Goal: Task Accomplishment & Management: Complete application form

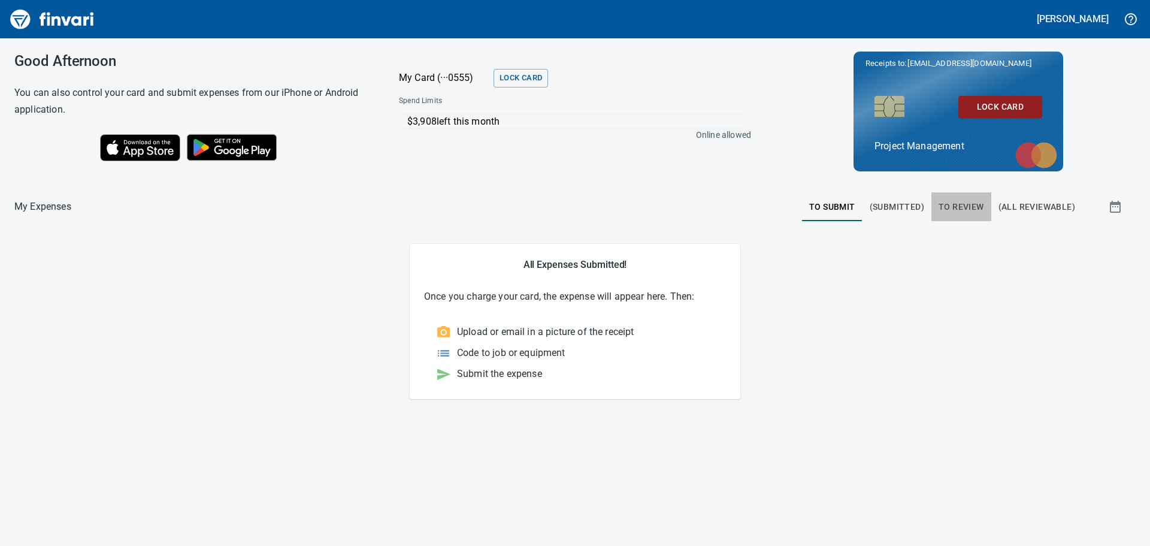
click at [964, 205] on span "To Review" at bounding box center [962, 207] width 46 height 15
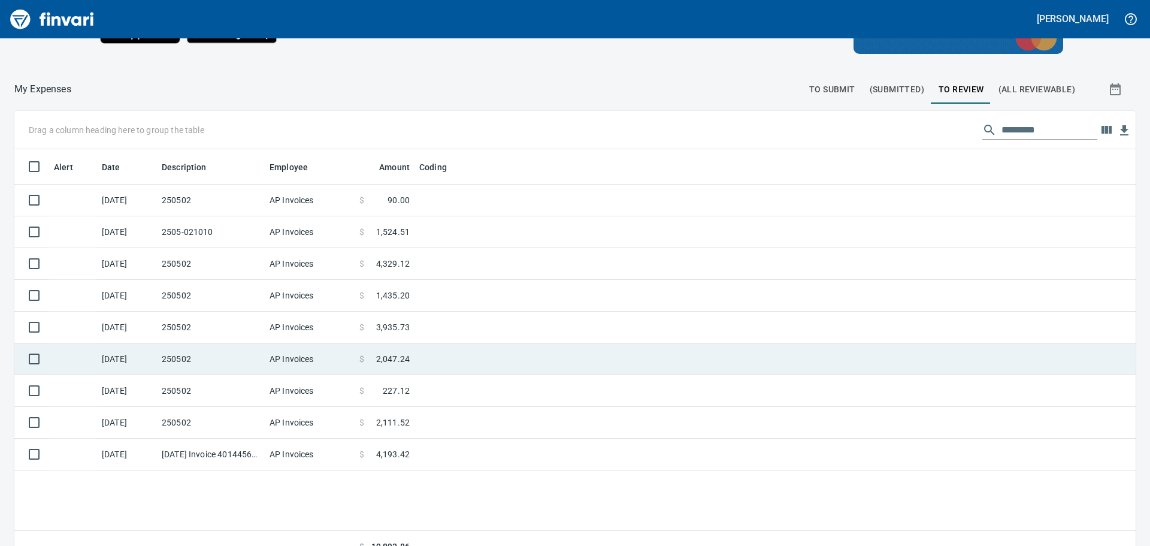
scroll to position [120, 0]
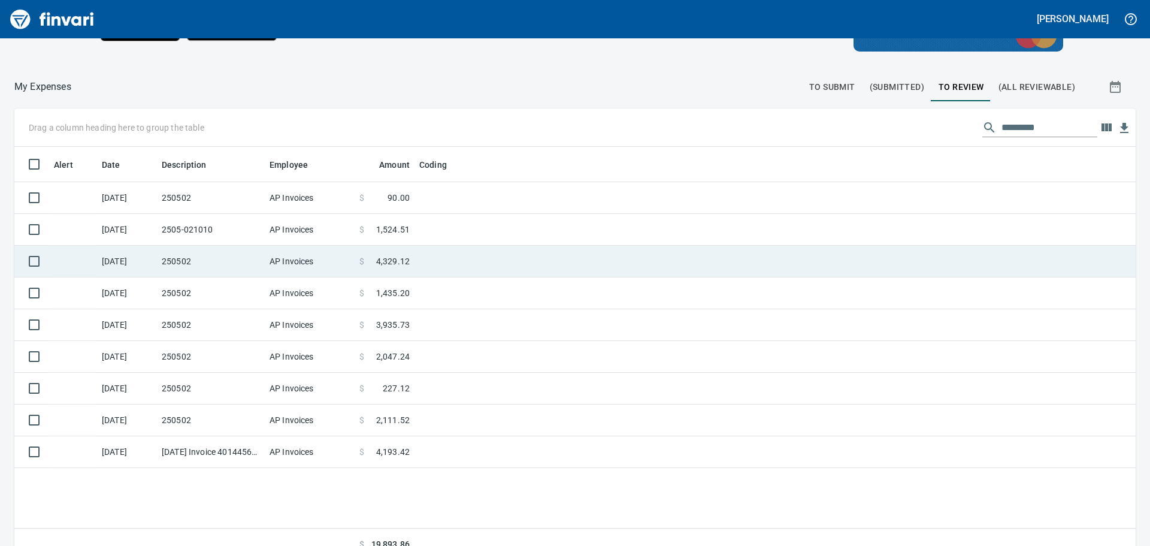
click at [434, 258] on td at bounding box center [565, 262] width 300 height 32
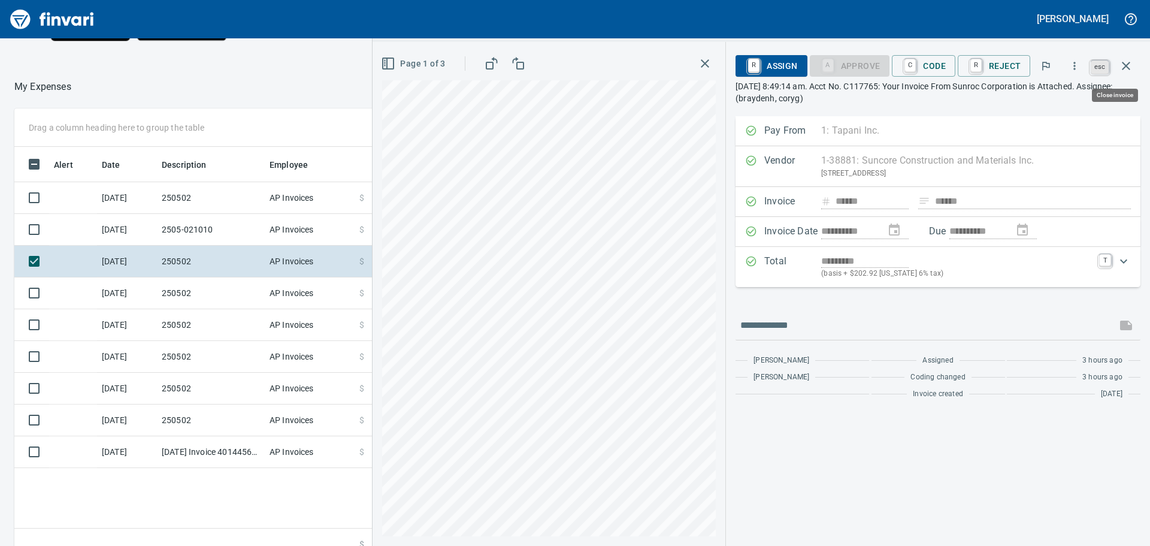
scroll to position [405, 804]
click at [1126, 62] on icon "button" at bounding box center [1126, 66] width 14 height 14
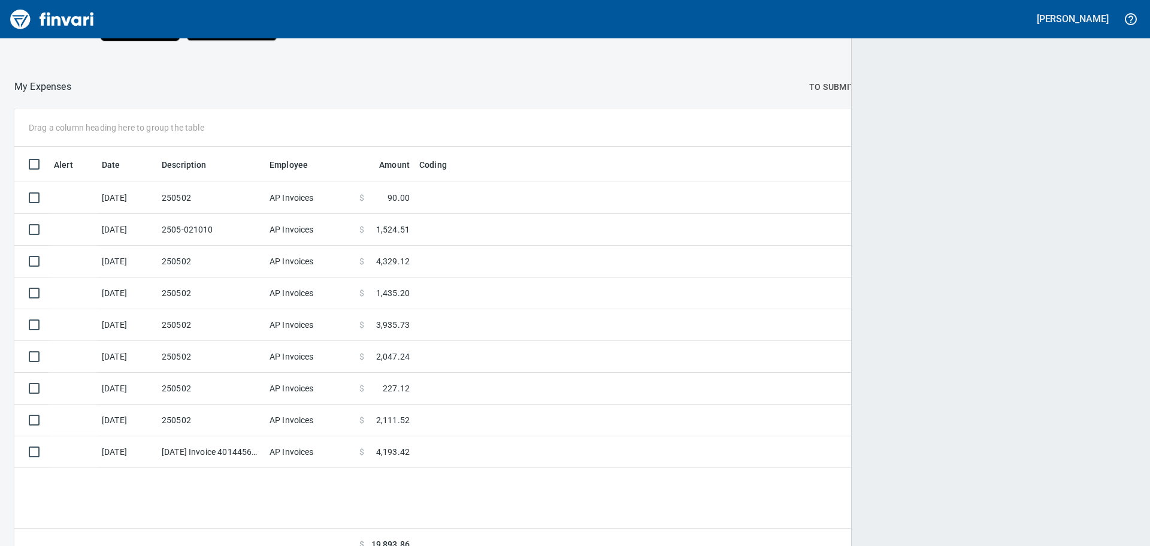
scroll to position [405, 1101]
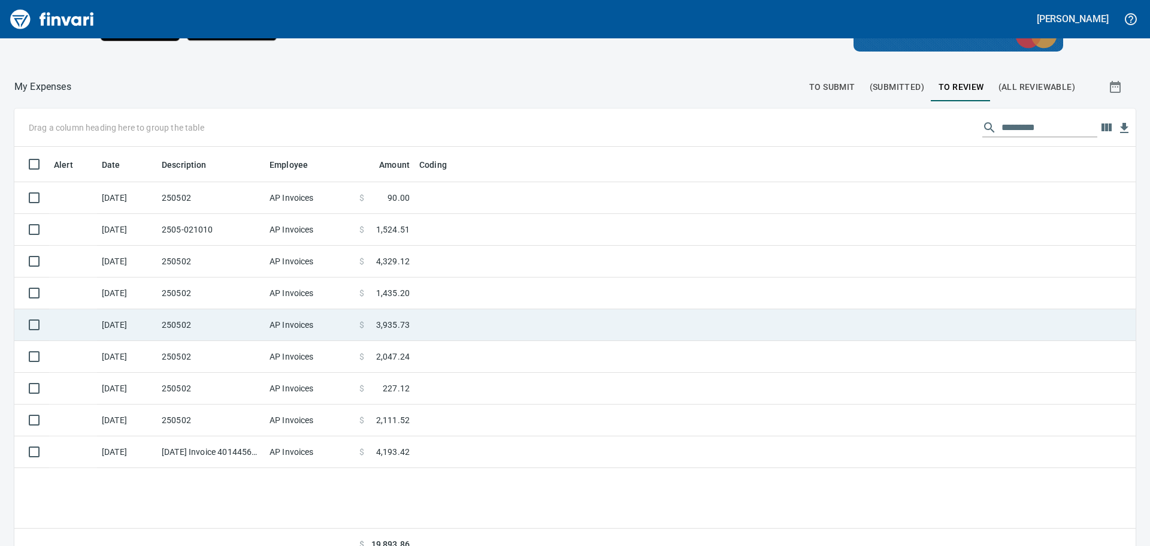
click at [426, 323] on td at bounding box center [565, 325] width 300 height 32
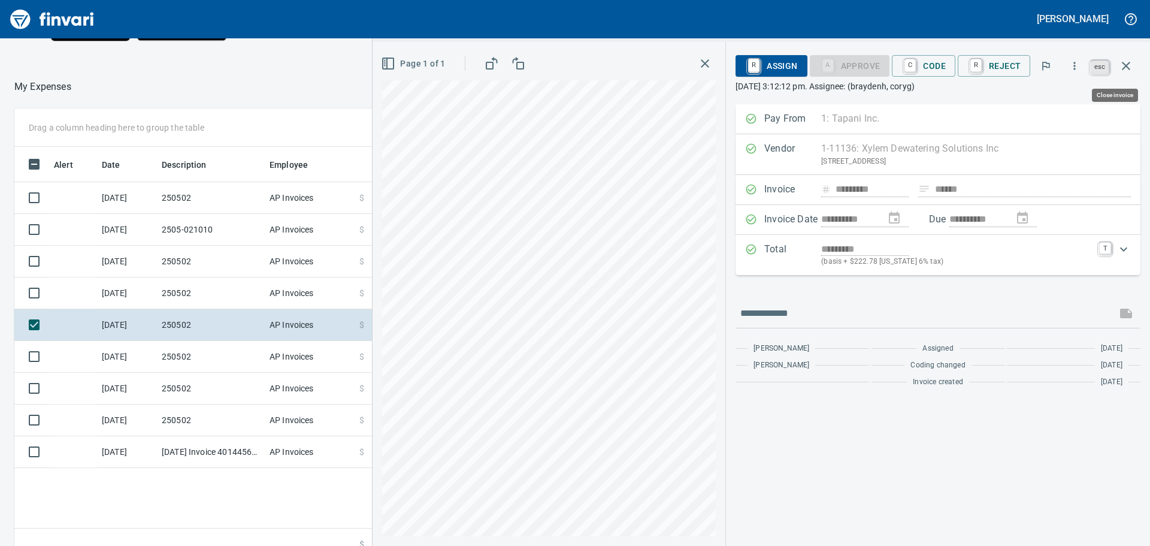
scroll to position [405, 804]
click at [1125, 64] on icon "button" at bounding box center [1126, 66] width 8 height 8
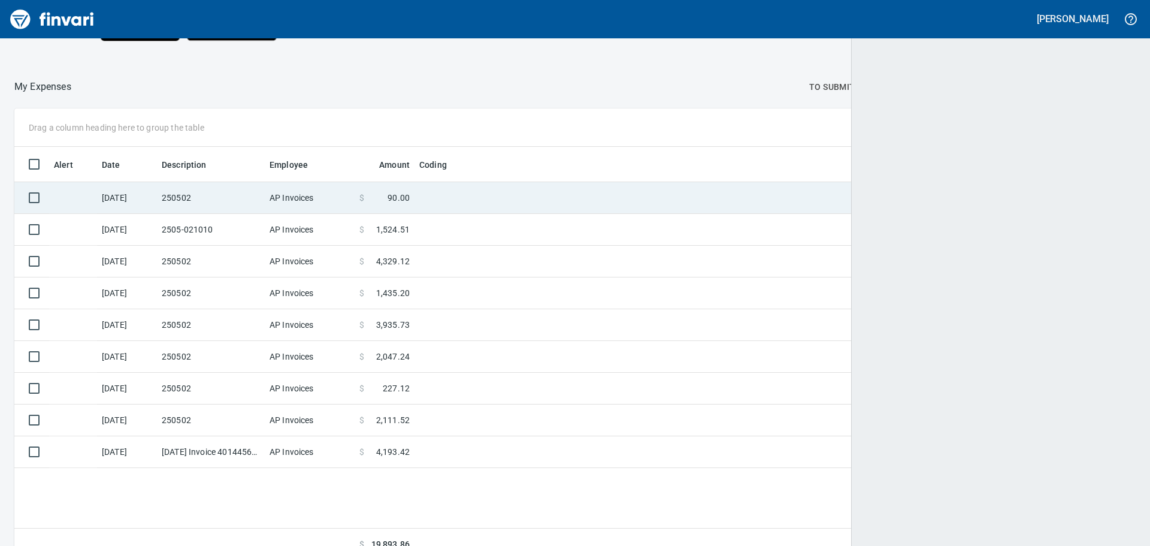
scroll to position [405, 1104]
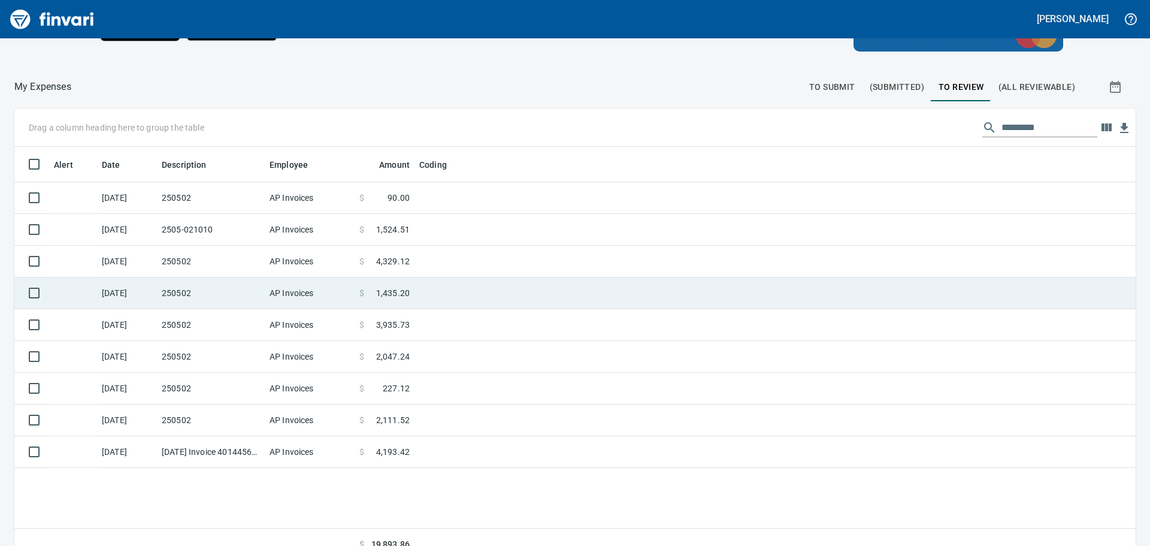
click at [451, 295] on td at bounding box center [565, 293] width 300 height 32
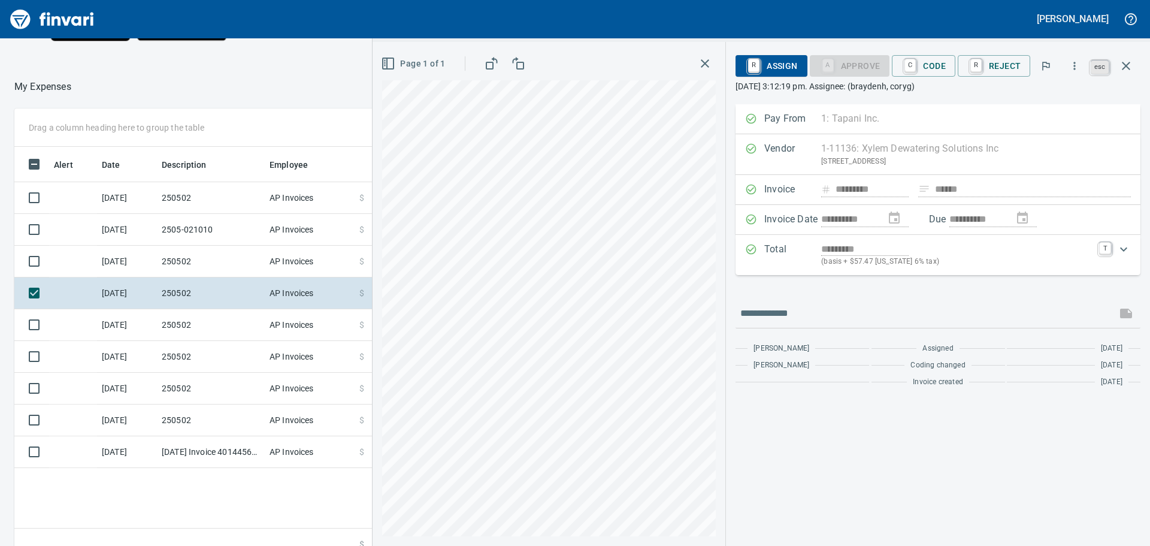
scroll to position [405, 804]
click at [1131, 60] on icon "button" at bounding box center [1126, 66] width 14 height 14
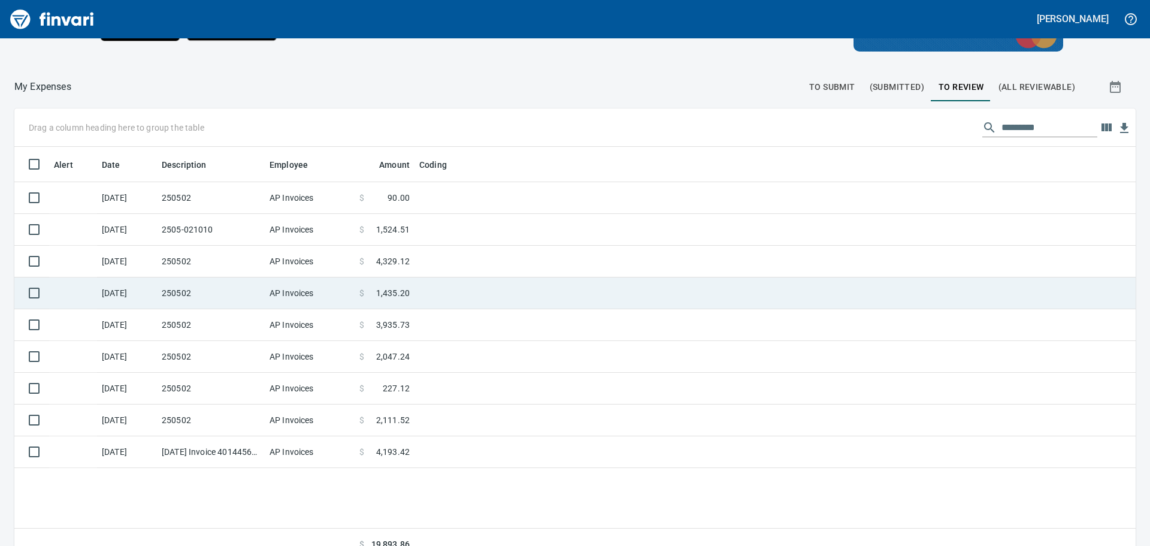
scroll to position [405, 1104]
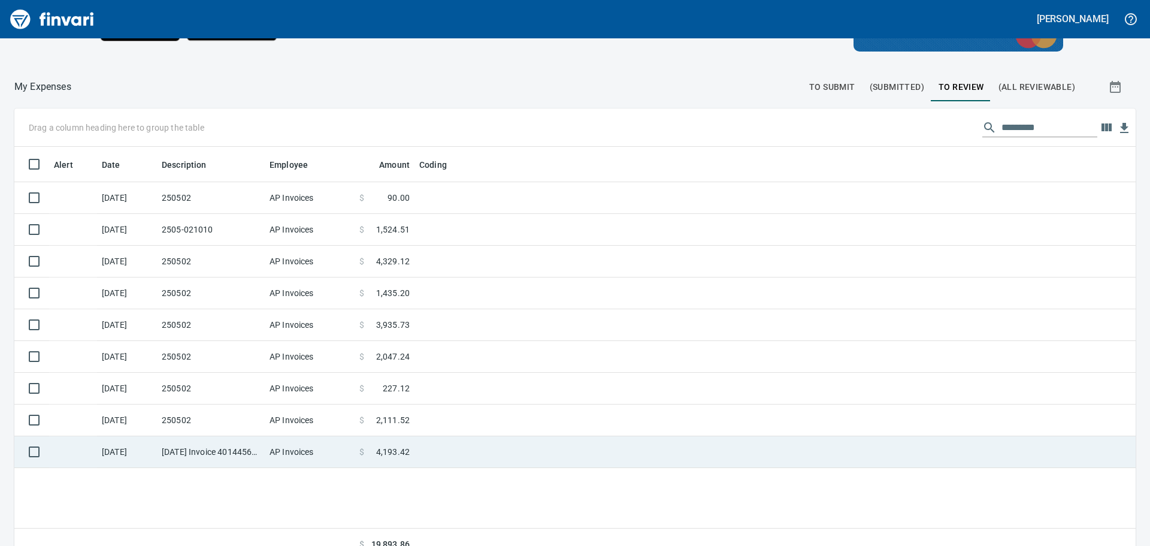
click at [430, 452] on td at bounding box center [565, 452] width 300 height 32
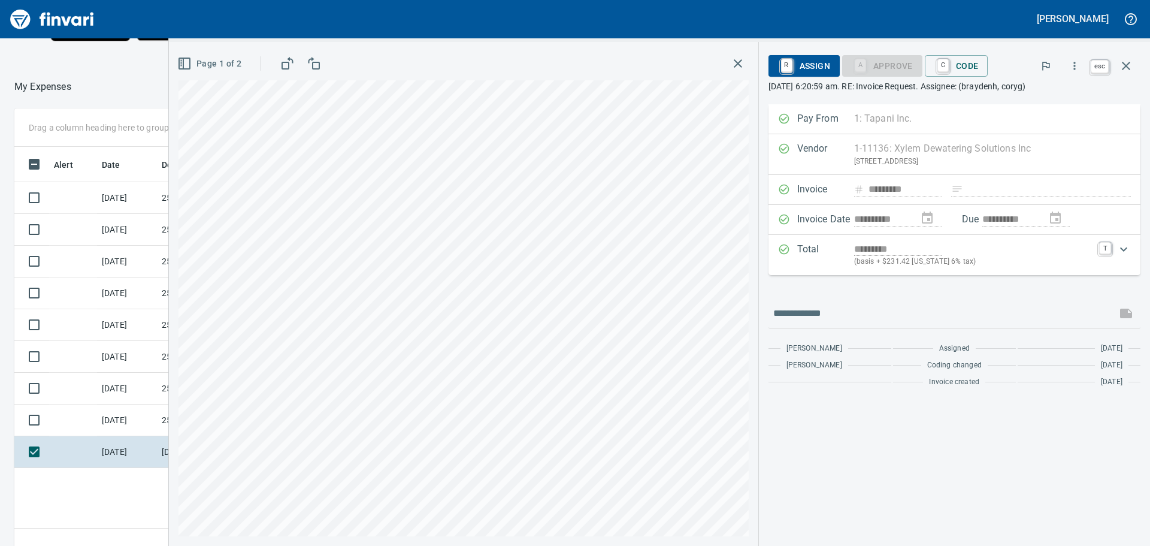
scroll to position [405, 804]
click at [1125, 64] on icon "button" at bounding box center [1126, 66] width 14 height 14
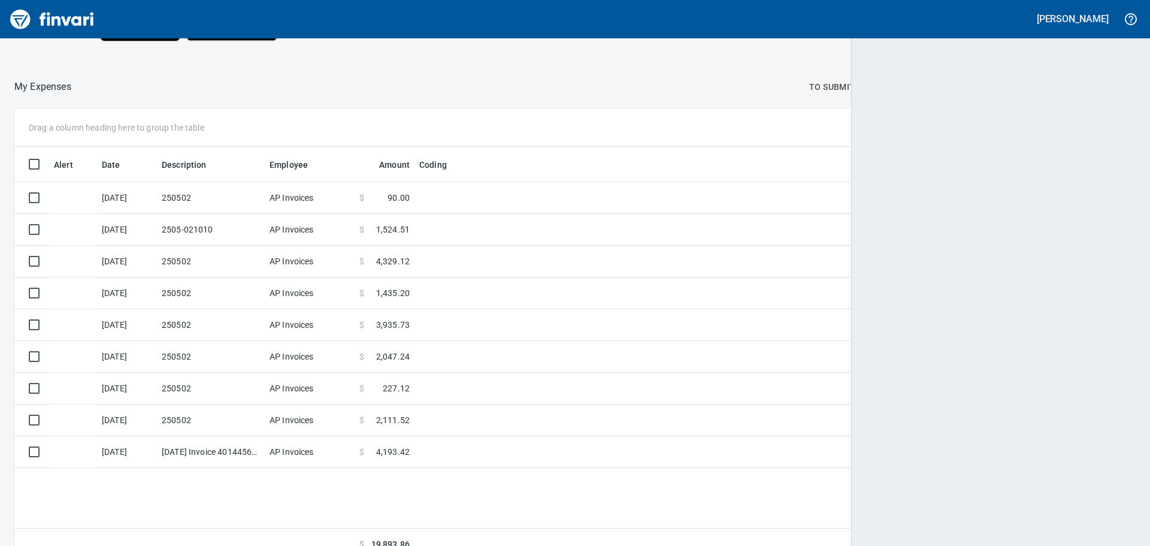
scroll to position [405, 1101]
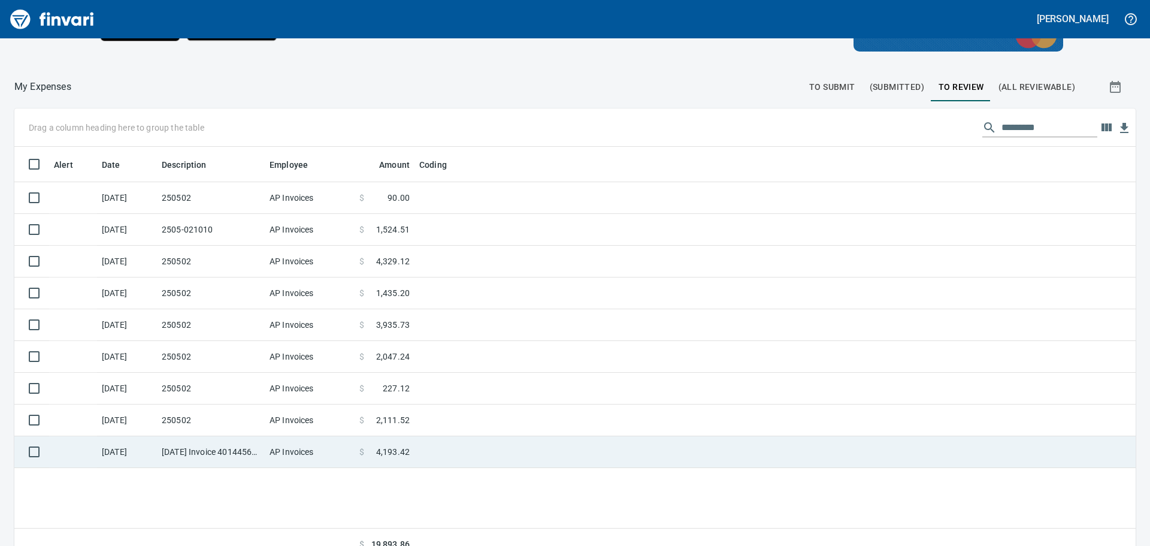
click at [424, 449] on td at bounding box center [565, 452] width 300 height 32
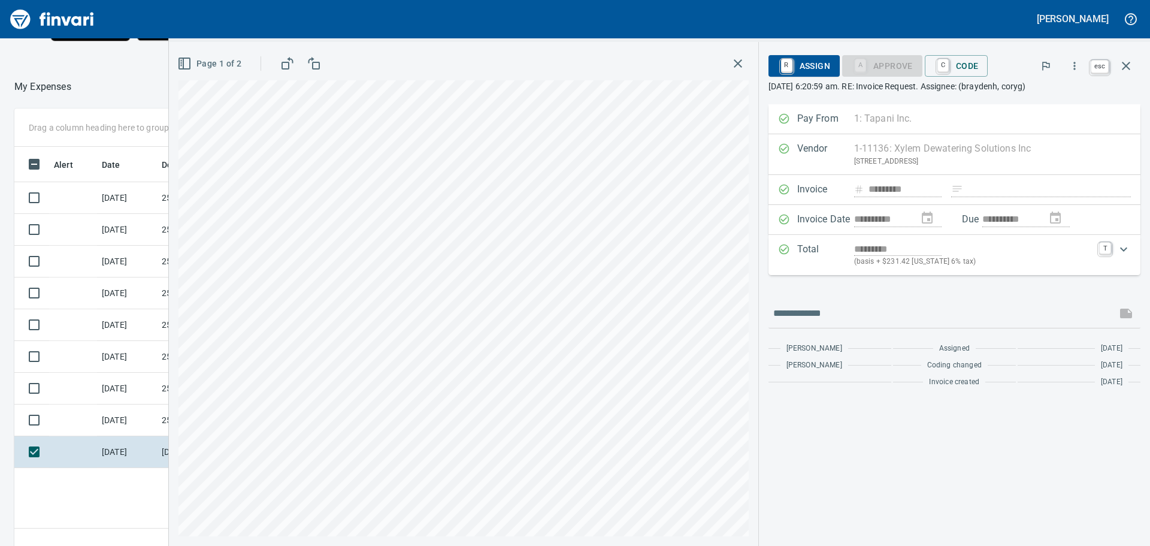
scroll to position [405, 804]
click at [1126, 65] on icon "button" at bounding box center [1126, 66] width 8 height 8
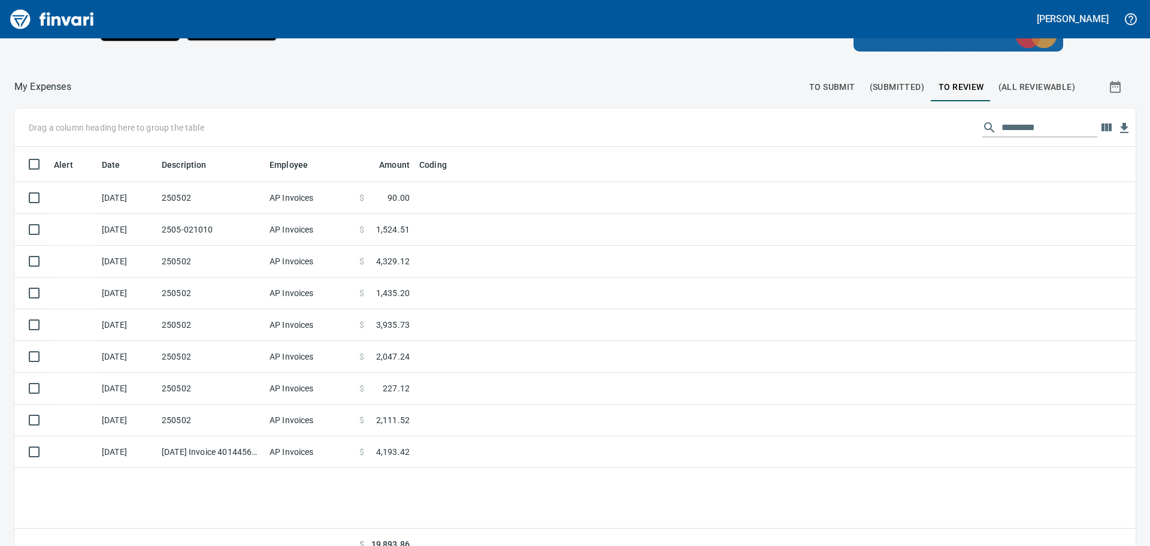
scroll to position [405, 1101]
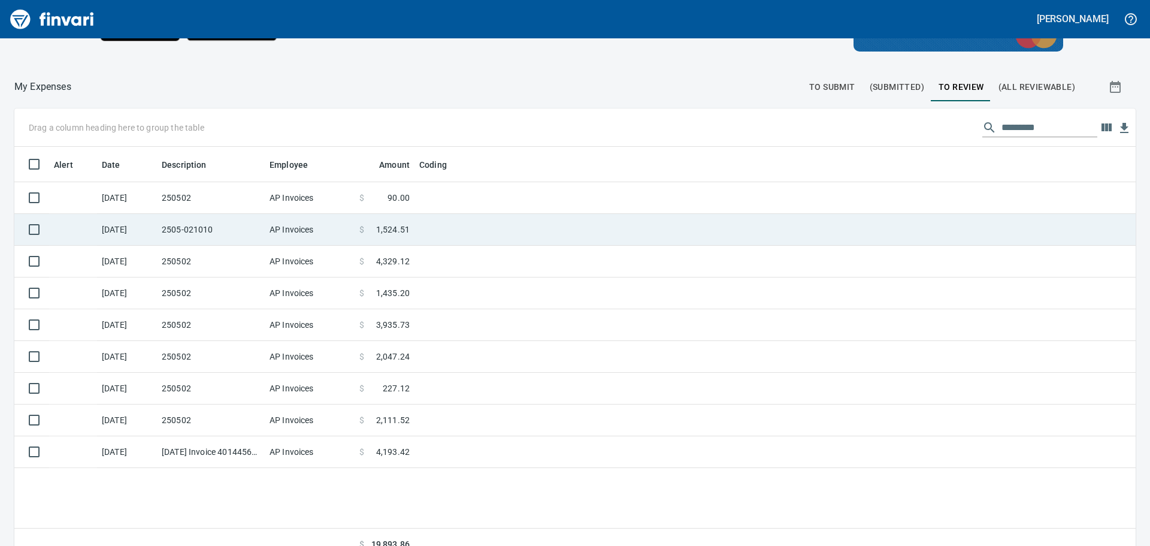
click at [431, 228] on td at bounding box center [565, 230] width 300 height 32
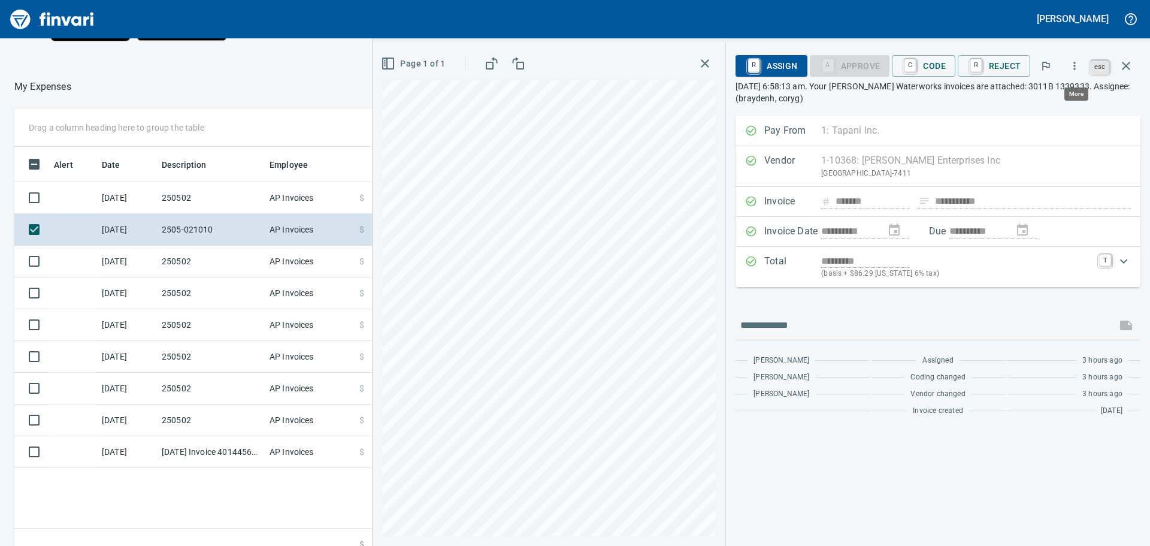
scroll to position [405, 804]
click at [1128, 62] on icon "button" at bounding box center [1126, 66] width 14 height 14
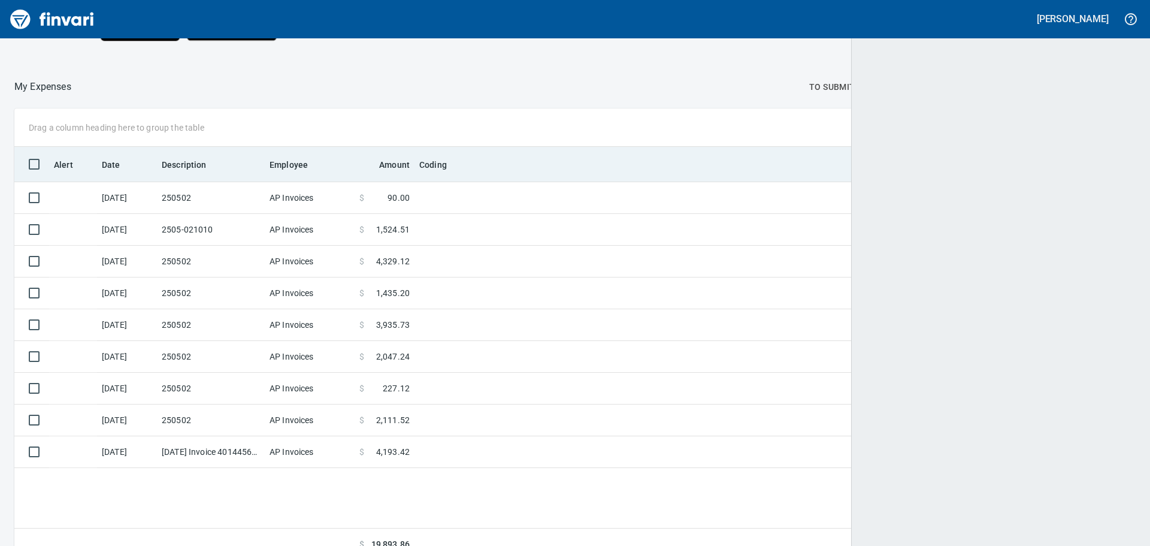
scroll to position [405, 1102]
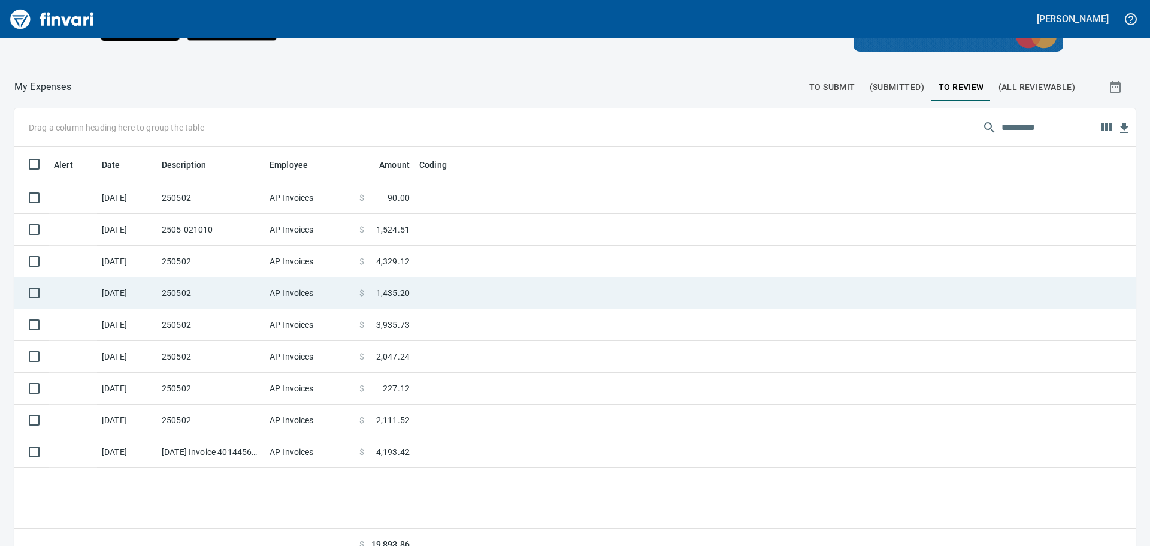
click at [428, 291] on td at bounding box center [565, 293] width 300 height 32
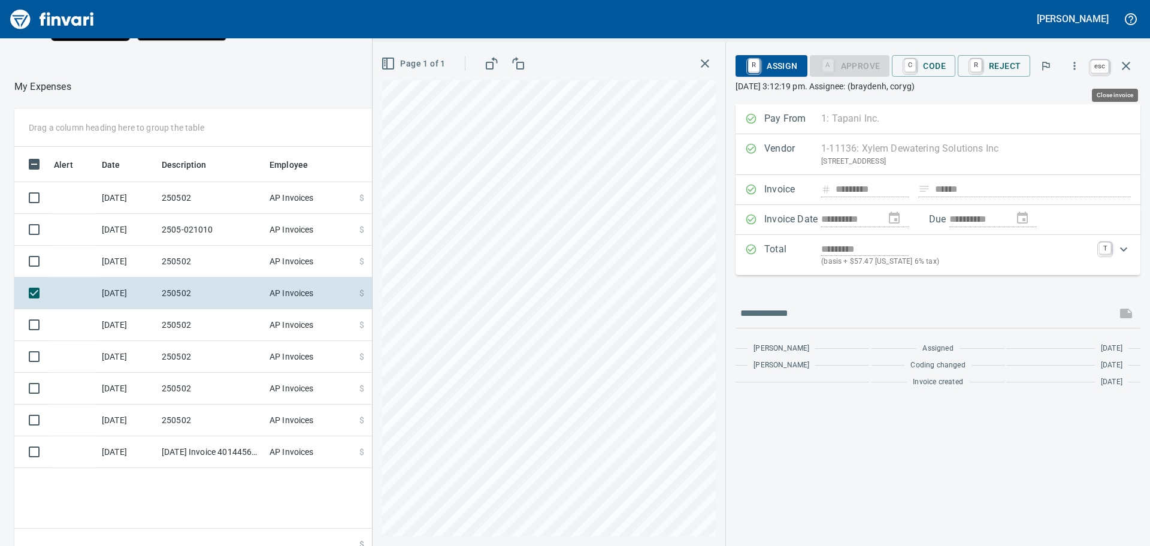
scroll to position [405, 804]
click at [1124, 64] on icon "button" at bounding box center [1126, 66] width 8 height 8
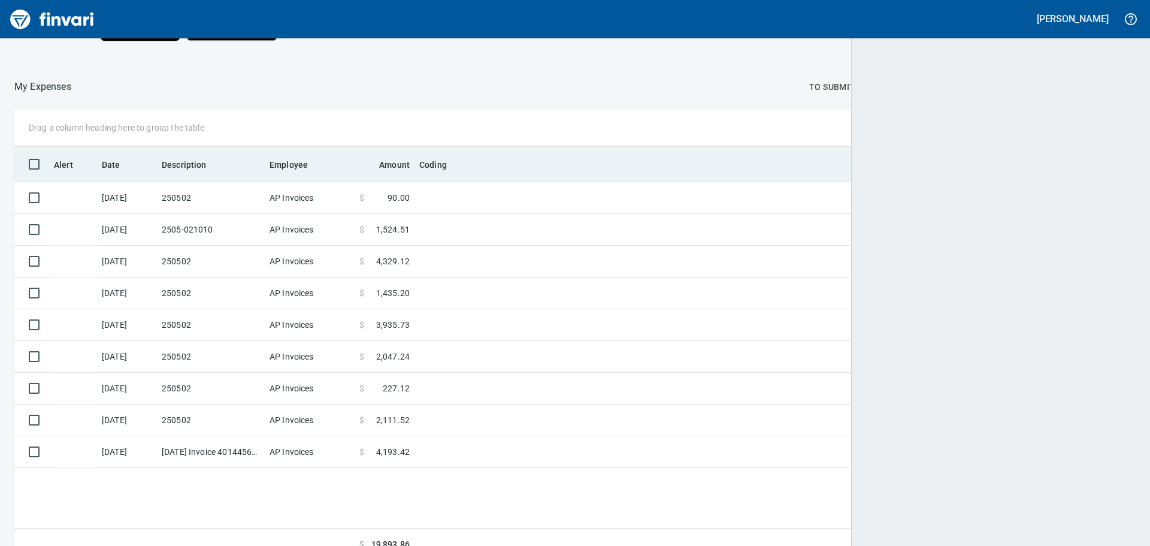
scroll to position [405, 1101]
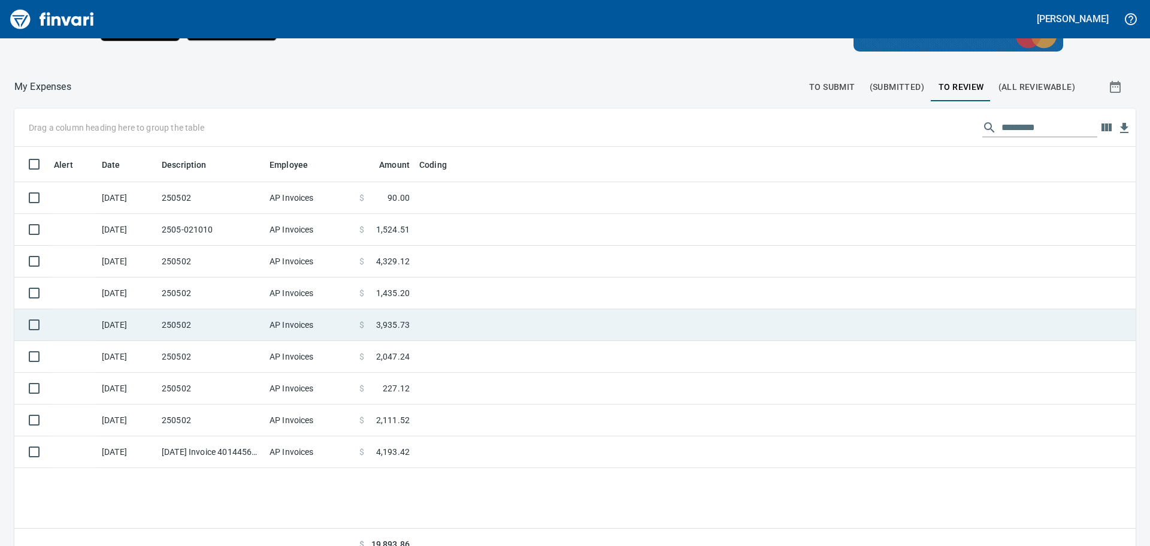
click at [455, 325] on td at bounding box center [565, 325] width 300 height 32
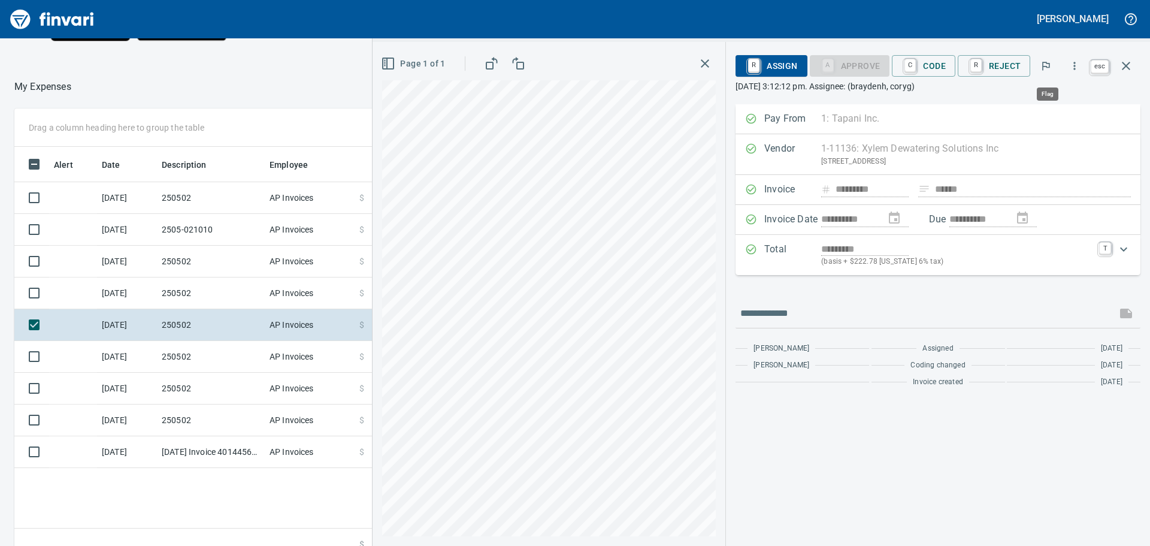
scroll to position [405, 804]
click at [1126, 64] on icon "button" at bounding box center [1126, 66] width 14 height 14
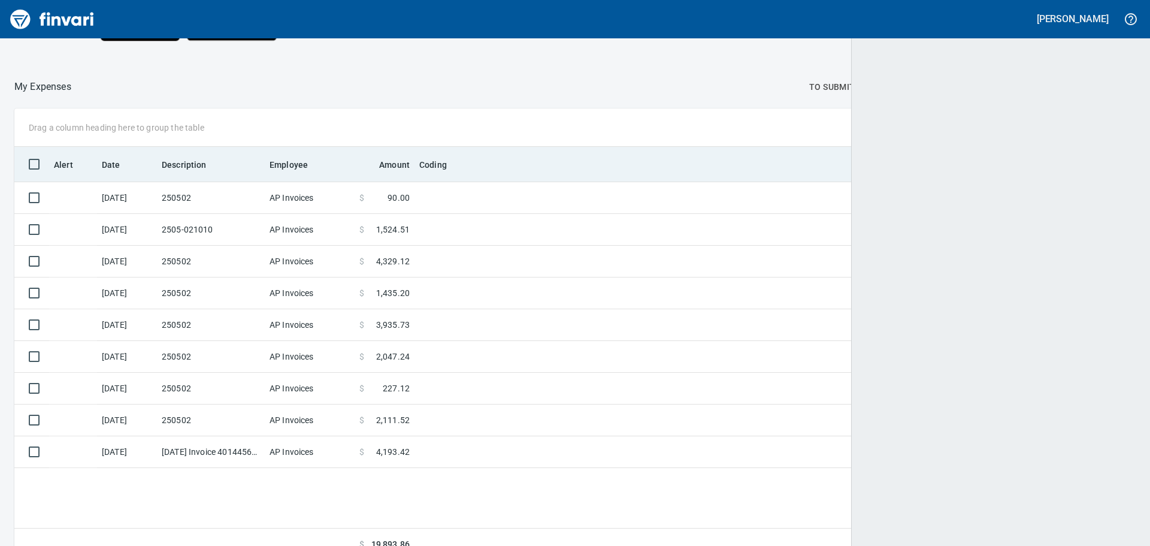
scroll to position [405, 1101]
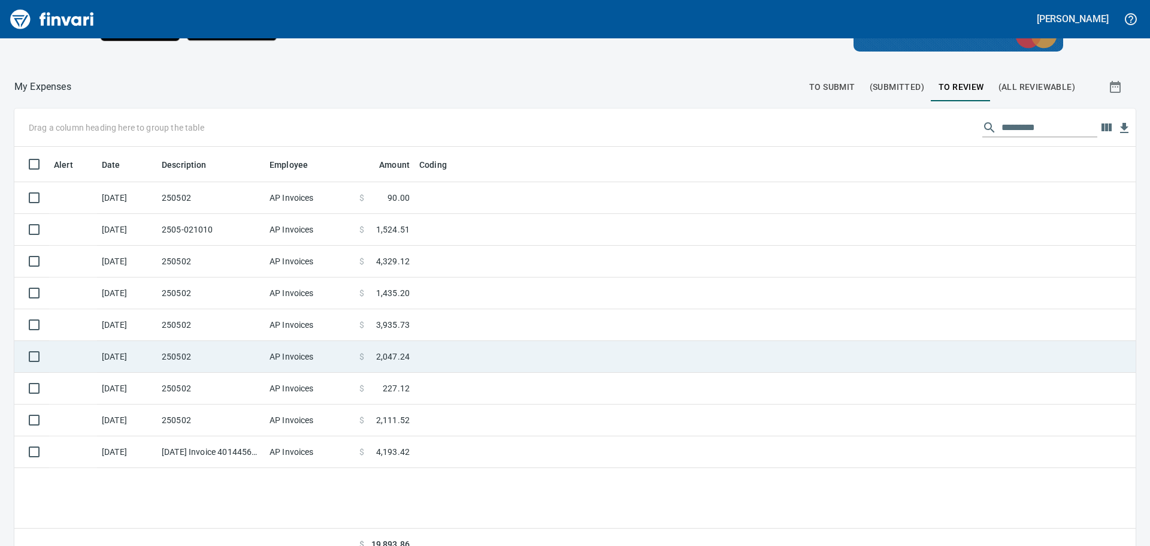
click at [479, 352] on td at bounding box center [565, 357] width 300 height 32
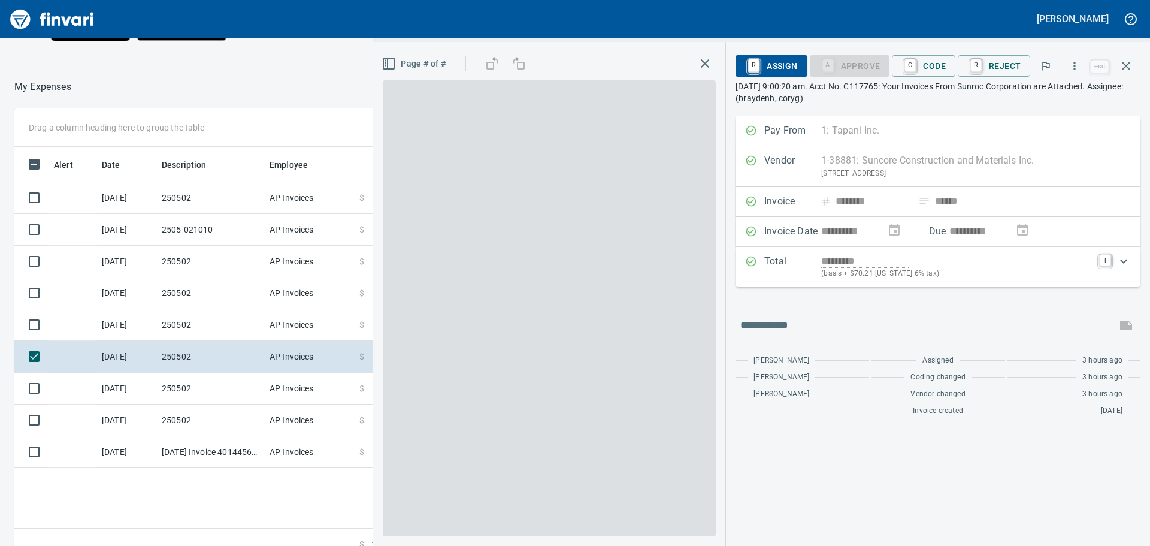
scroll to position [405, 804]
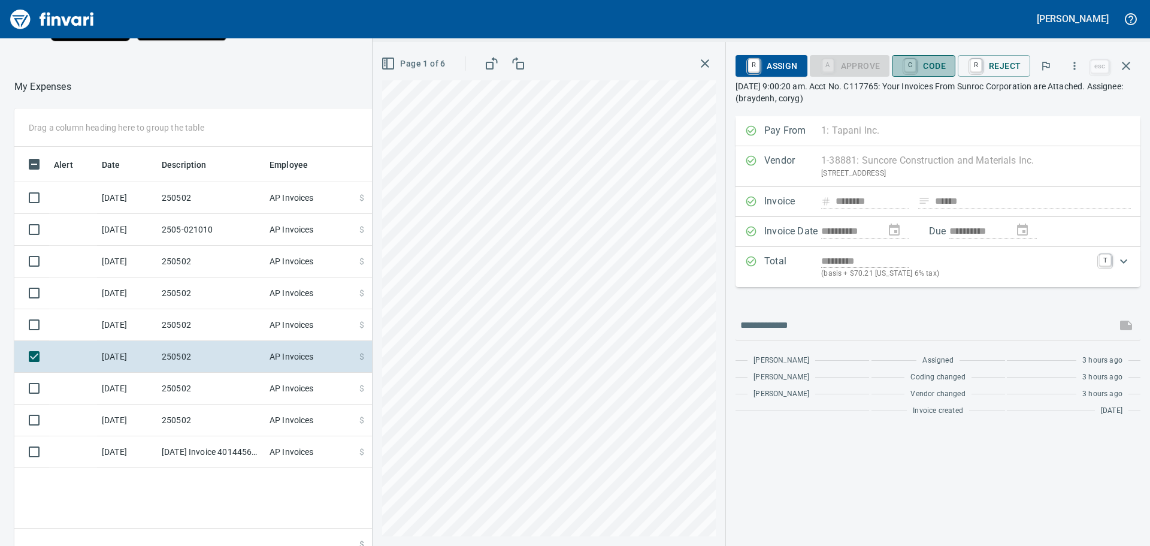
click at [933, 64] on span "C Code" at bounding box center [924, 66] width 44 height 20
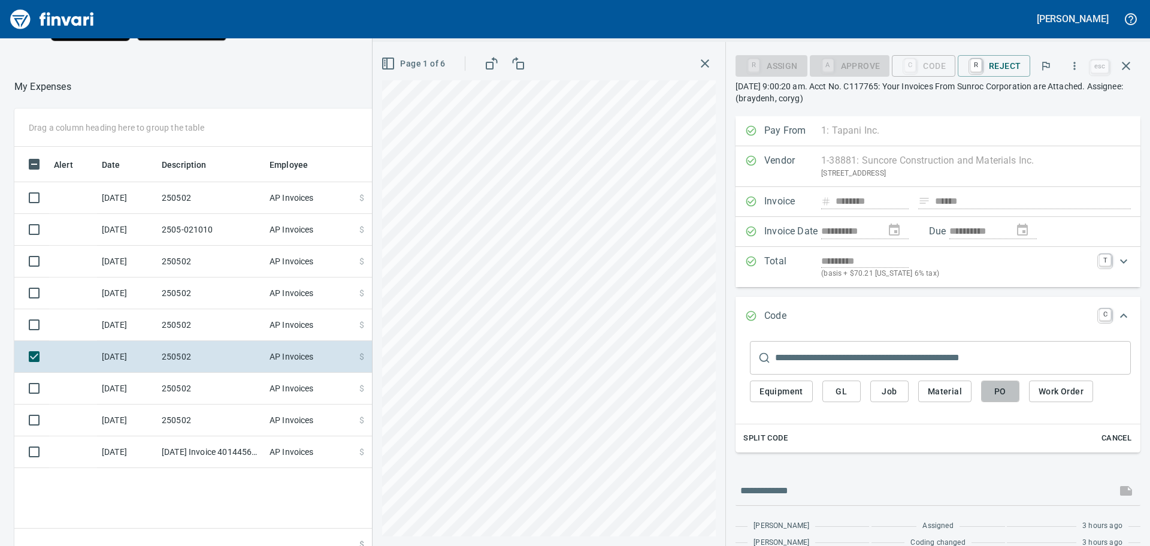
click at [1001, 388] on span "PO" at bounding box center [1000, 391] width 19 height 15
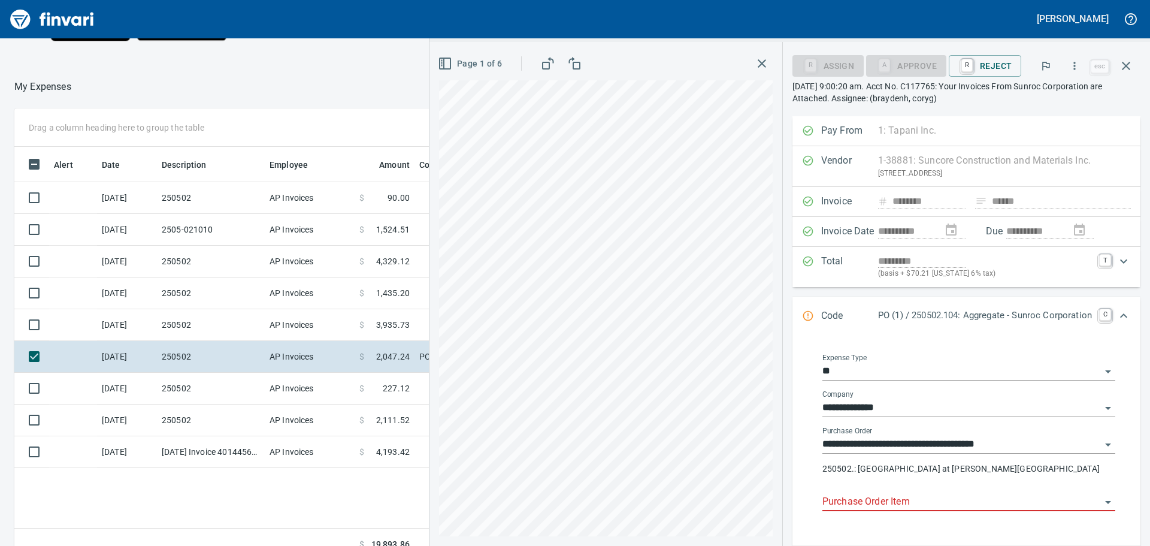
scroll to position [171, 0]
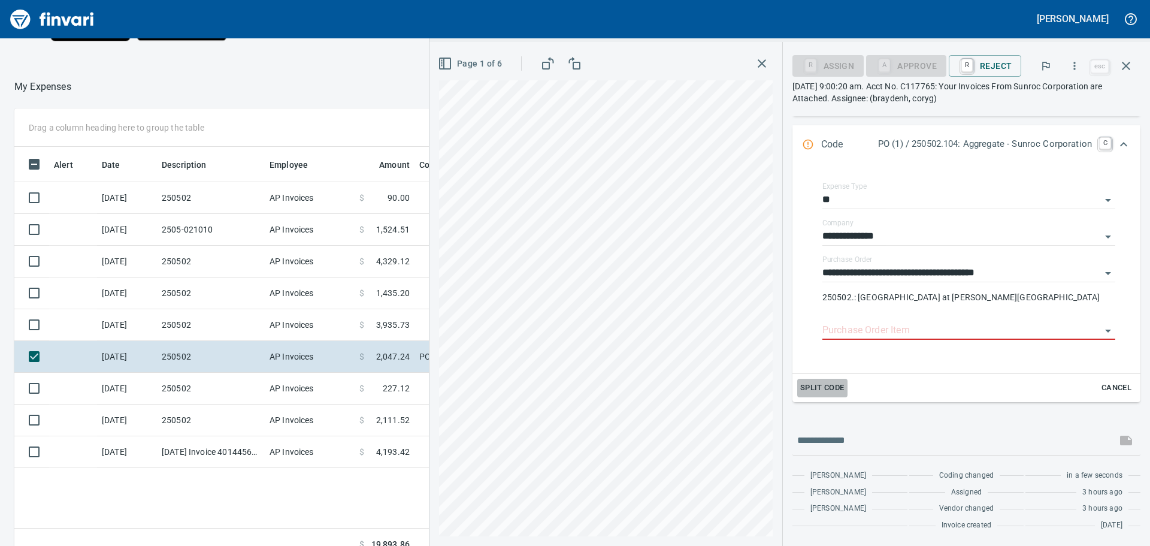
click at [821, 382] on span "Split Code" at bounding box center [823, 388] width 44 height 14
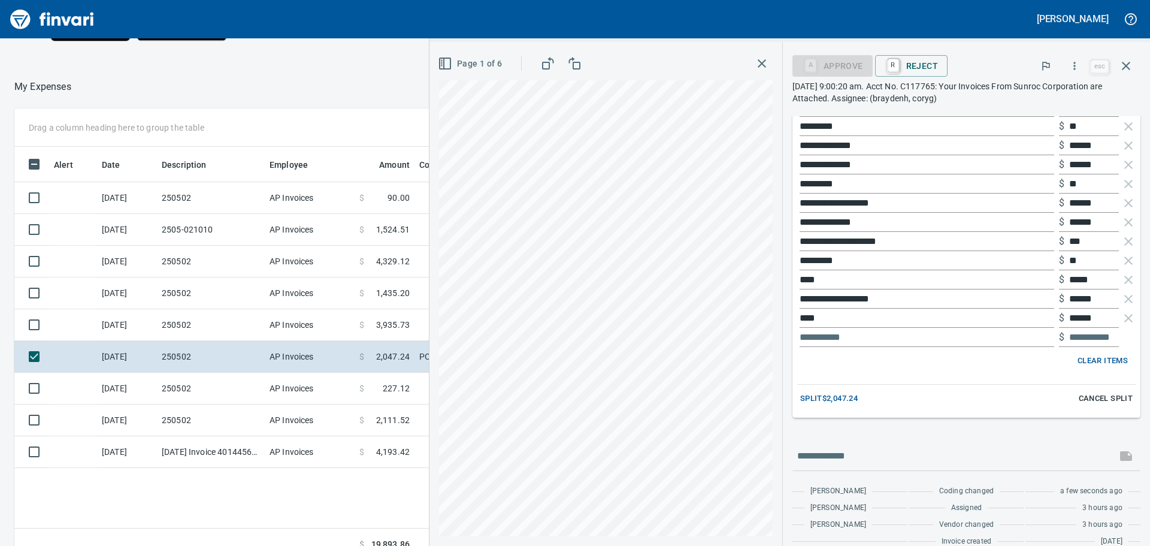
scroll to position [518, 0]
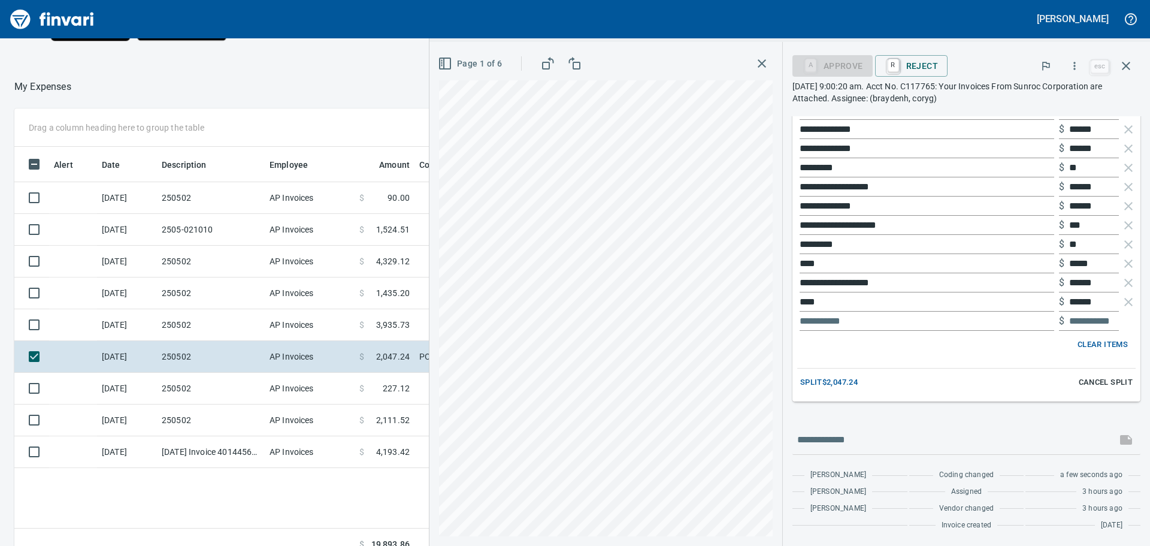
click at [1086, 340] on span "Clear Items" at bounding box center [1103, 345] width 50 height 14
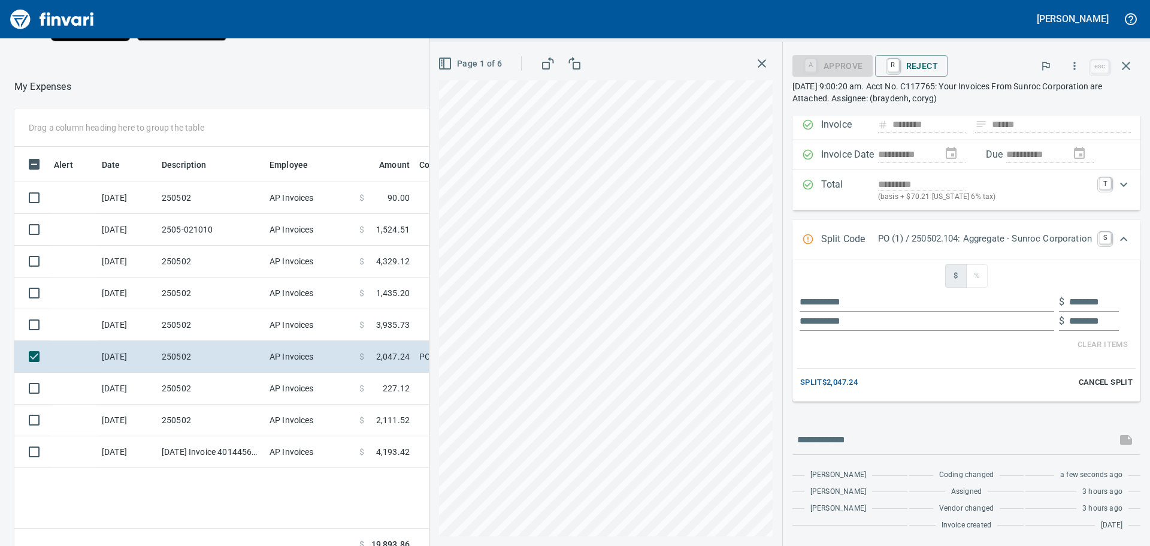
scroll to position [77, 0]
click at [820, 297] on input "text" at bounding box center [927, 301] width 255 height 19
type input "*"
type input "********"
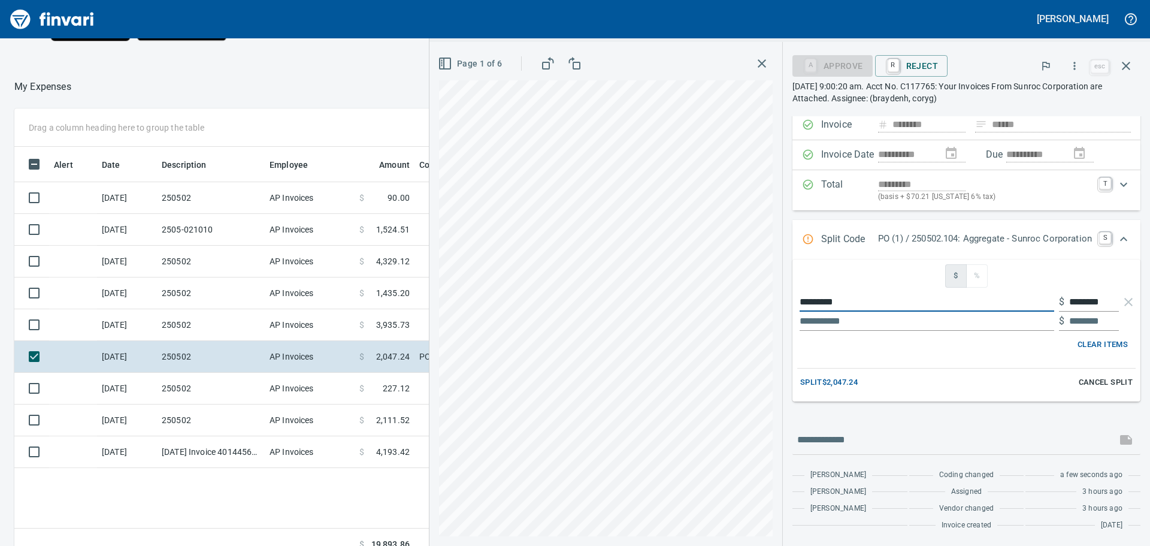
click at [819, 323] on input "text" at bounding box center [927, 321] width 255 height 19
type input "***"
type input "********"
drag, startPoint x: 1100, startPoint y: 299, endPoint x: 1059, endPoint y: 298, distance: 40.7
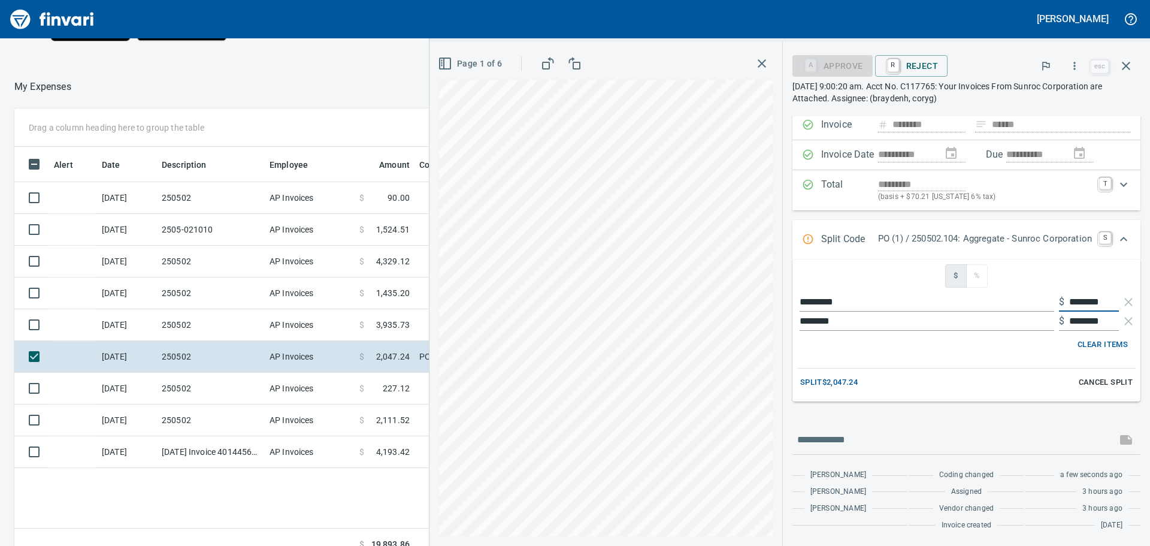
click at [1059, 298] on div "$ ********" at bounding box center [1089, 301] width 60 height 19
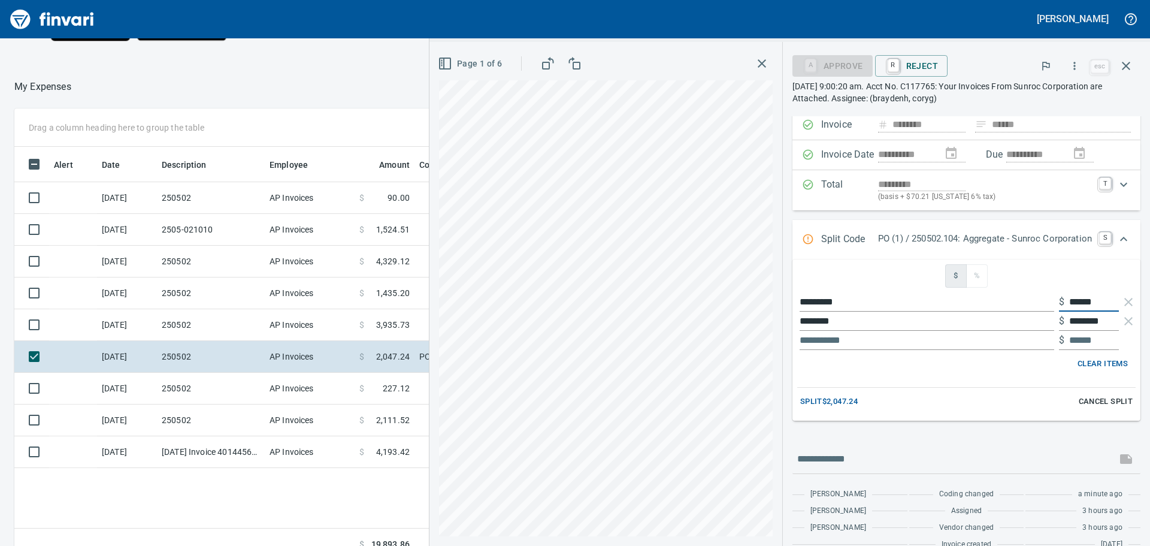
type input "******"
drag, startPoint x: 1101, startPoint y: 320, endPoint x: 1058, endPoint y: 324, distance: 43.3
click at [1059, 324] on div "$ ********" at bounding box center [1089, 321] width 60 height 19
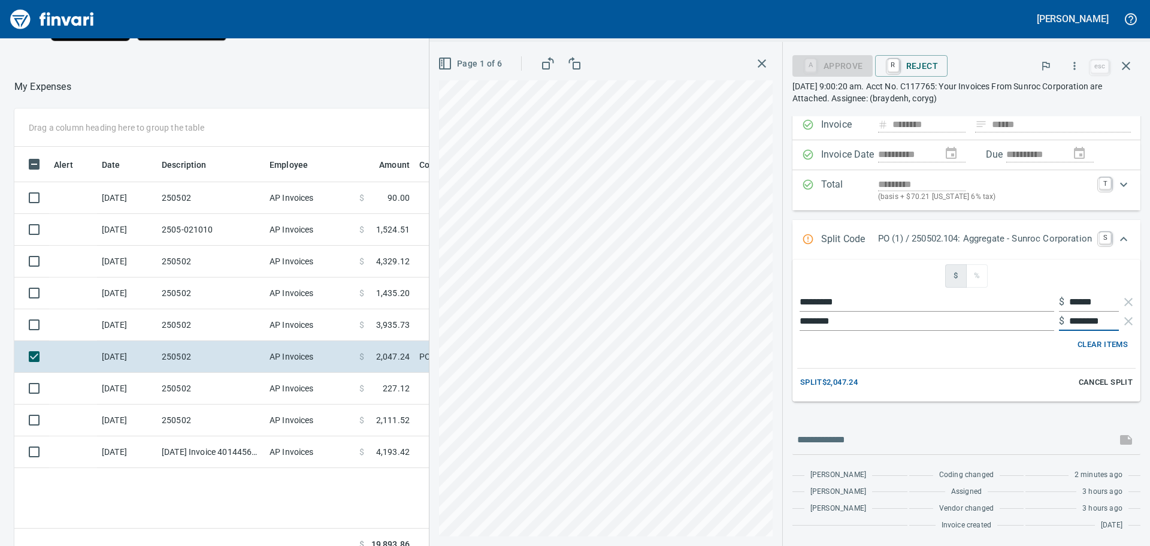
type input "********"
click at [824, 380] on span "Split $2,047.24" at bounding box center [830, 383] width 58 height 14
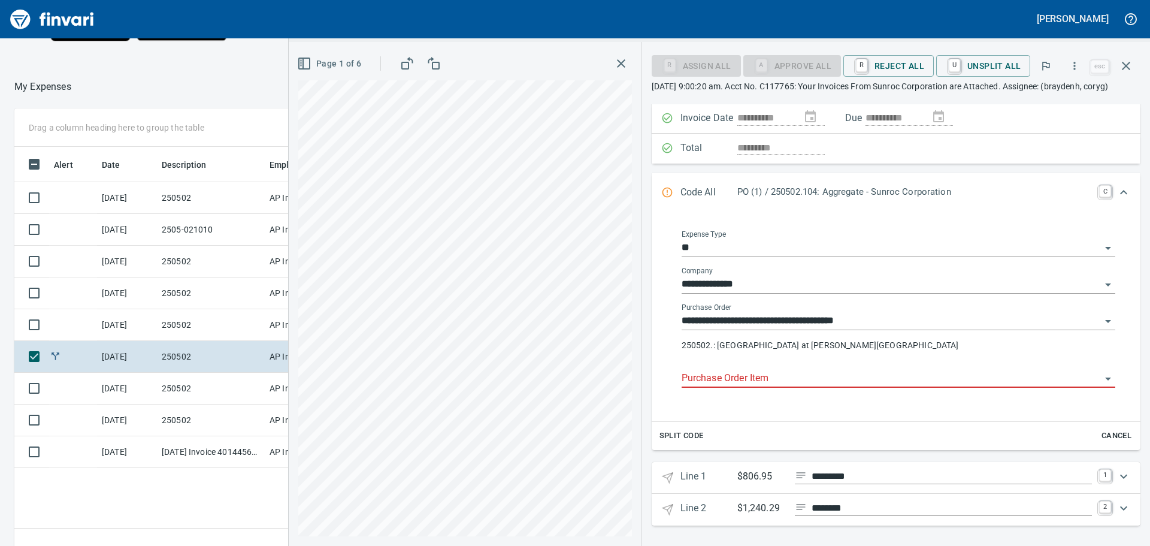
scroll to position [114, 0]
click at [1099, 473] on link "1" at bounding box center [1105, 475] width 12 height 12
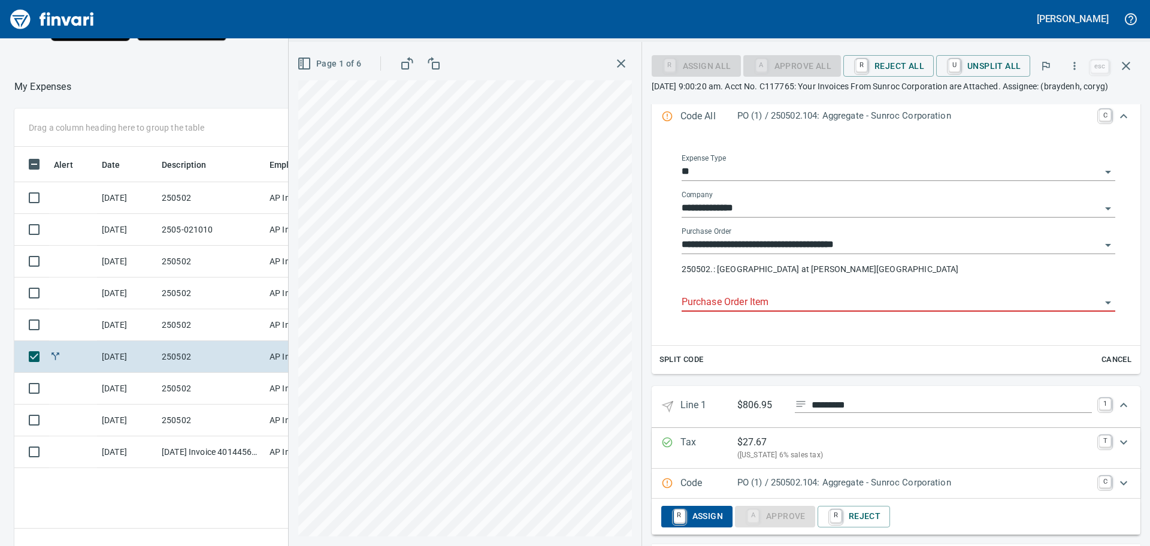
scroll to position [241, 0]
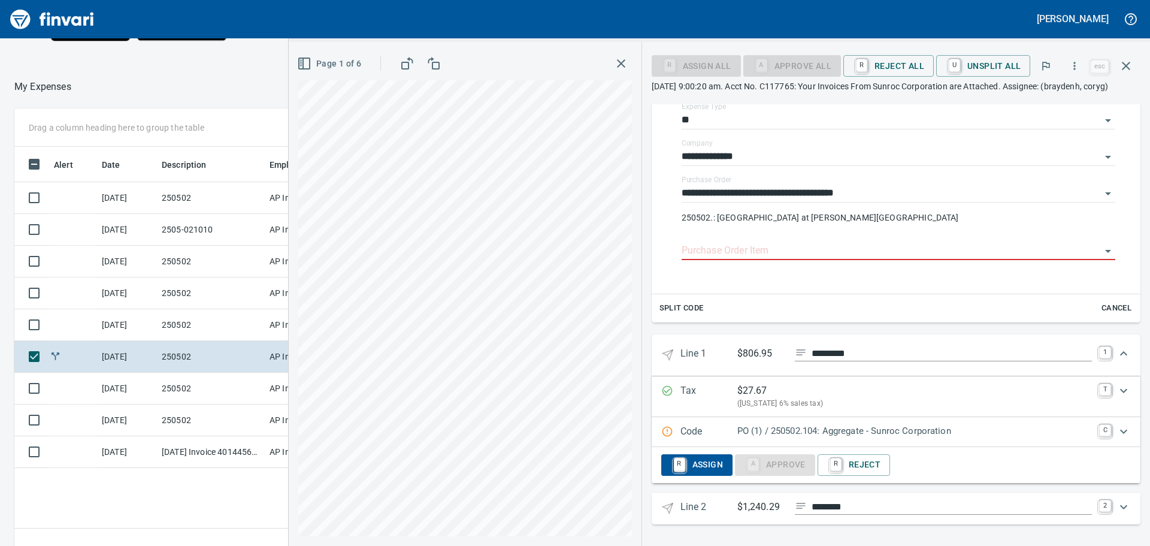
click at [844, 390] on div "$ 27.67" at bounding box center [915, 390] width 355 height 14
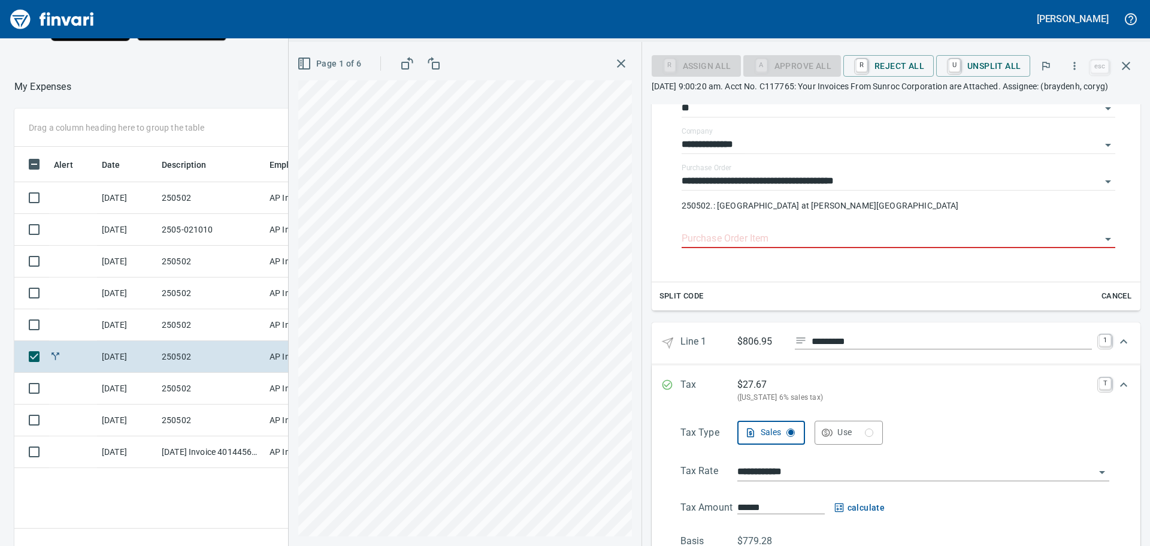
click at [871, 515] on span "calculate" at bounding box center [860, 507] width 51 height 15
type input "******"
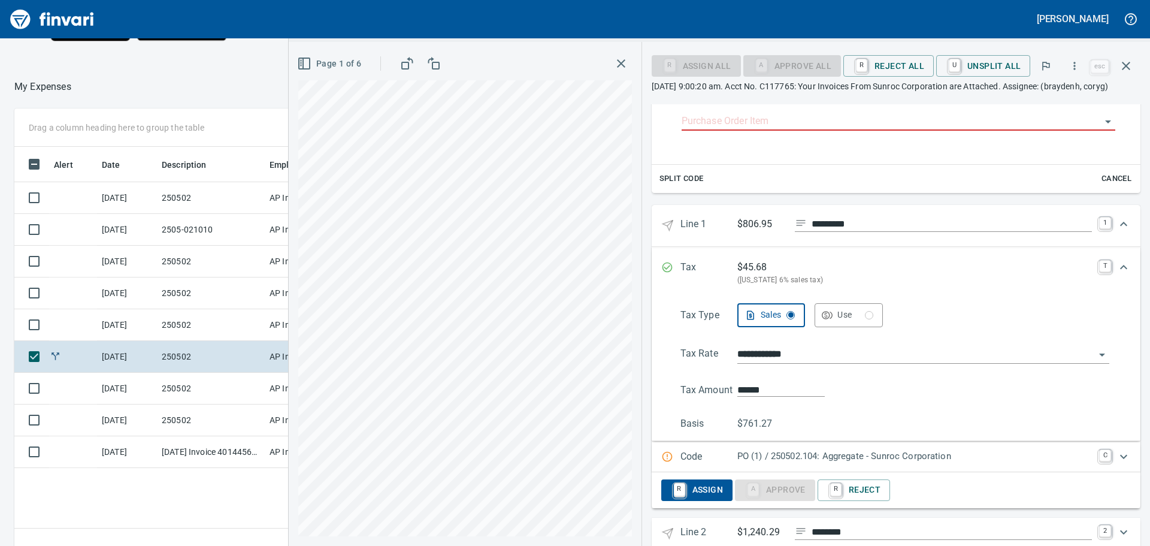
scroll to position [361, 0]
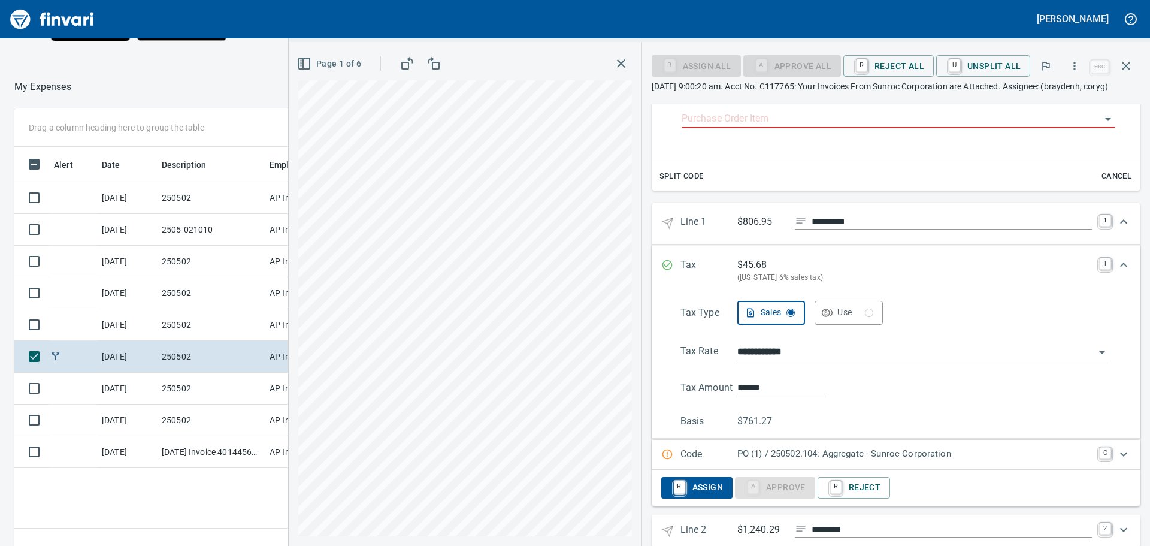
click at [802, 361] on input "**********" at bounding box center [917, 352] width 358 height 17
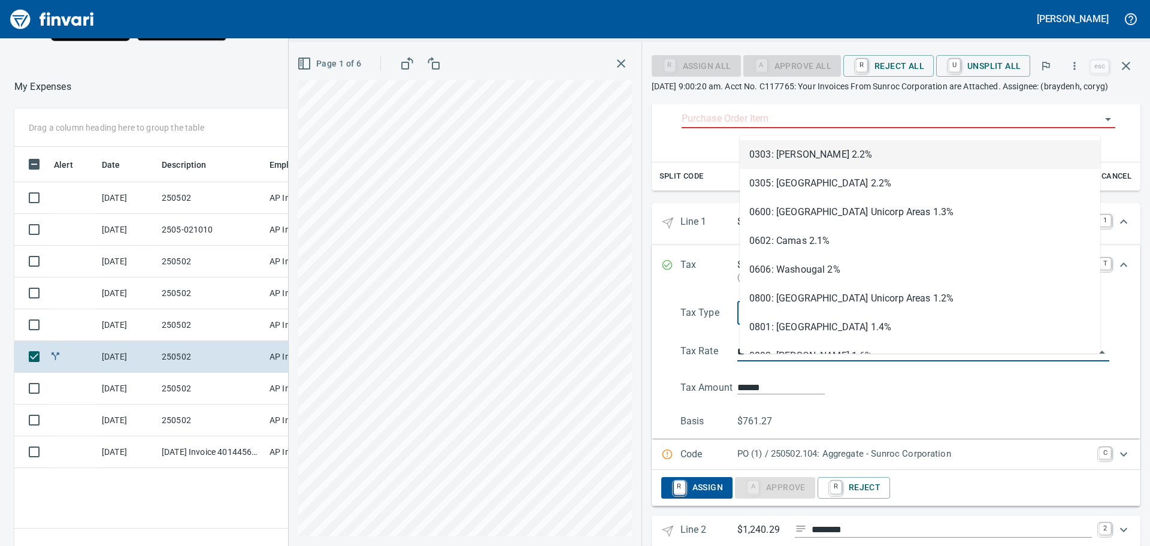
scroll to position [405, 804]
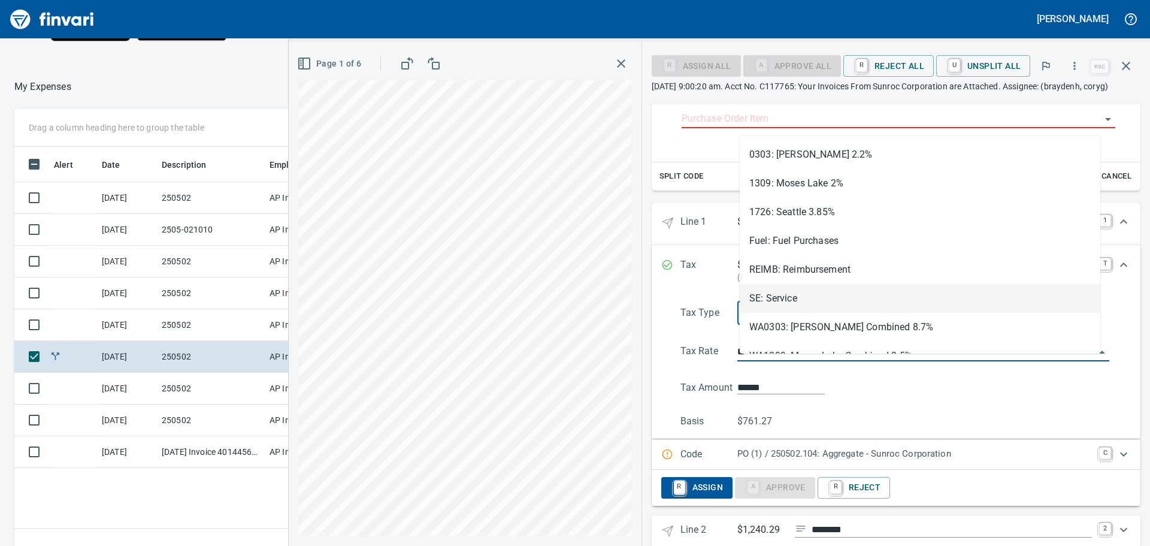
click at [793, 290] on li "SE: Service" at bounding box center [920, 298] width 361 height 29
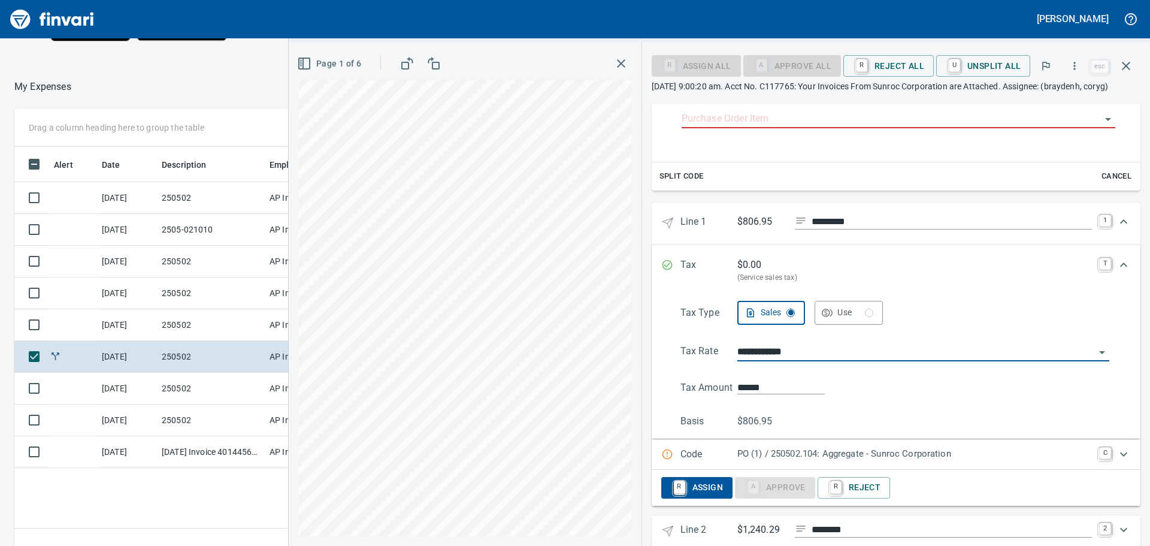
type input "**********"
type input "*****"
type input "**********"
click at [1099, 227] on link "1" at bounding box center [1105, 221] width 12 height 12
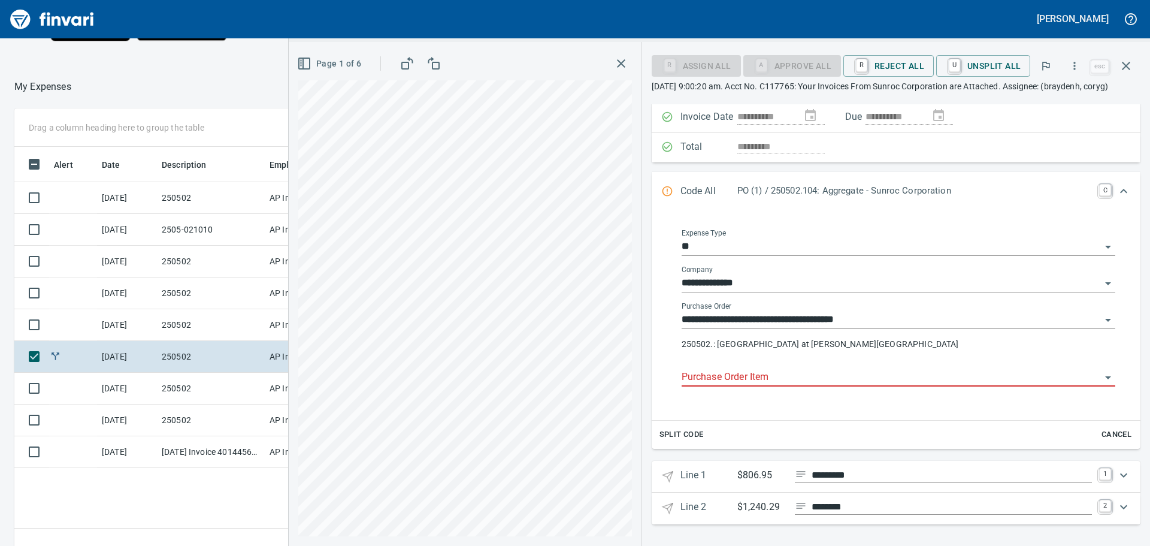
scroll to position [114, 0]
click at [1099, 472] on link "1" at bounding box center [1105, 475] width 12 height 12
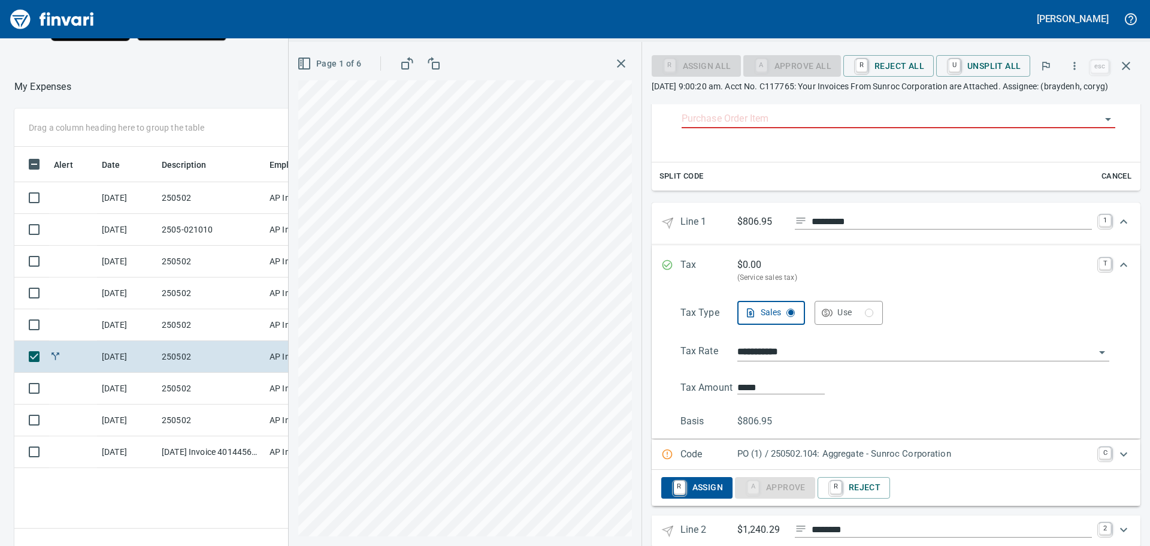
scroll to position [395, 0]
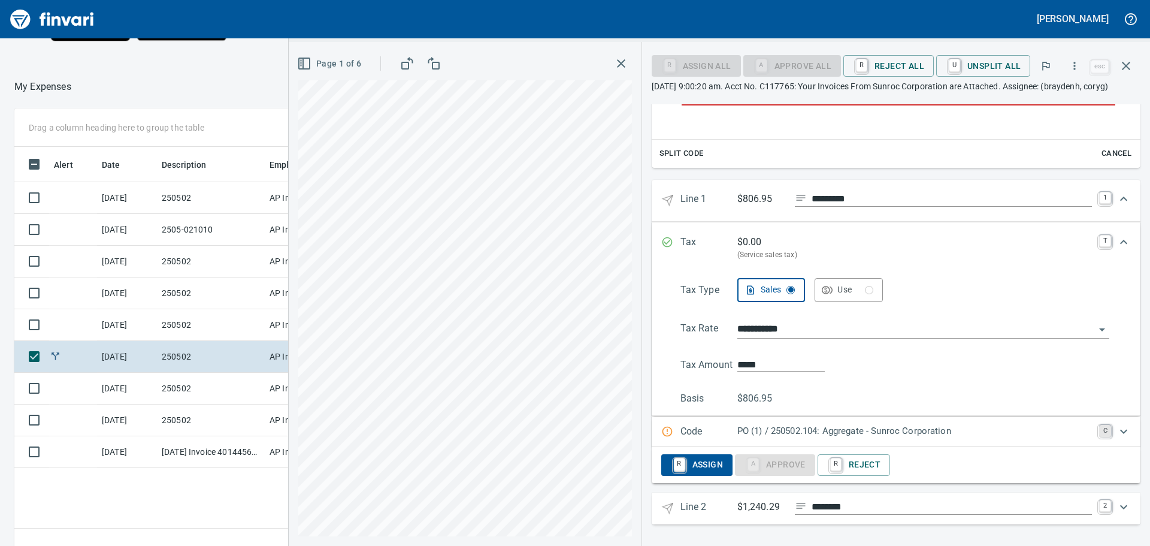
click at [1099, 429] on link "C" at bounding box center [1105, 431] width 12 height 12
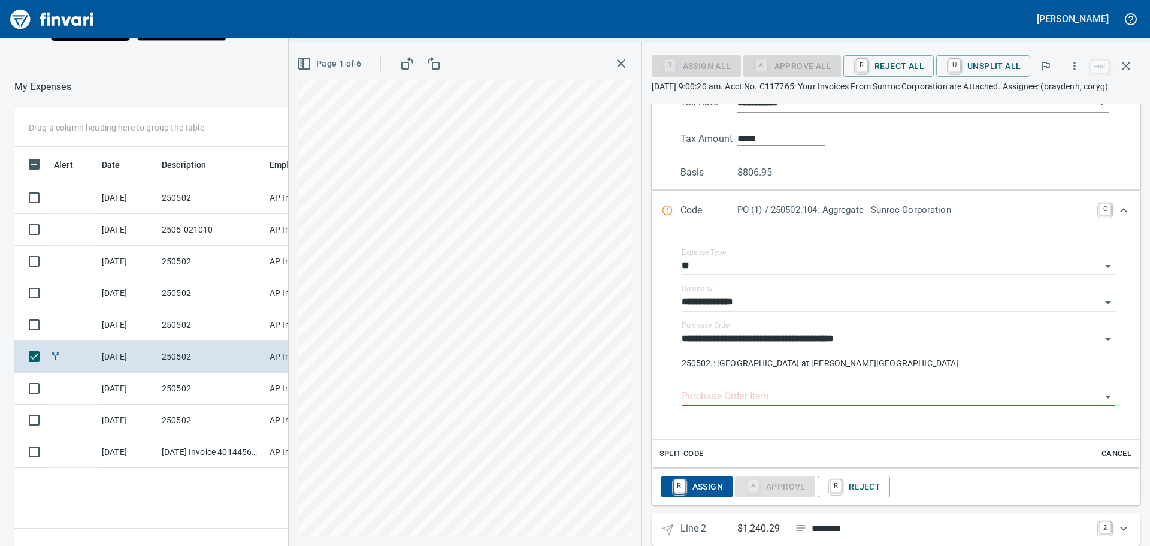
scroll to position [643, 0]
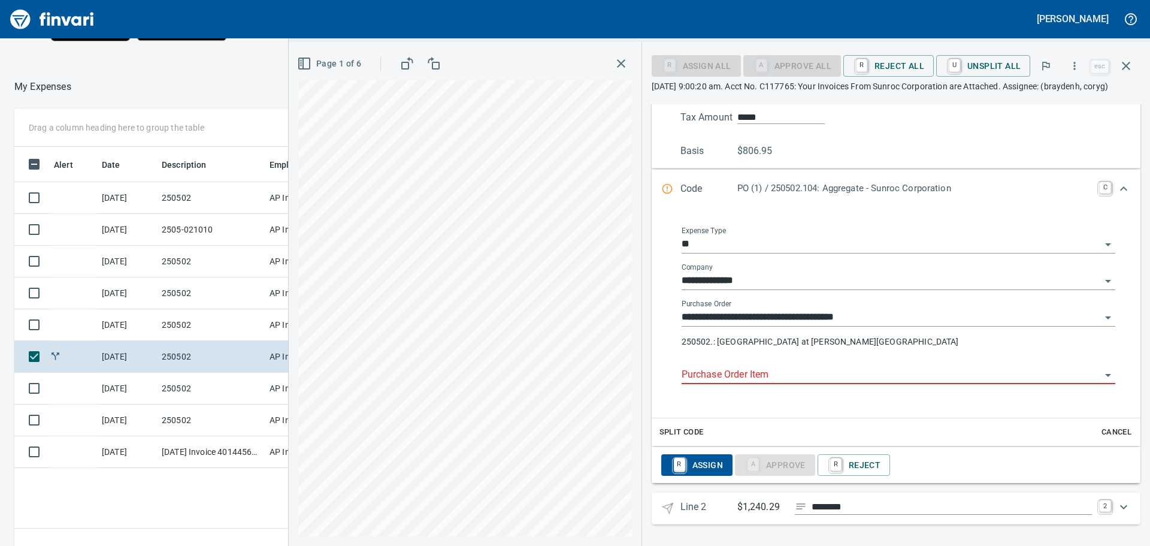
click at [838, 371] on input "Purchase Order Item" at bounding box center [891, 375] width 419 height 17
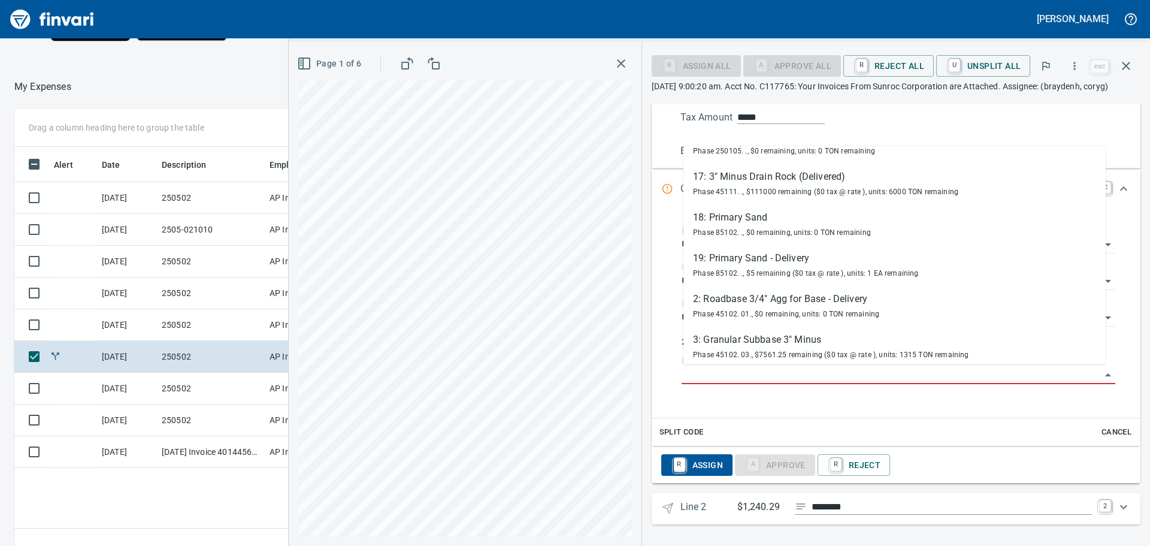
scroll to position [360, 0]
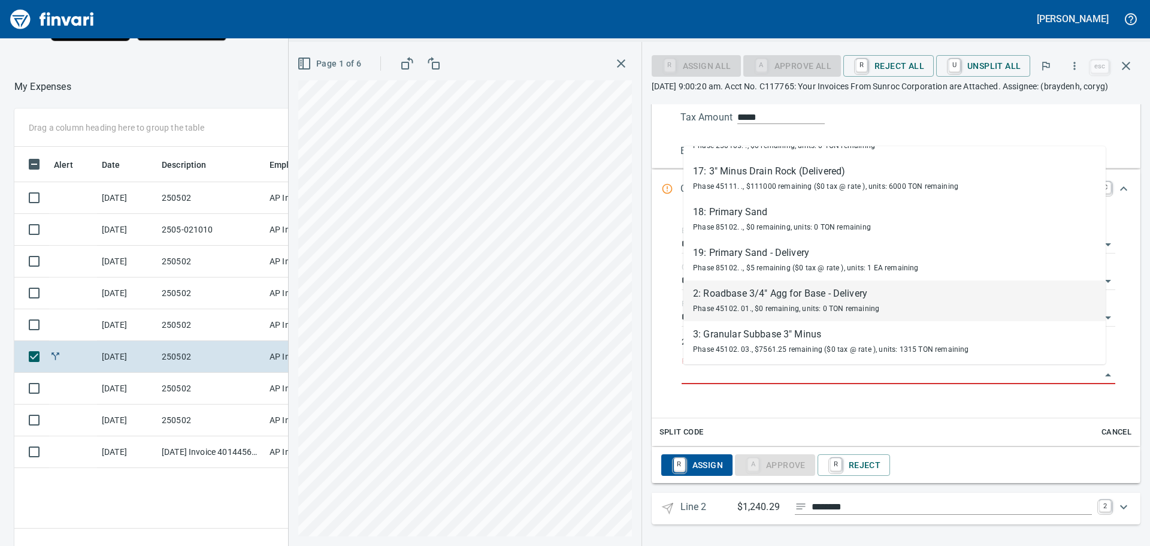
click at [777, 292] on div "2: Roadbase 3/4" Agg for Base - Delivery" at bounding box center [786, 293] width 186 height 14
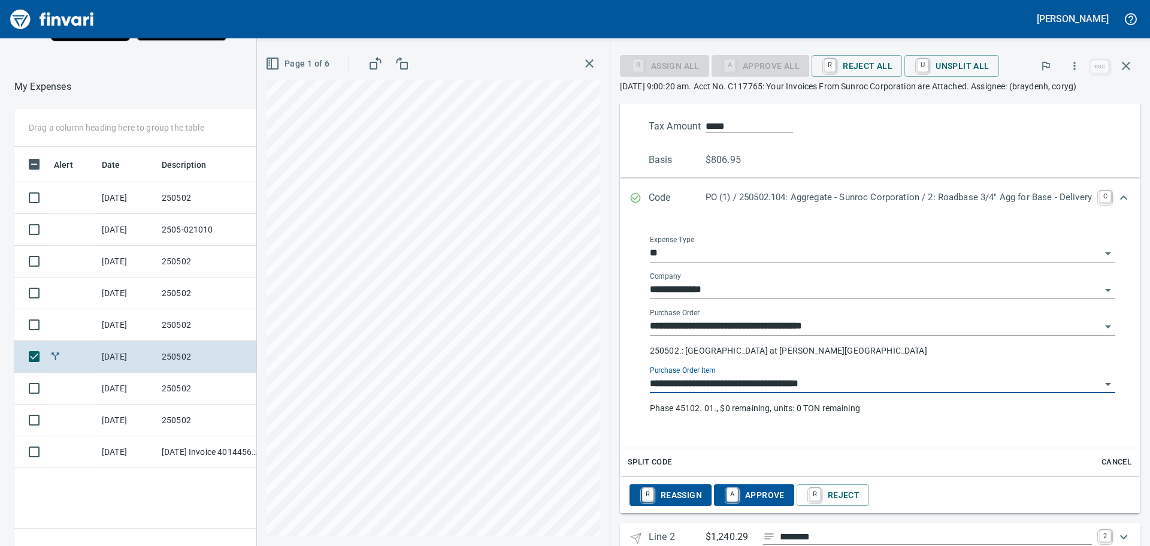
type input "**********"
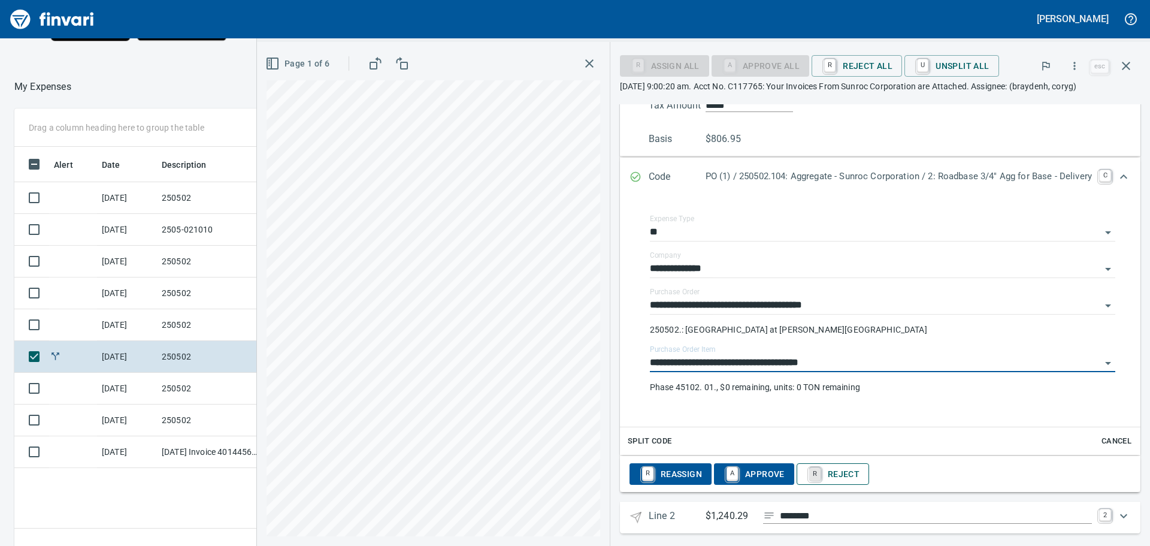
scroll to position [673, 0]
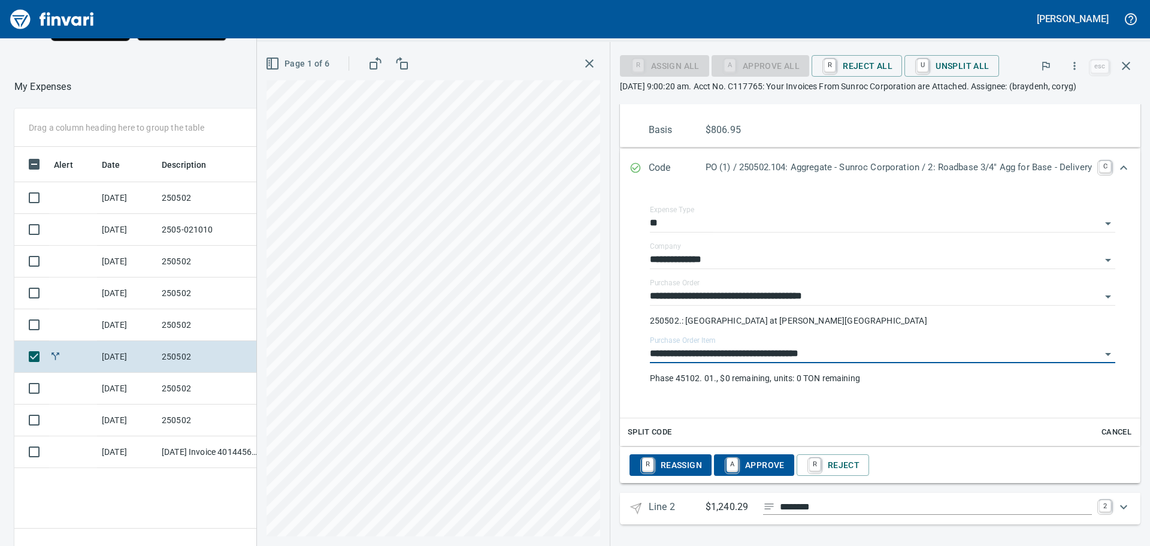
click at [750, 462] on span "A Approve" at bounding box center [754, 465] width 61 height 20
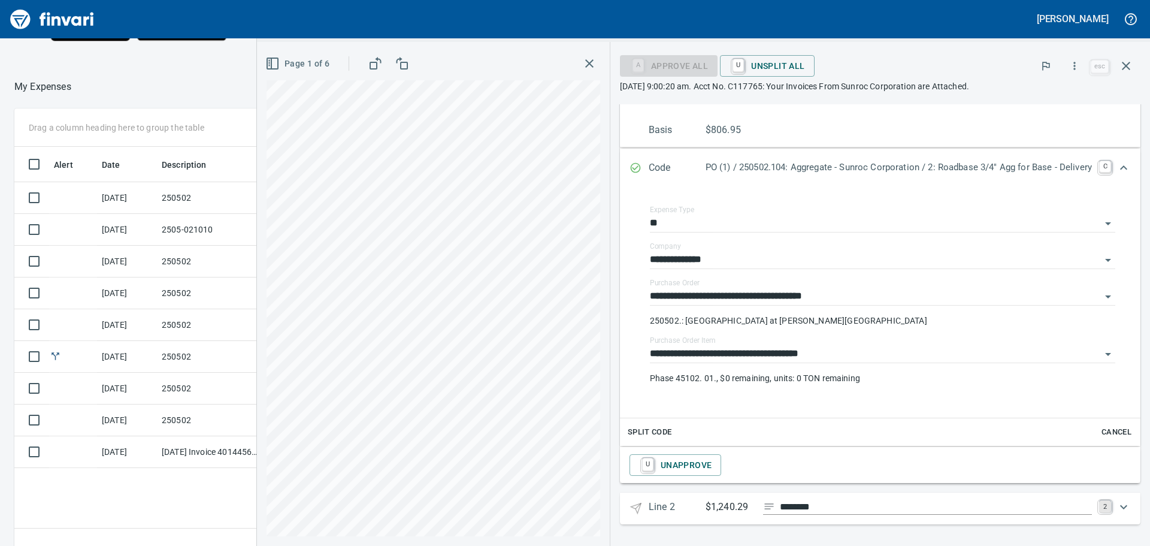
click at [1099, 506] on link "2" at bounding box center [1105, 506] width 12 height 12
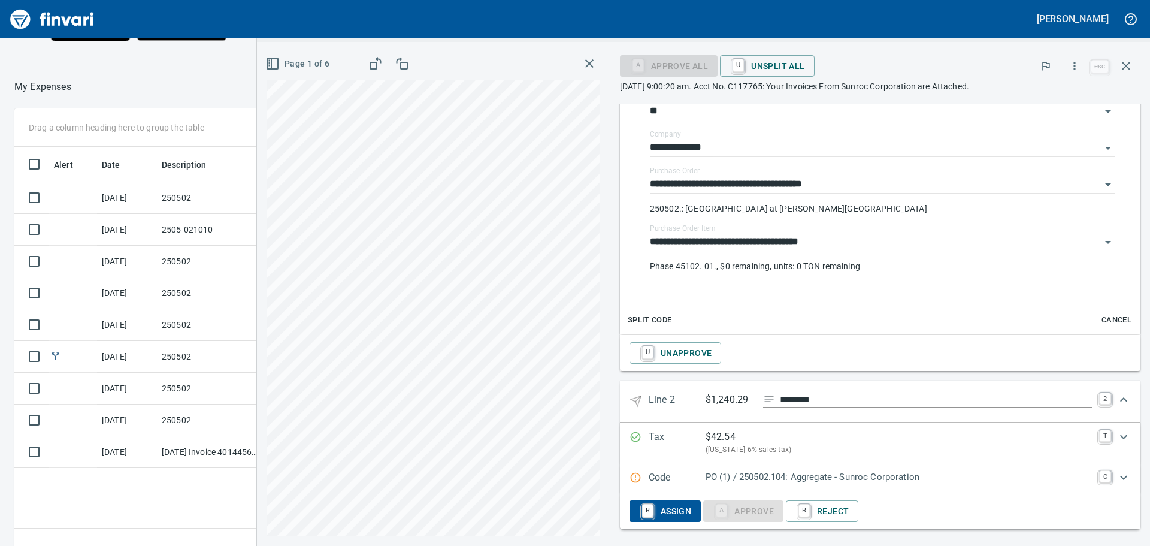
scroll to position [790, 0]
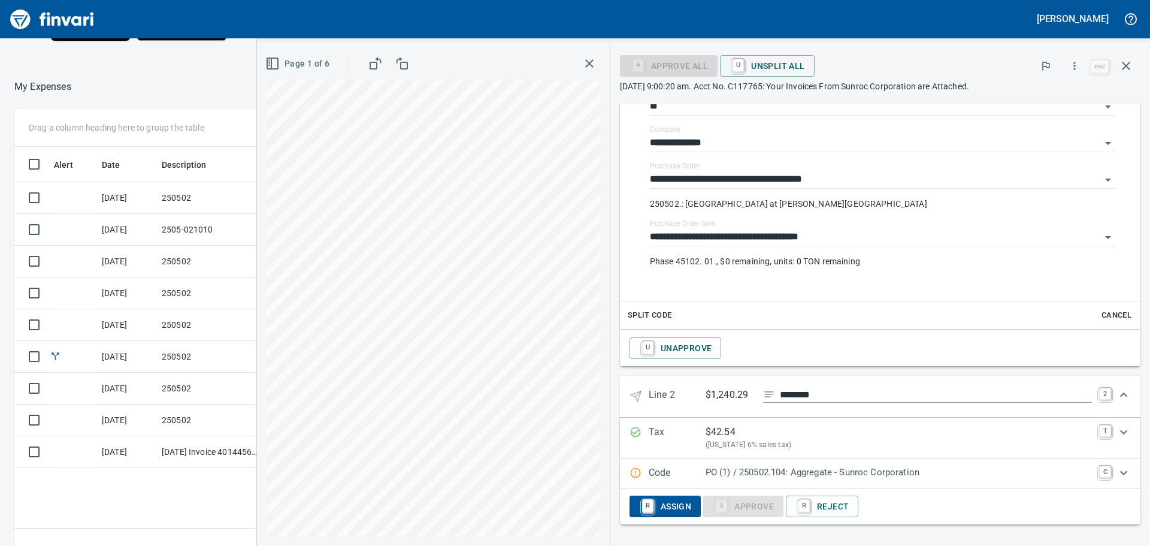
click at [812, 431] on div "$ 42.54" at bounding box center [899, 432] width 386 height 14
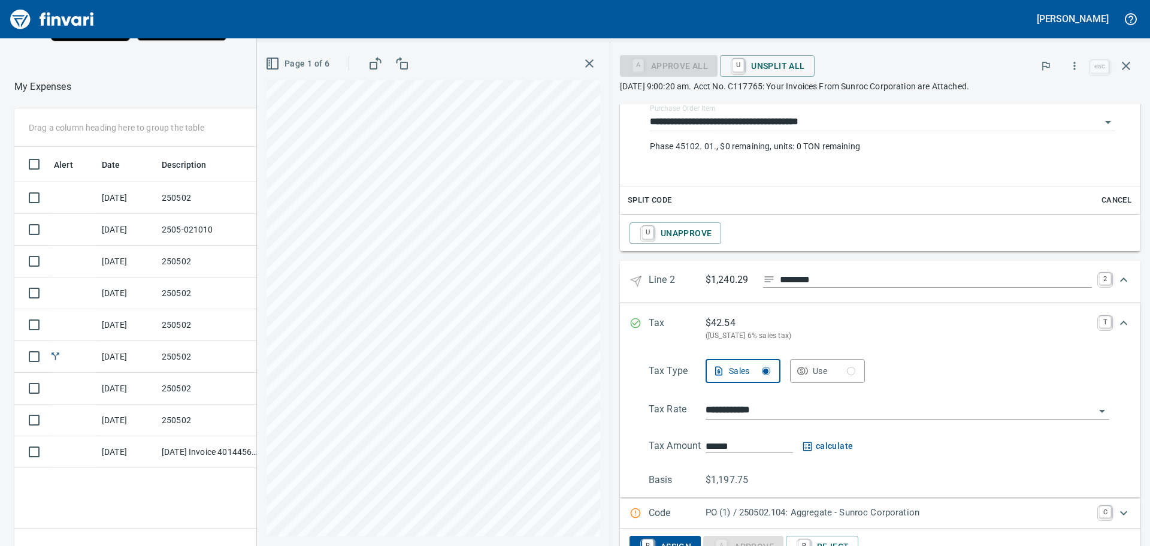
scroll to position [910, 0]
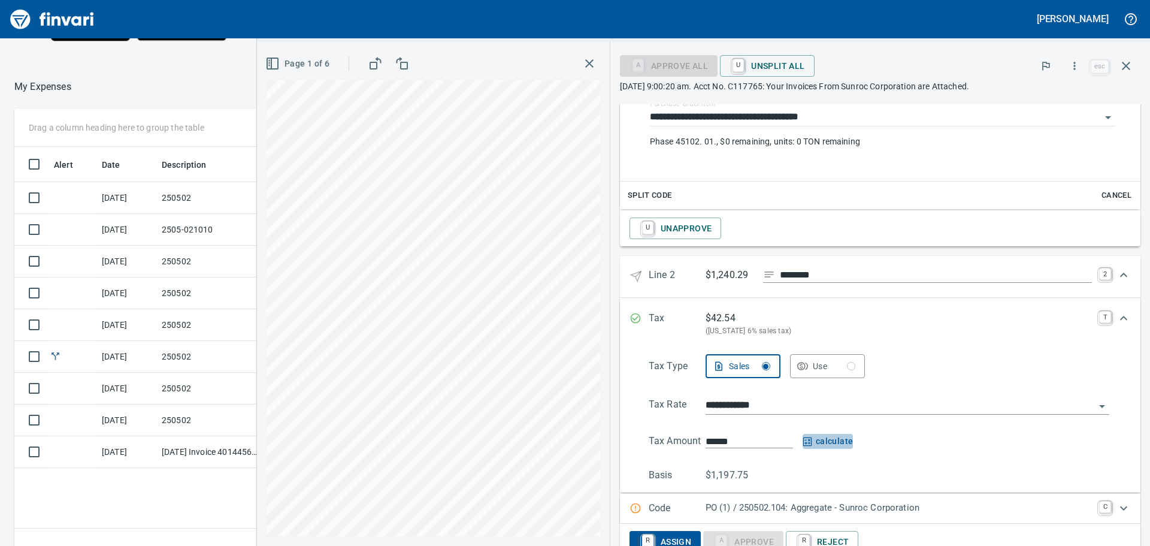
click at [826, 436] on span "calculate" at bounding box center [828, 441] width 51 height 15
click at [743, 438] on input "******" at bounding box center [749, 441] width 87 height 14
type input "******"
click at [800, 435] on div "******" at bounding box center [908, 441] width 404 height 14
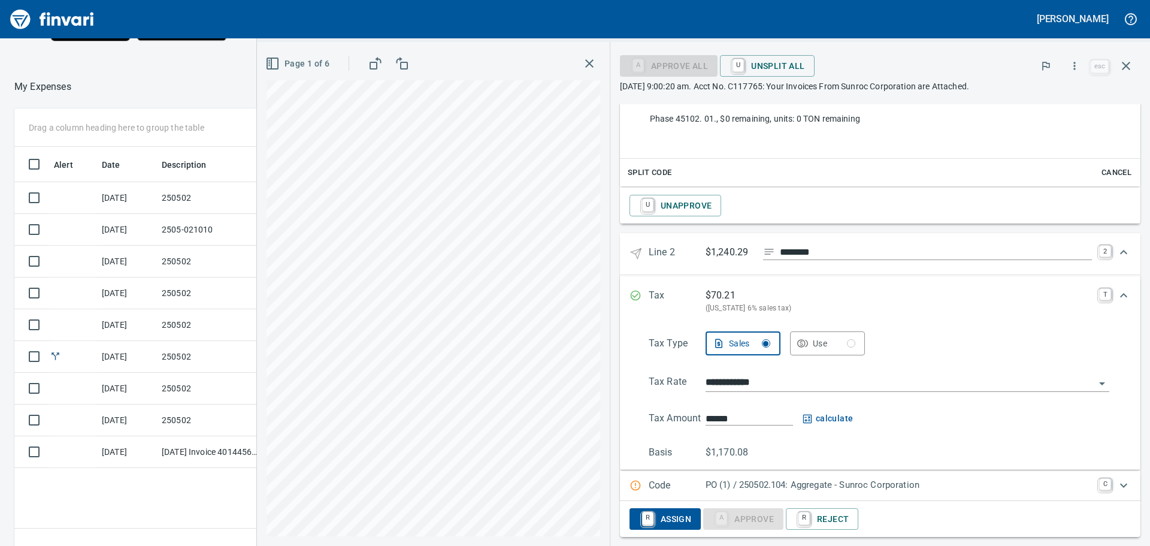
scroll to position [945, 0]
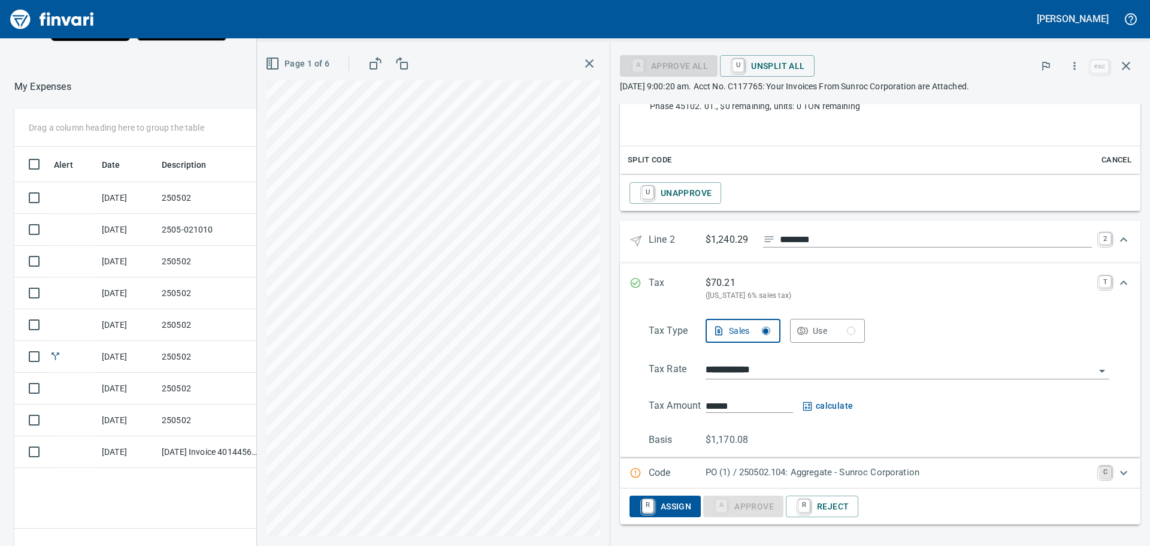
click at [1099, 470] on link "C" at bounding box center [1105, 472] width 12 height 12
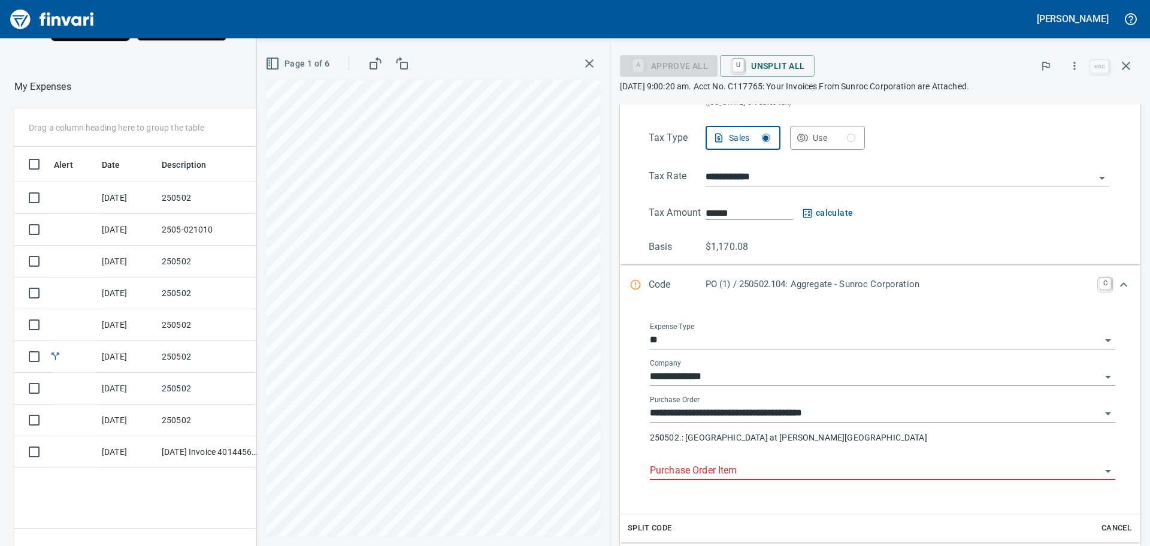
scroll to position [1185, 0]
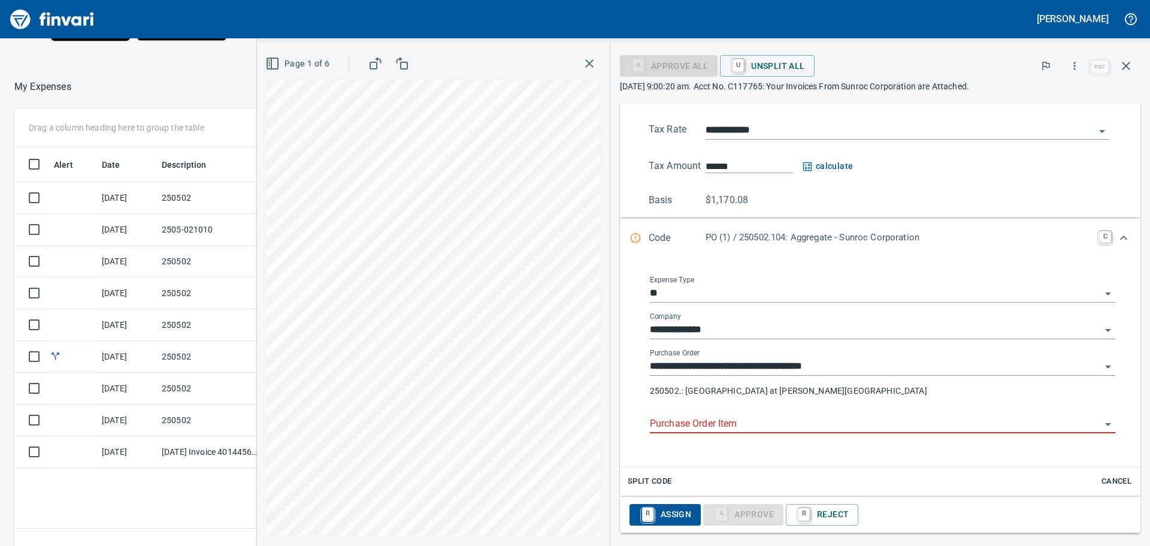
click at [789, 423] on input "Purchase Order Item" at bounding box center [875, 424] width 451 height 17
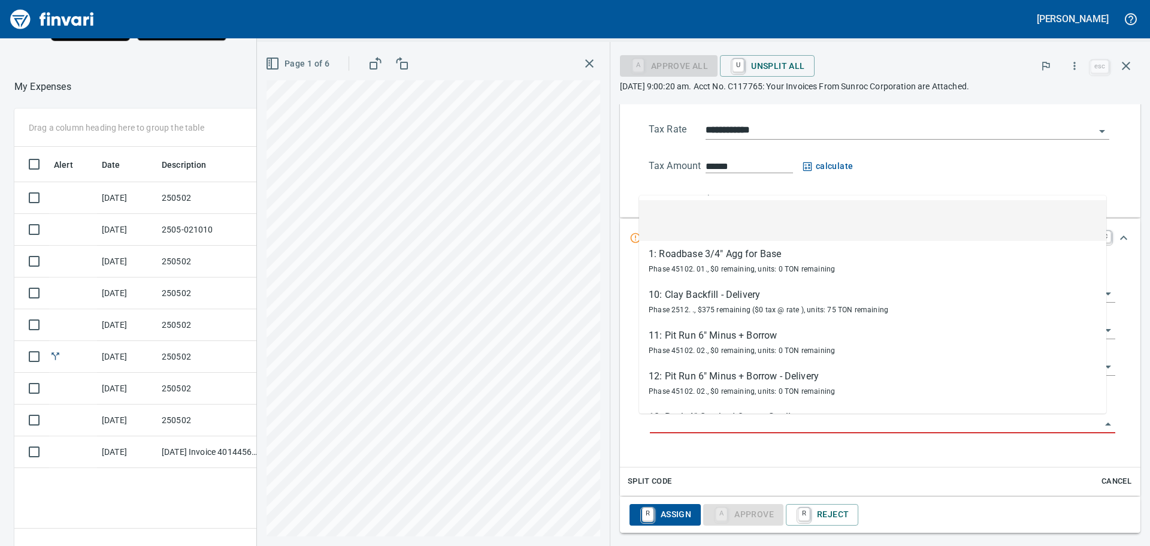
scroll to position [405, 804]
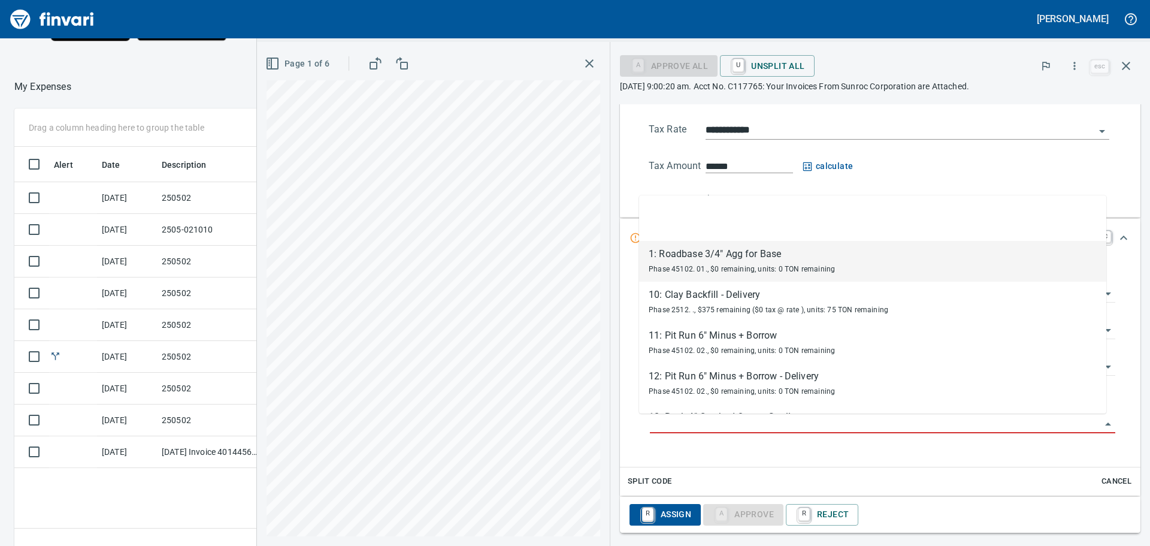
click at [731, 256] on div "1: Roadbase 3/4" Agg for Base" at bounding box center [742, 254] width 186 height 14
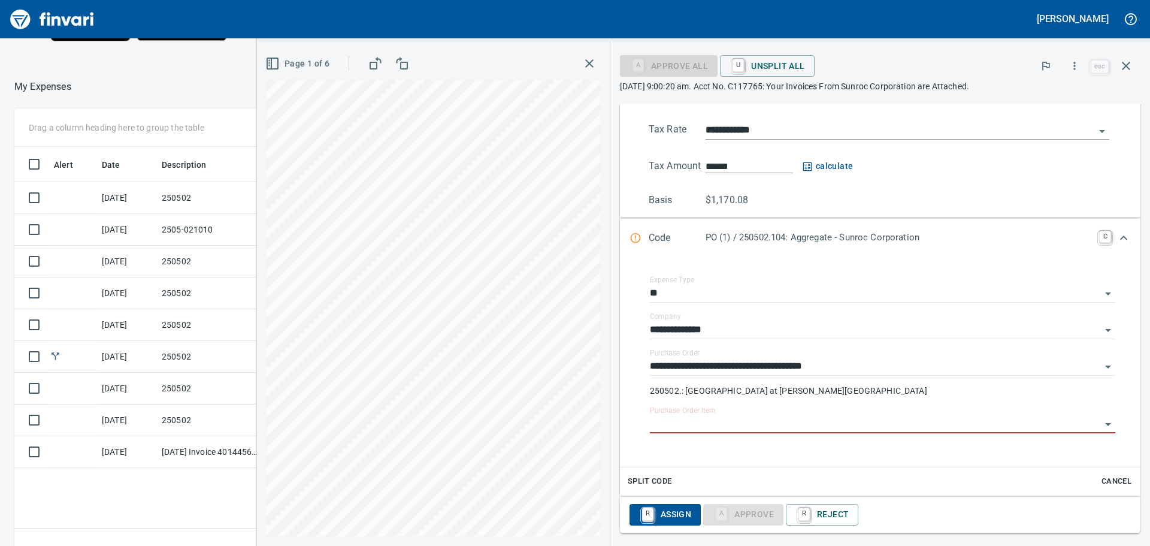
type input "**********"
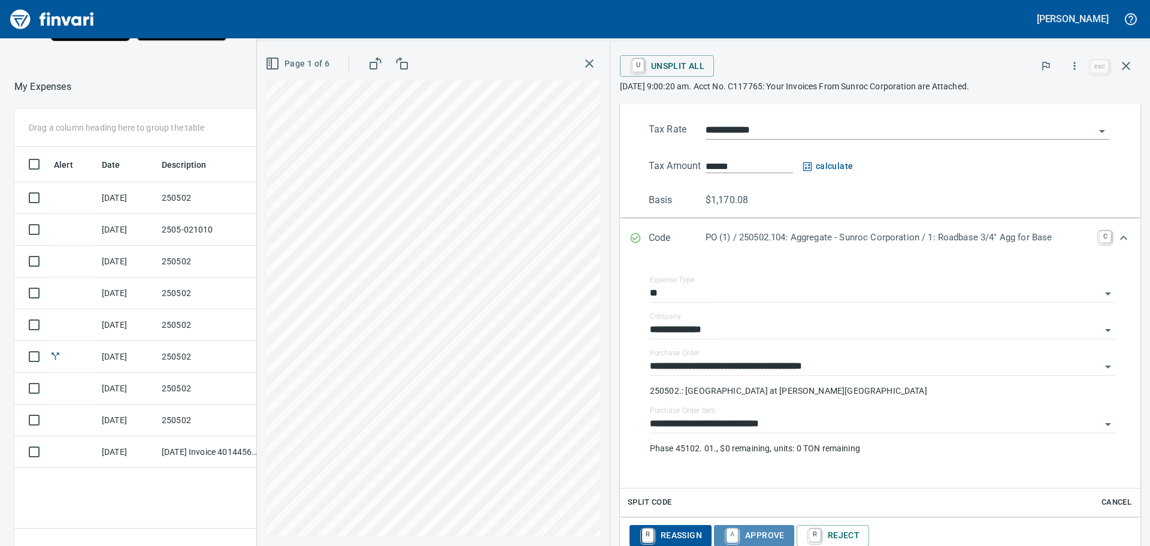
click at [755, 529] on span "A Approve" at bounding box center [754, 535] width 61 height 20
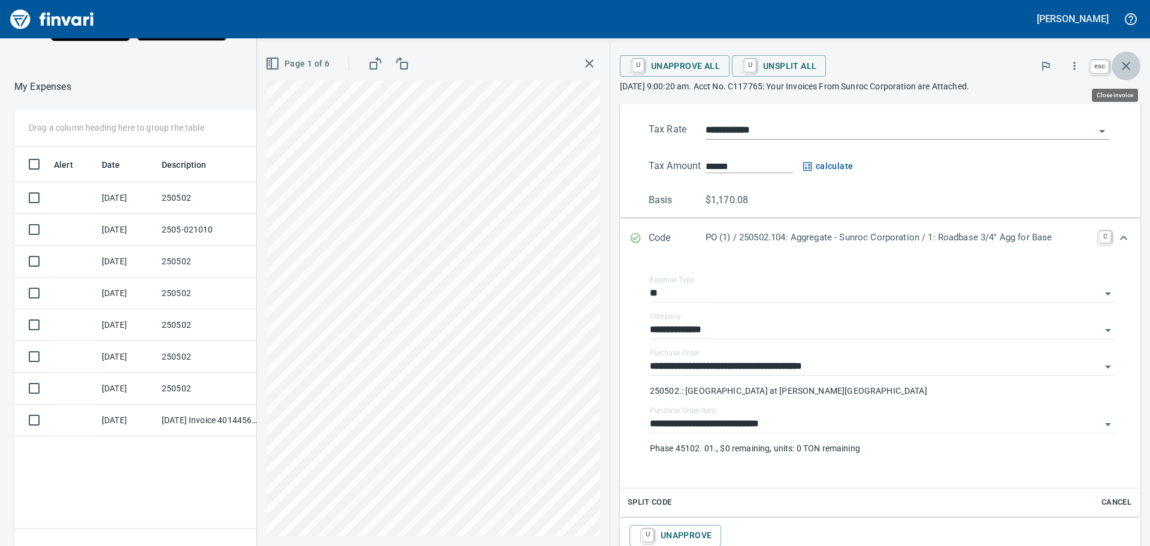
click at [1126, 62] on icon "button" at bounding box center [1126, 66] width 14 height 14
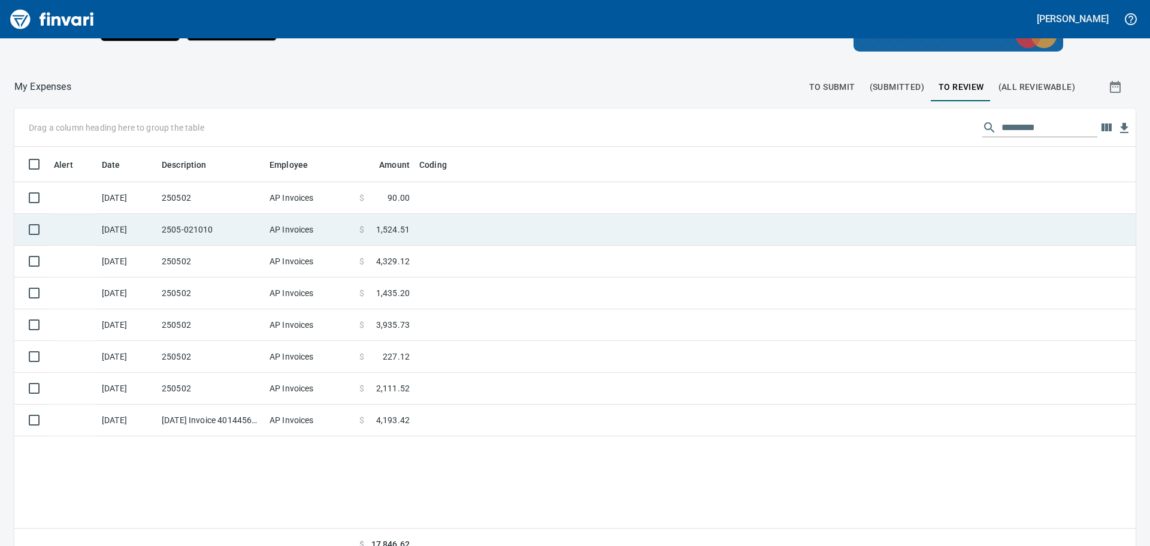
scroll to position [405, 1104]
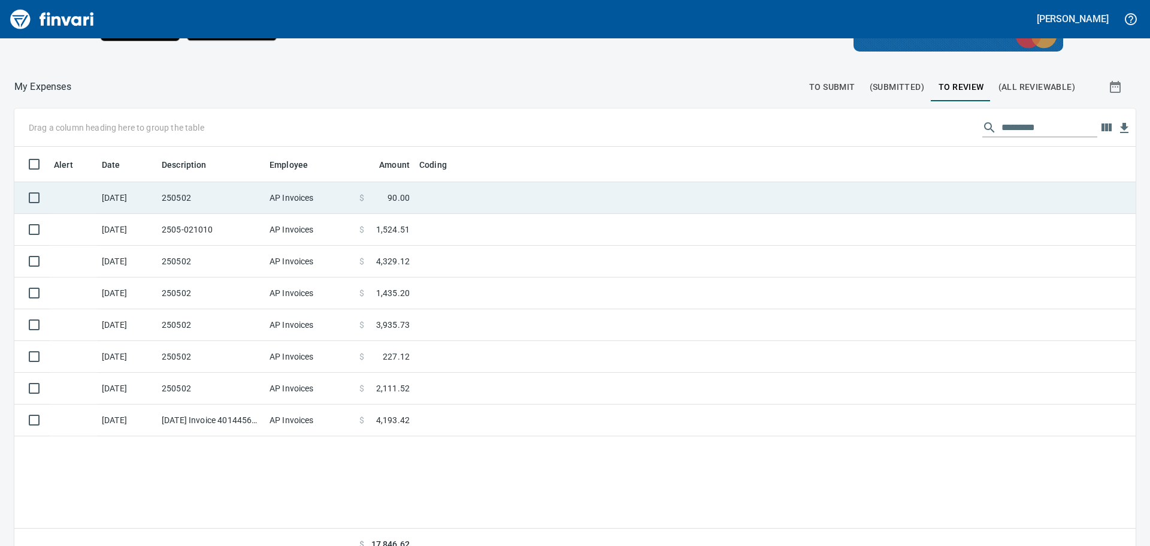
click at [443, 195] on td at bounding box center [565, 198] width 300 height 32
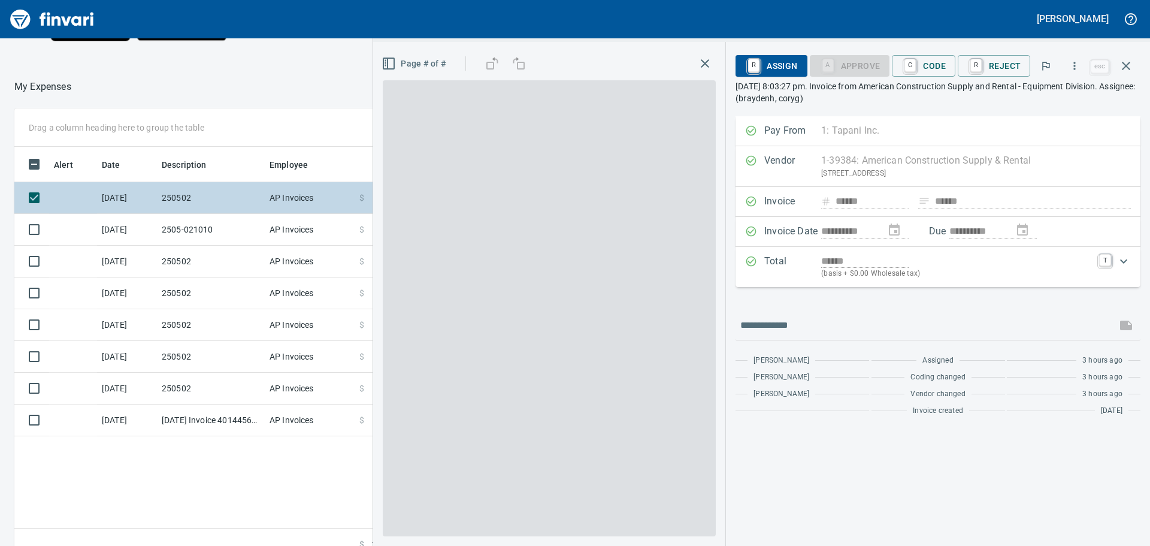
scroll to position [405, 804]
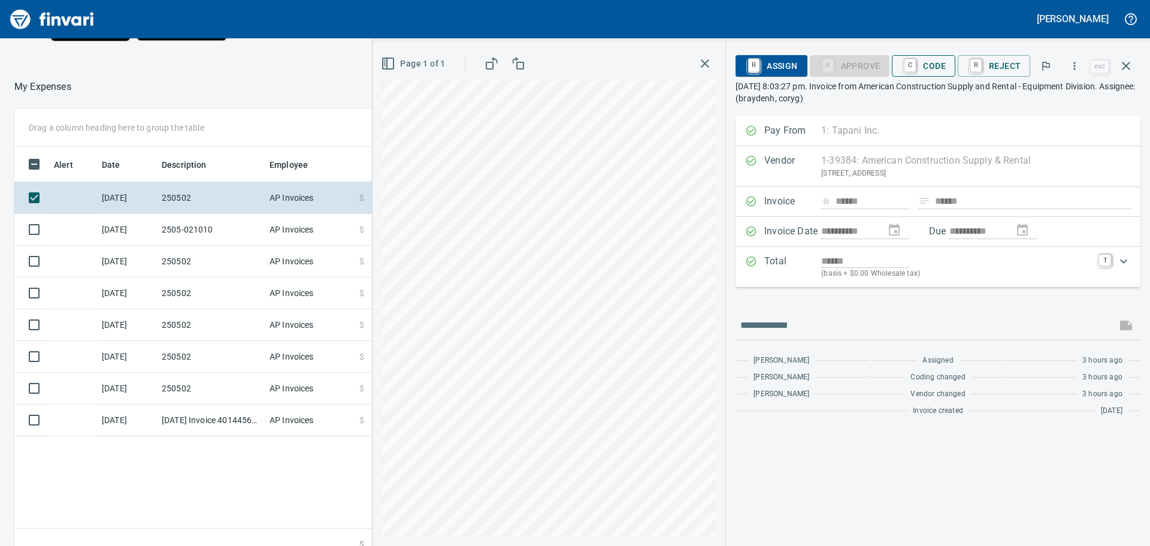
click at [936, 64] on span "C Code" at bounding box center [924, 66] width 44 height 20
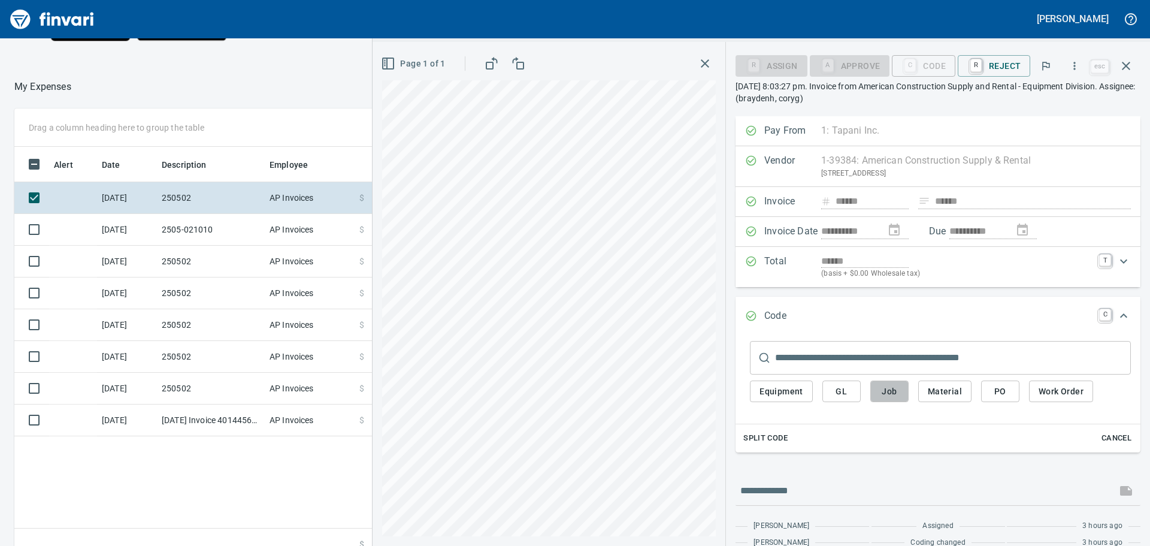
click at [892, 389] on span "Job" at bounding box center [889, 391] width 19 height 15
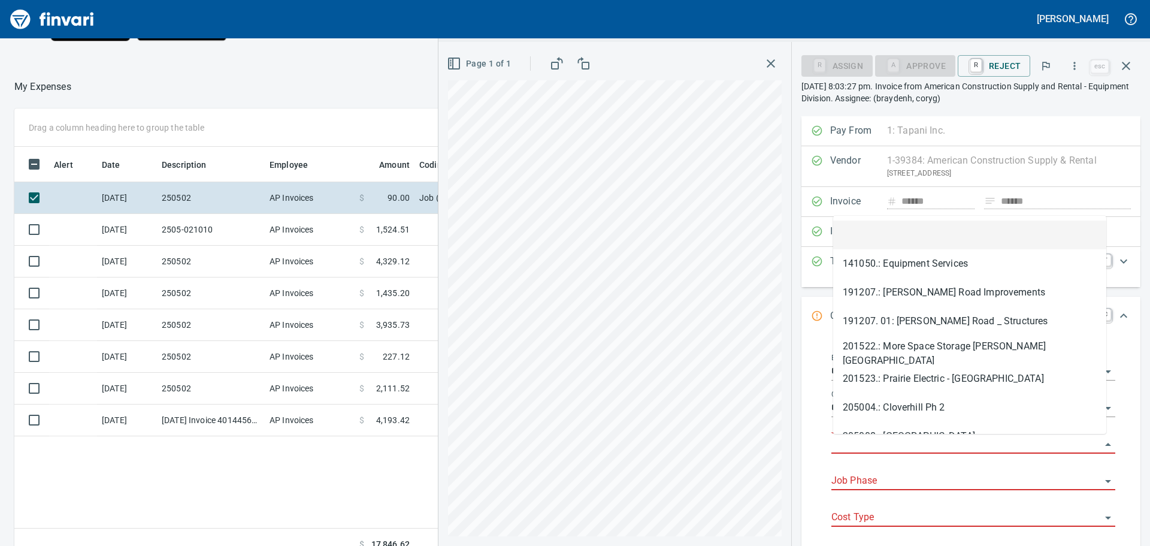
click at [883, 440] on input "Job" at bounding box center [967, 444] width 270 height 17
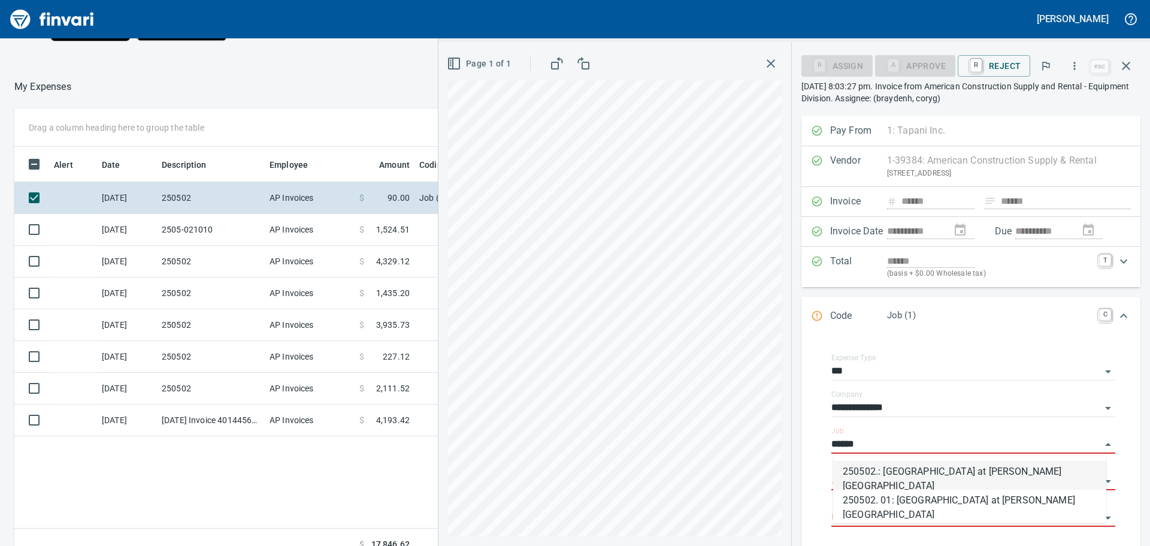
click at [940, 472] on li "250502.: [GEOGRAPHIC_DATA] at [PERSON_NAME][GEOGRAPHIC_DATA]" at bounding box center [969, 475] width 273 height 29
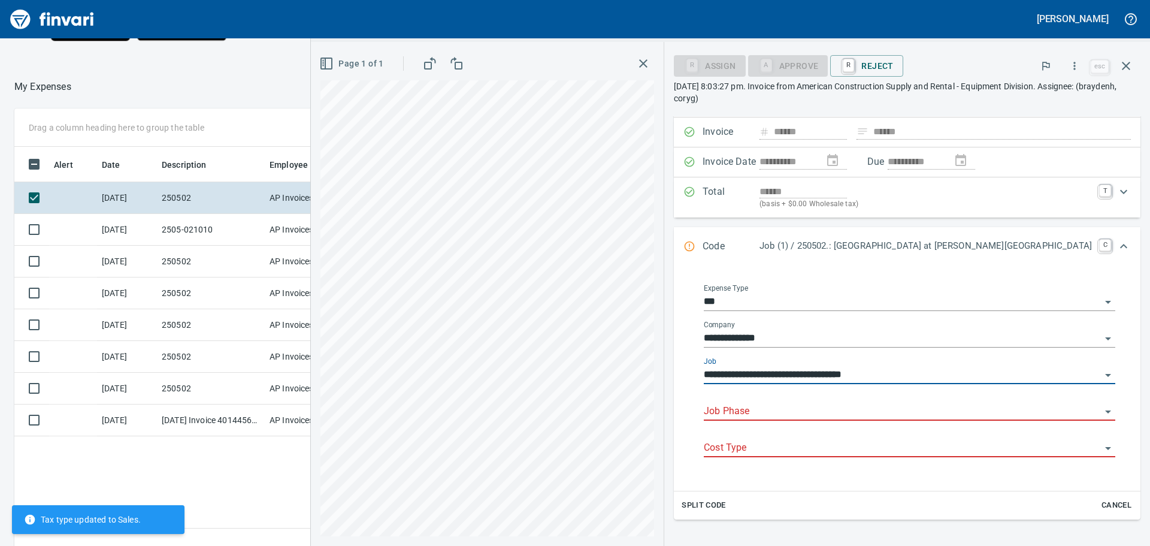
scroll to position [120, 0]
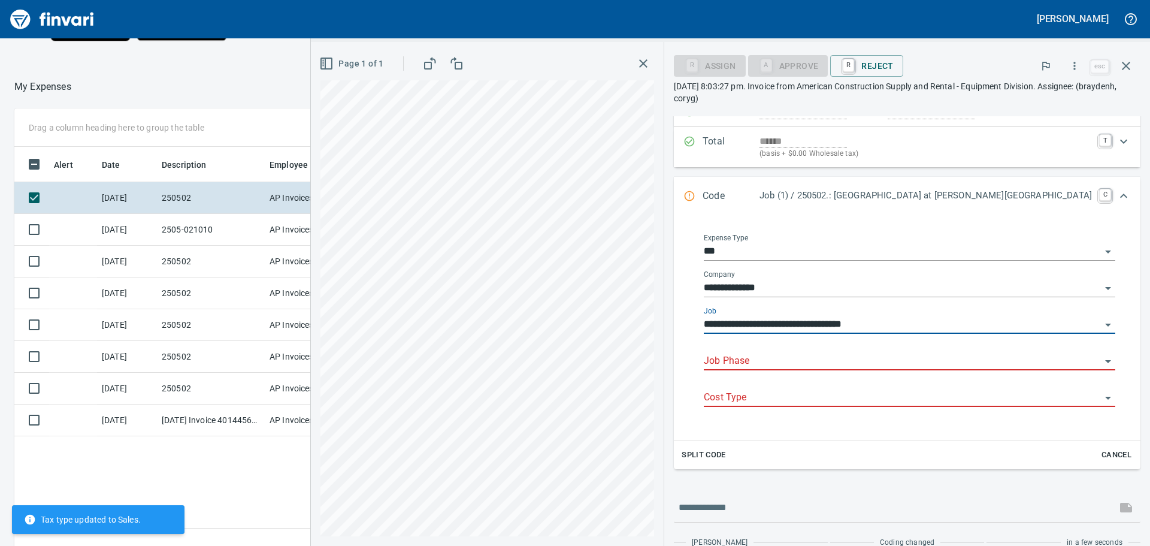
type input "**********"
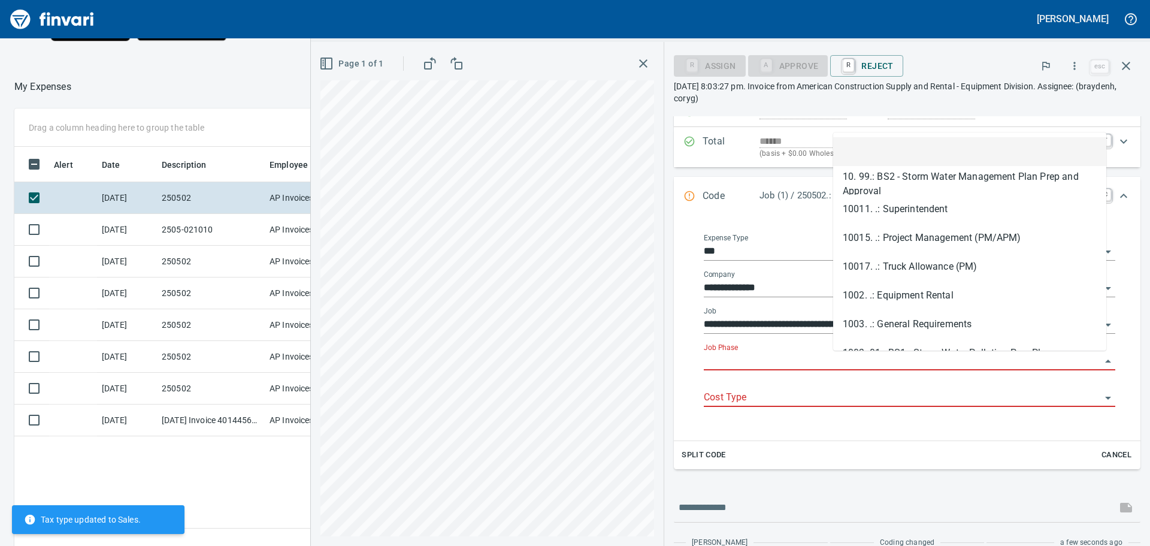
scroll to position [405, 804]
click at [925, 360] on input "Job Phase" at bounding box center [902, 361] width 397 height 17
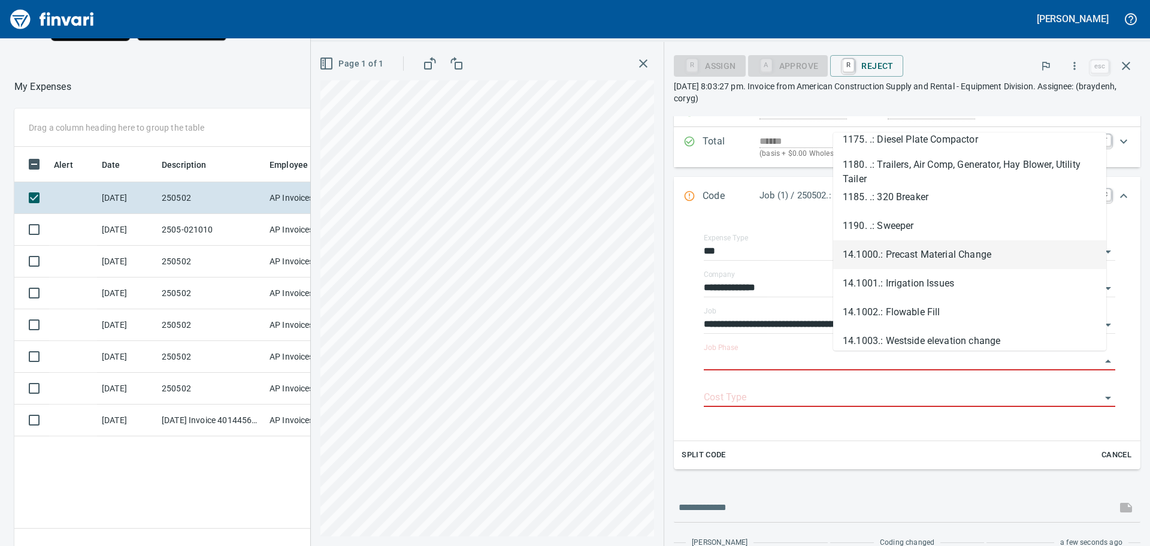
scroll to position [779, 0]
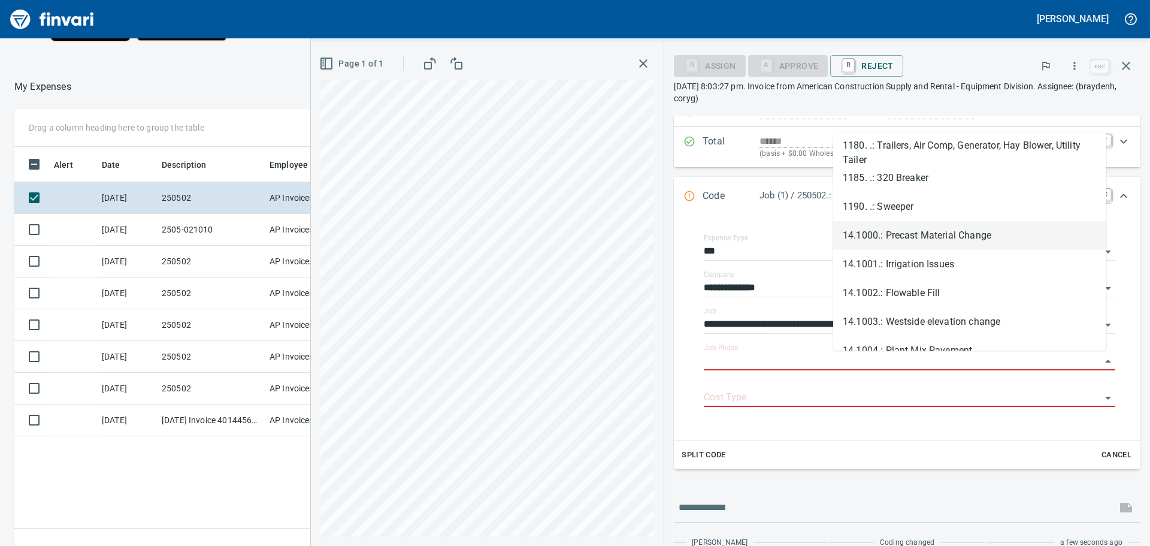
click at [1000, 234] on li "14.1000.: Precast Material Change" at bounding box center [969, 235] width 273 height 29
type input "**********"
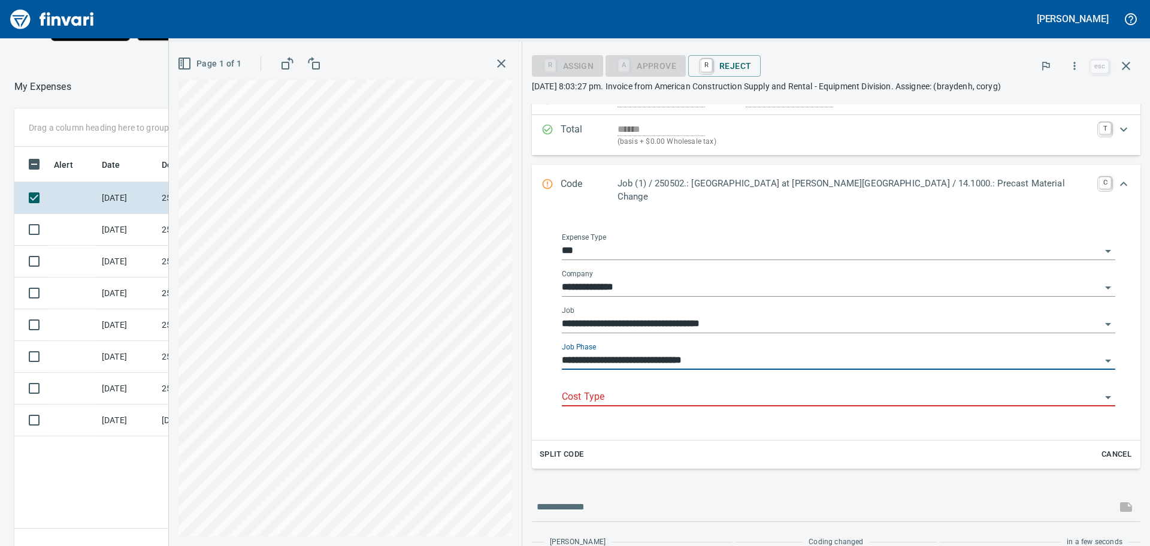
scroll to position [405, 804]
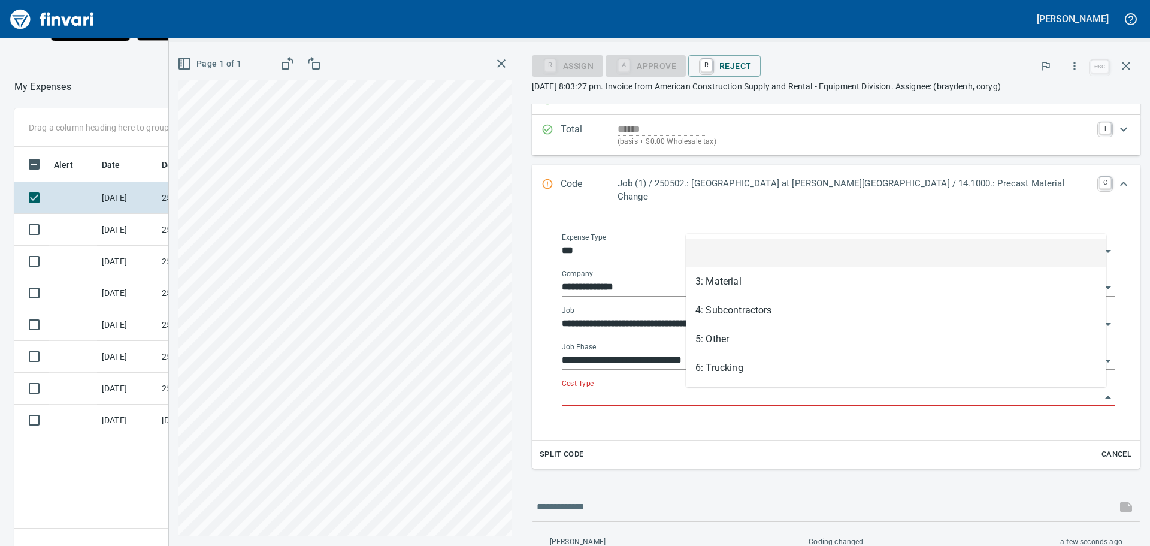
click at [825, 396] on input "Cost Type" at bounding box center [831, 397] width 539 height 17
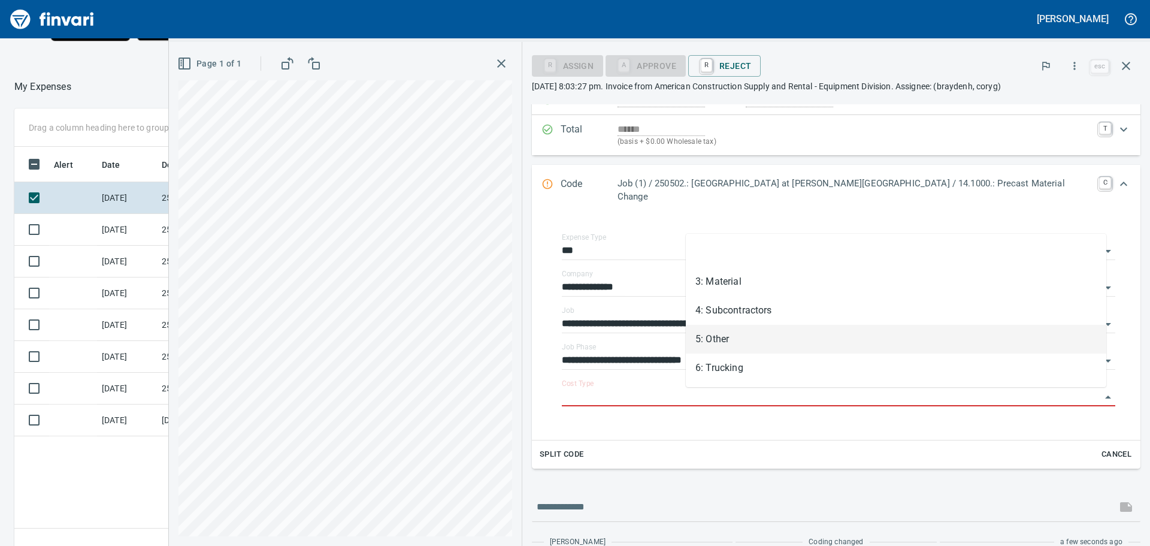
click at [730, 336] on li "5: Other" at bounding box center [896, 339] width 421 height 29
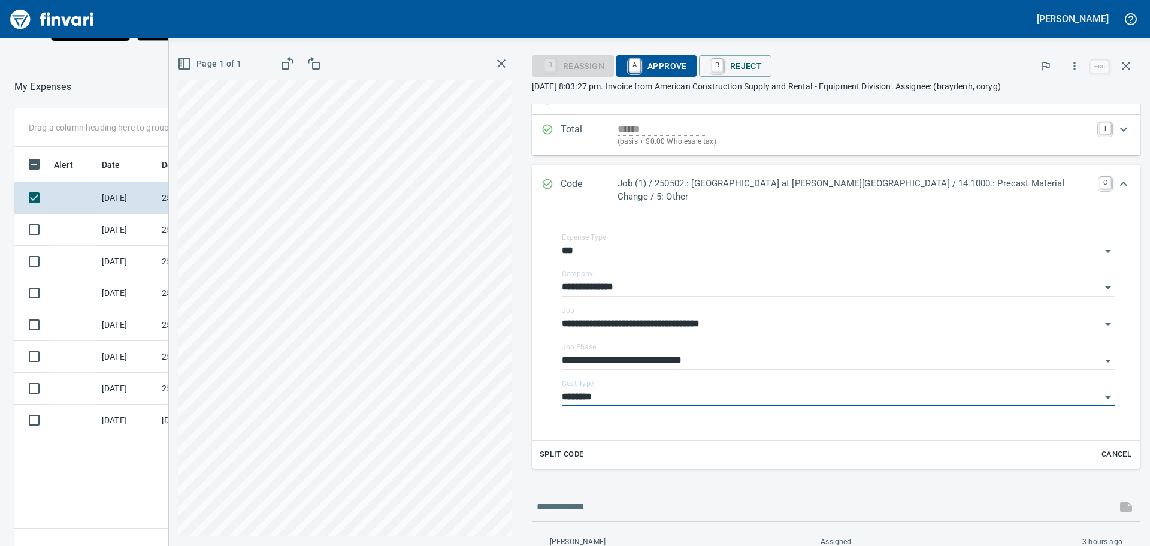
type input "********"
click at [687, 62] on span "A Approve" at bounding box center [656, 66] width 61 height 20
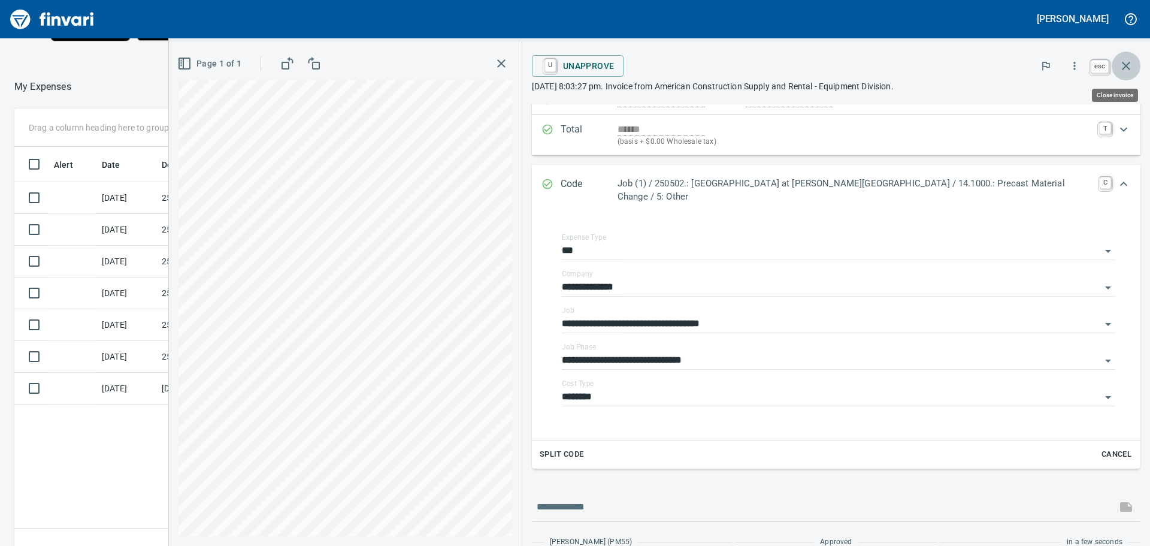
click at [1126, 66] on icon "button" at bounding box center [1126, 66] width 8 height 8
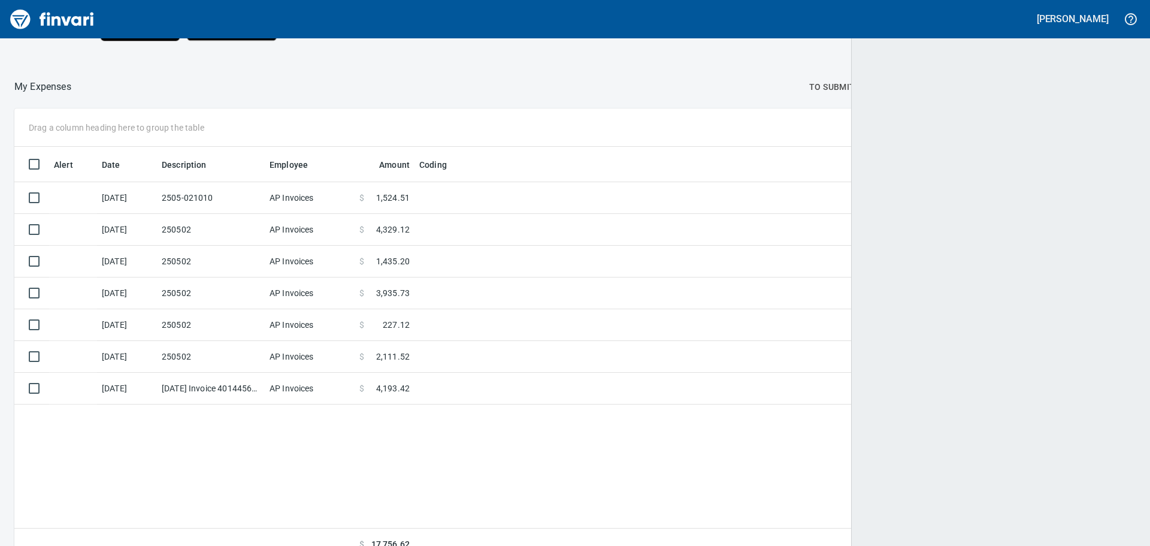
scroll to position [405, 1101]
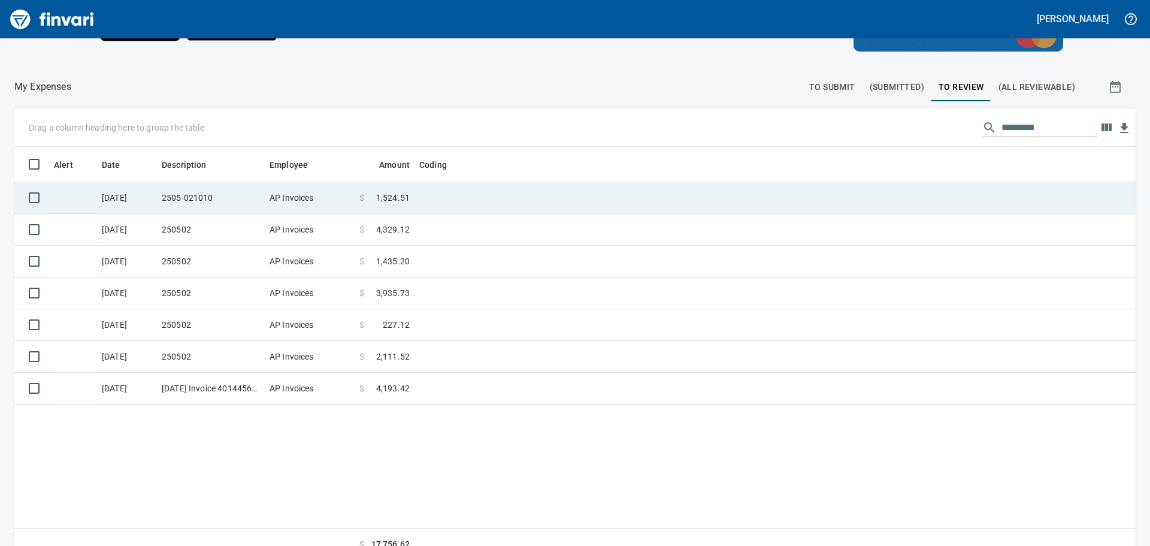
click at [447, 195] on td at bounding box center [565, 198] width 300 height 32
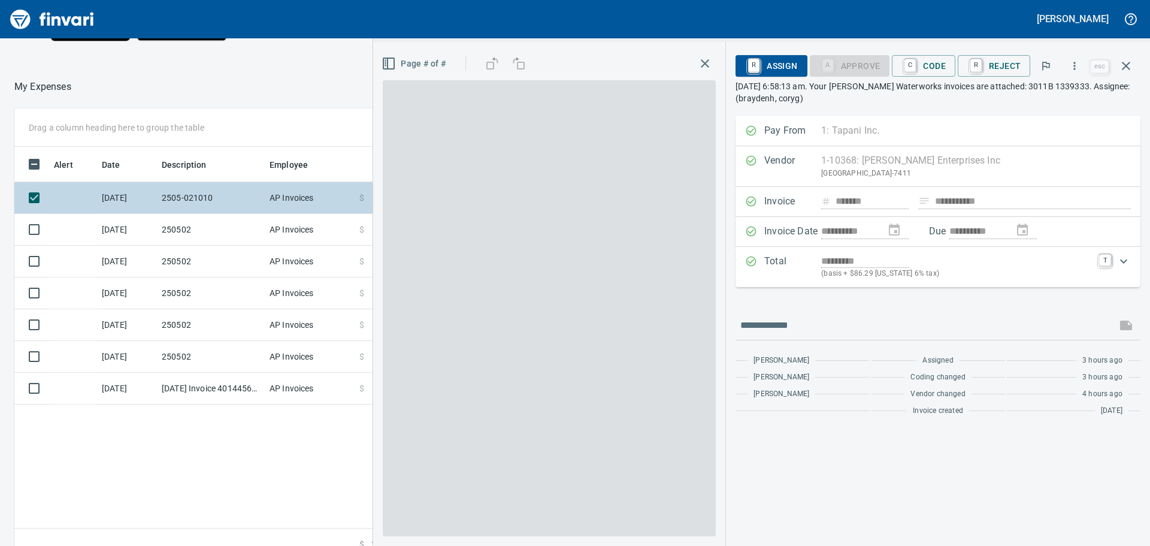
scroll to position [405, 804]
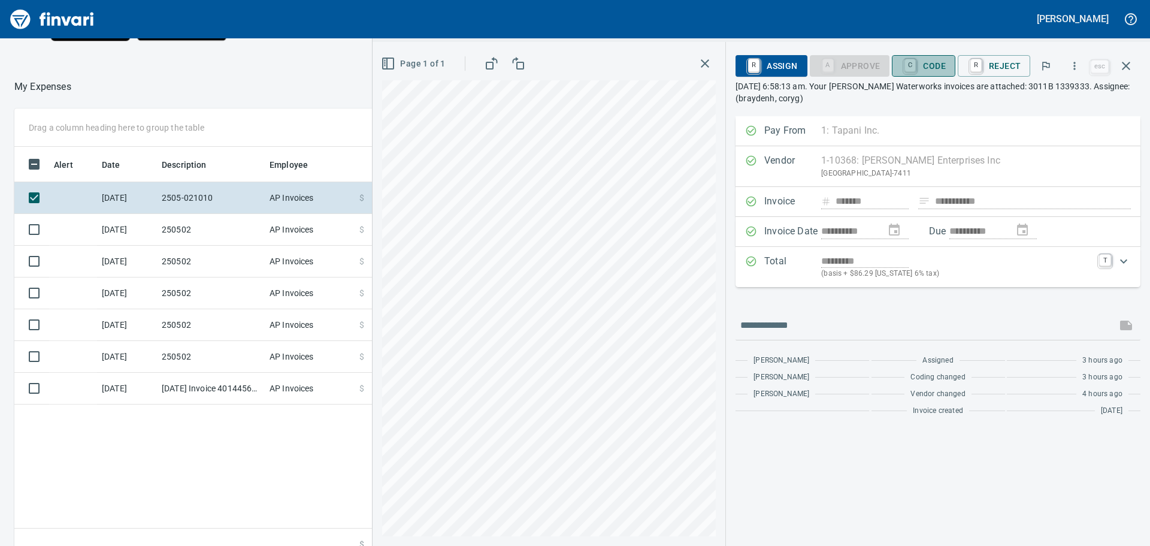
click at [935, 63] on span "C Code" at bounding box center [924, 66] width 44 height 20
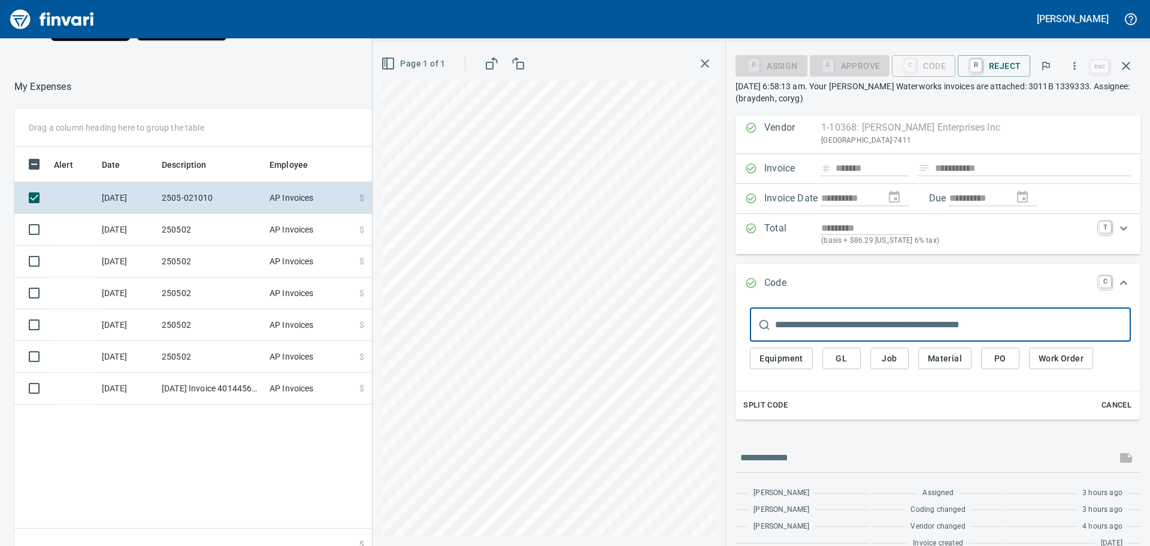
scroll to position [51, 0]
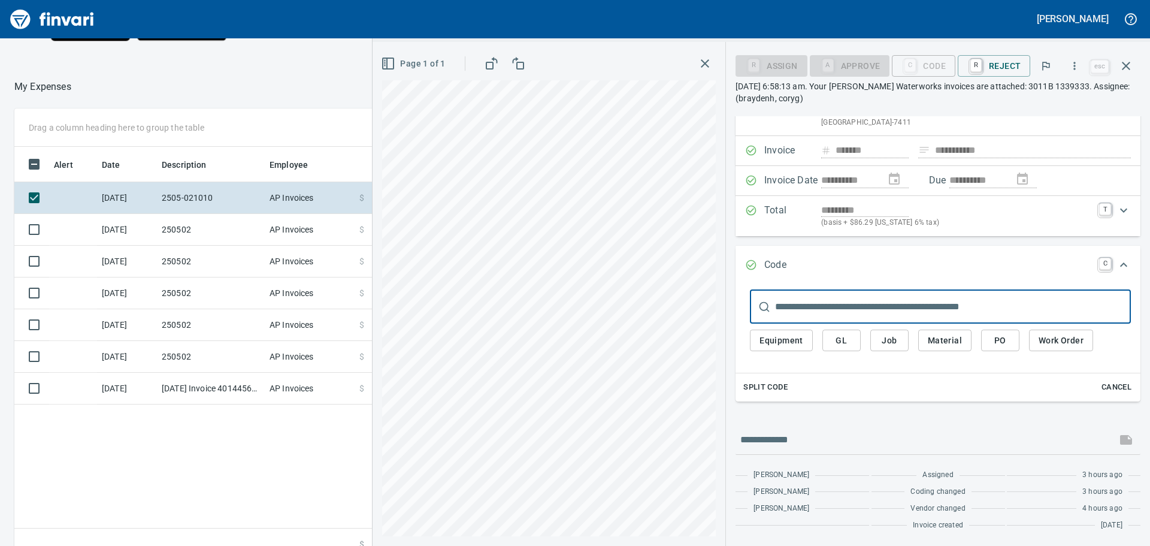
click at [1000, 336] on span "PO" at bounding box center [1000, 340] width 19 height 15
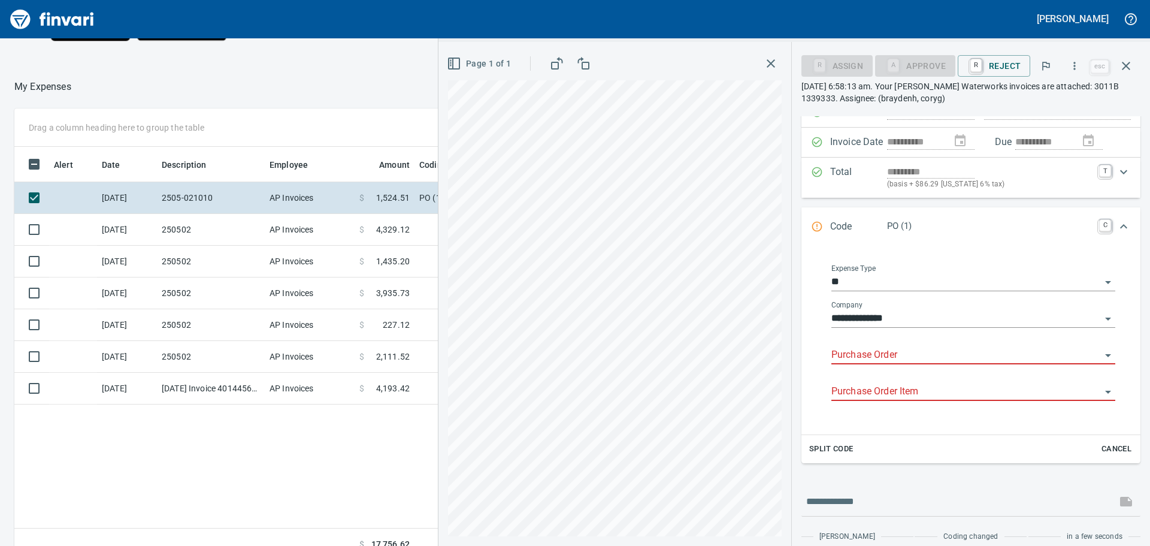
scroll to position [111, 0]
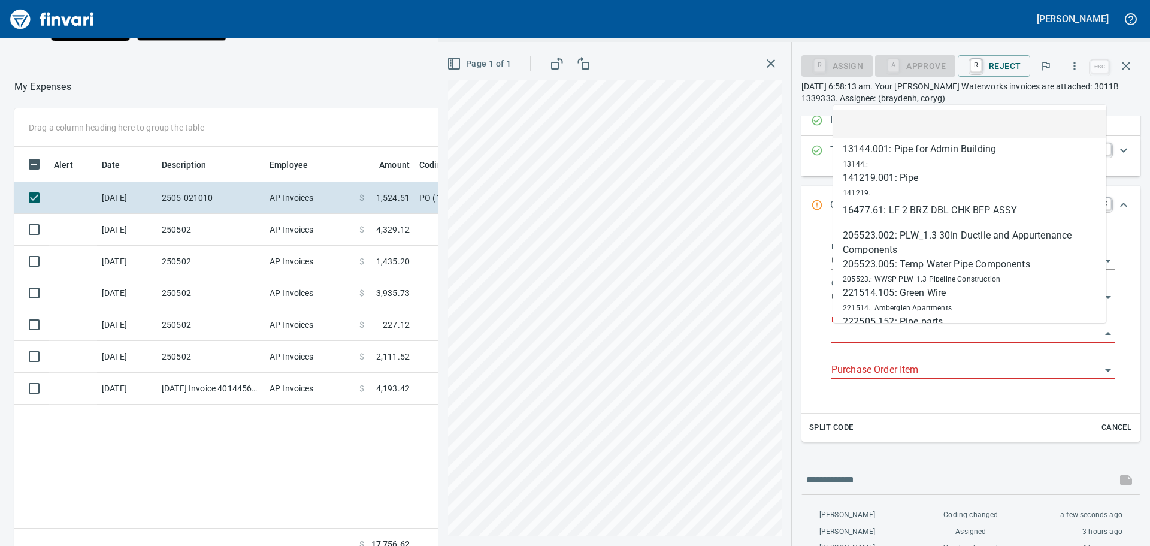
click at [916, 330] on input "Purchase Order" at bounding box center [967, 333] width 270 height 17
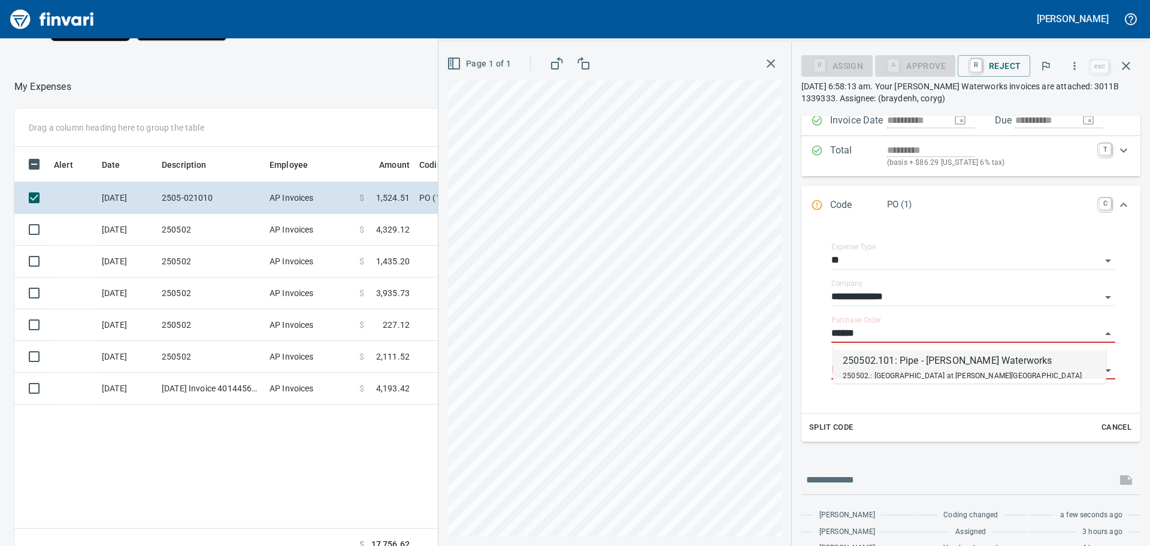
scroll to position [405, 804]
click at [897, 358] on div "250502.101: Pipe - [PERSON_NAME] Waterworks" at bounding box center [962, 361] width 239 height 14
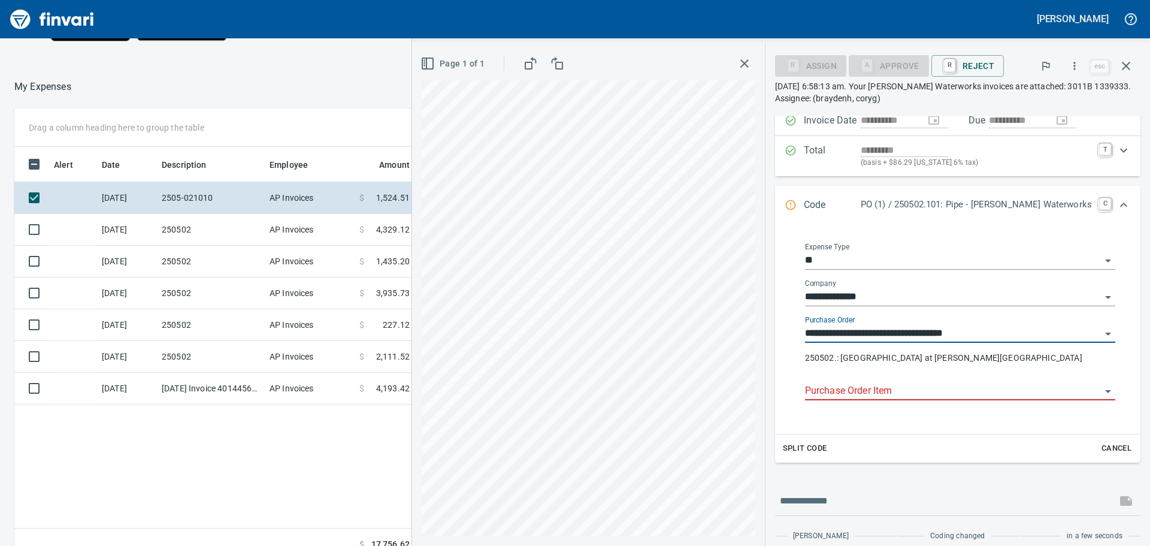
type input "**********"
click at [886, 388] on input "Purchase Order Item" at bounding box center [953, 391] width 296 height 17
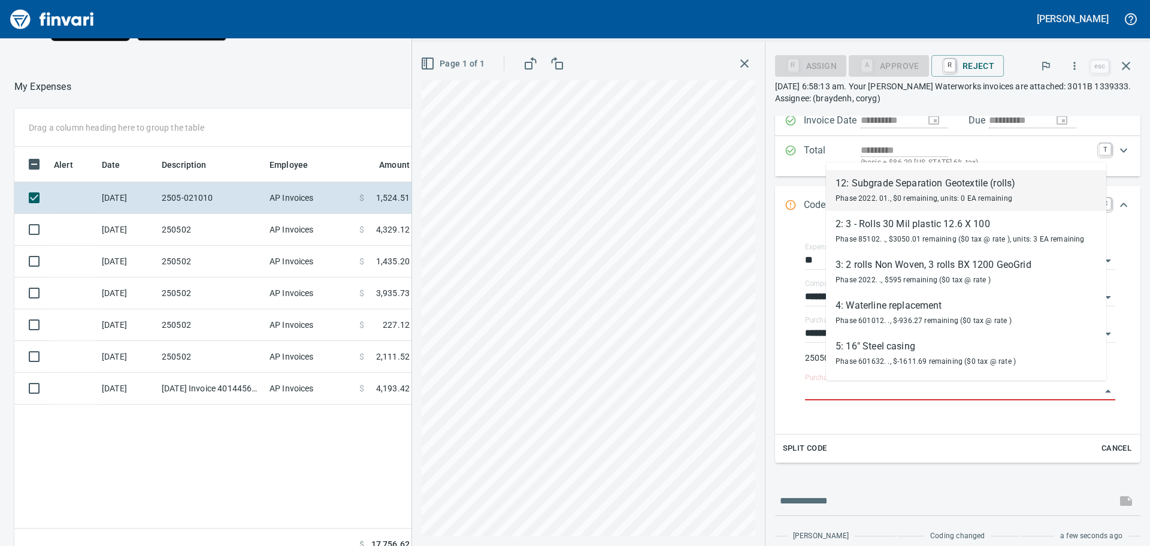
scroll to position [180, 0]
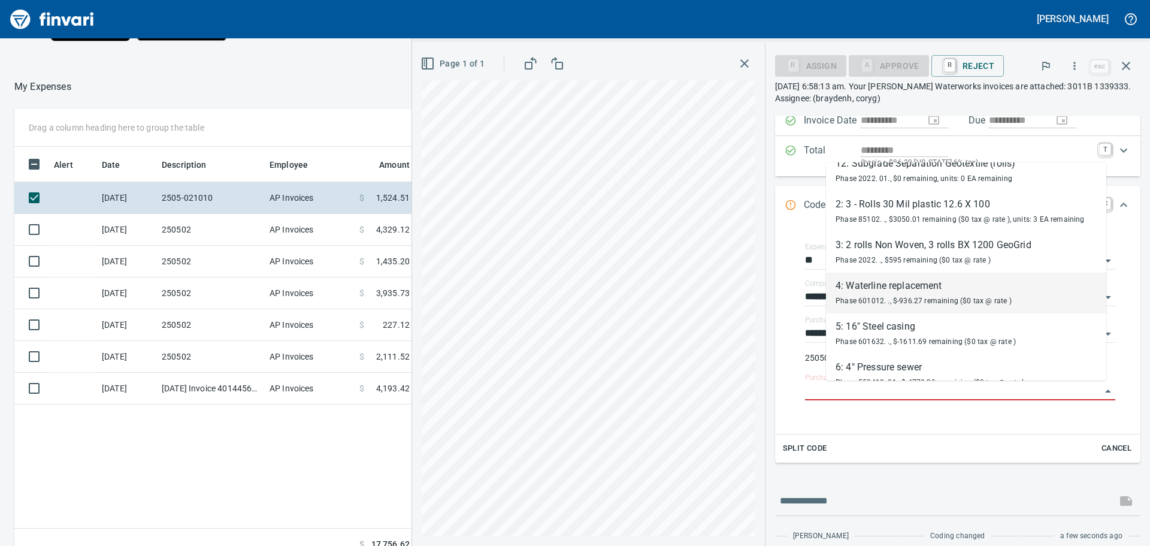
click at [1016, 286] on li "4: Waterline replacement Phase 601012. ., $-936.27 remaining ($0 tax @ rate )" at bounding box center [966, 293] width 280 height 41
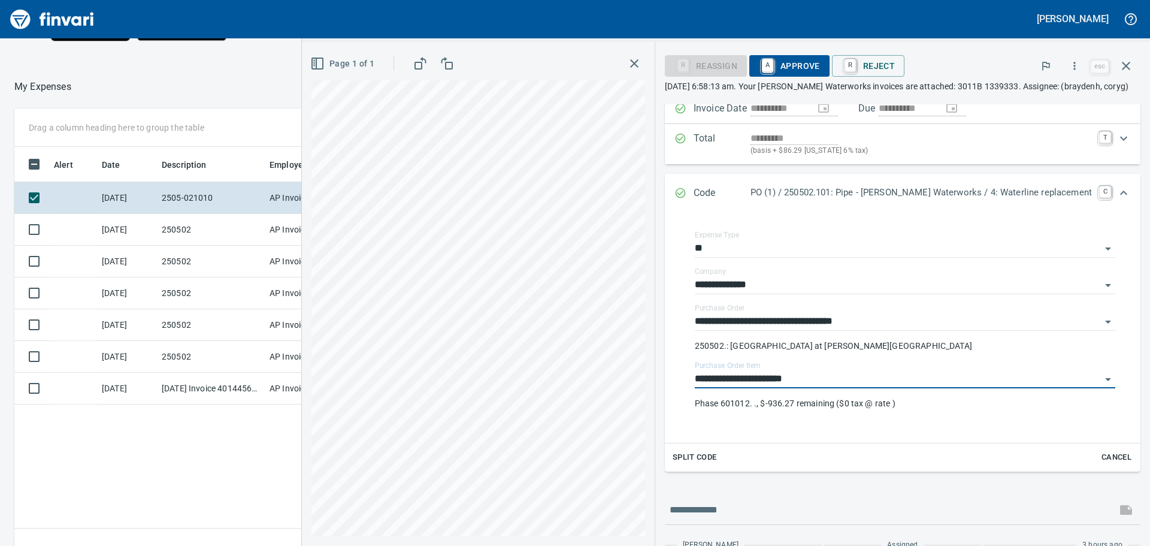
type input "**********"
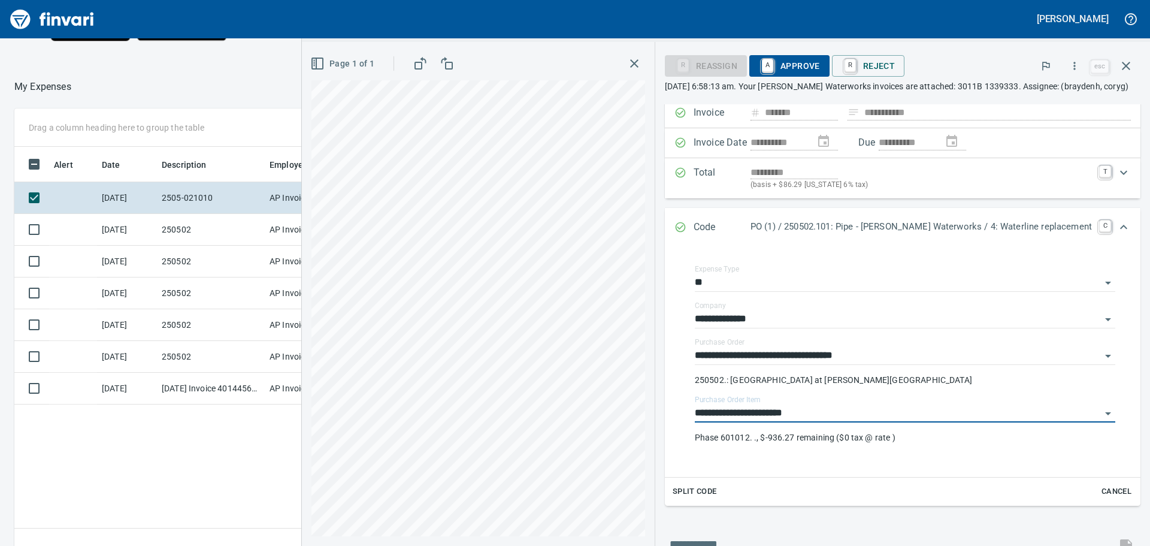
scroll to position [73, 0]
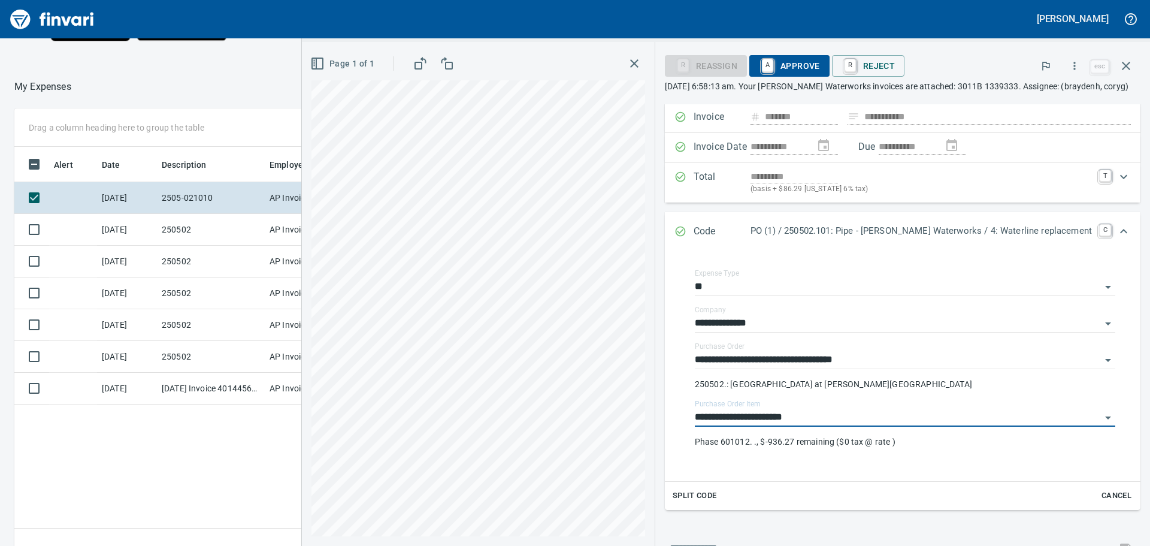
click at [820, 61] on span "A Approve" at bounding box center [789, 66] width 61 height 20
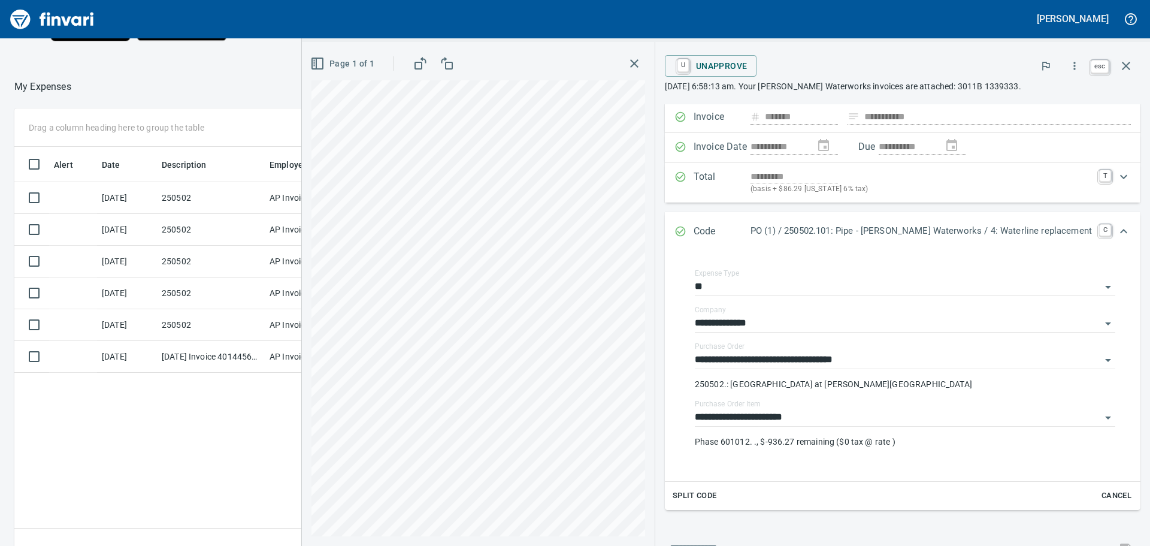
scroll to position [405, 804]
click at [1124, 66] on icon "button" at bounding box center [1126, 66] width 14 height 14
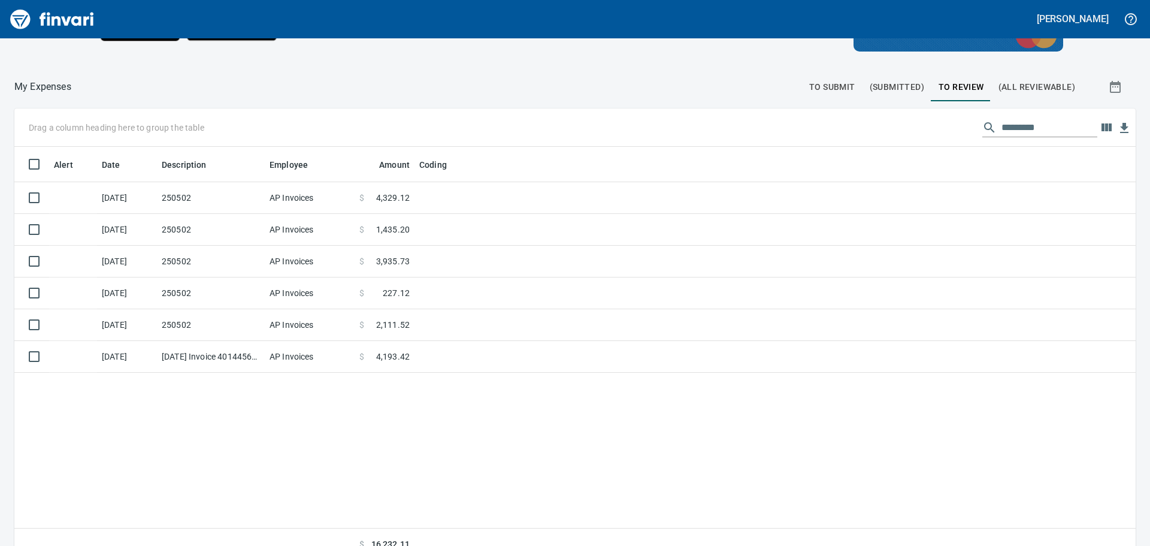
scroll to position [405, 1101]
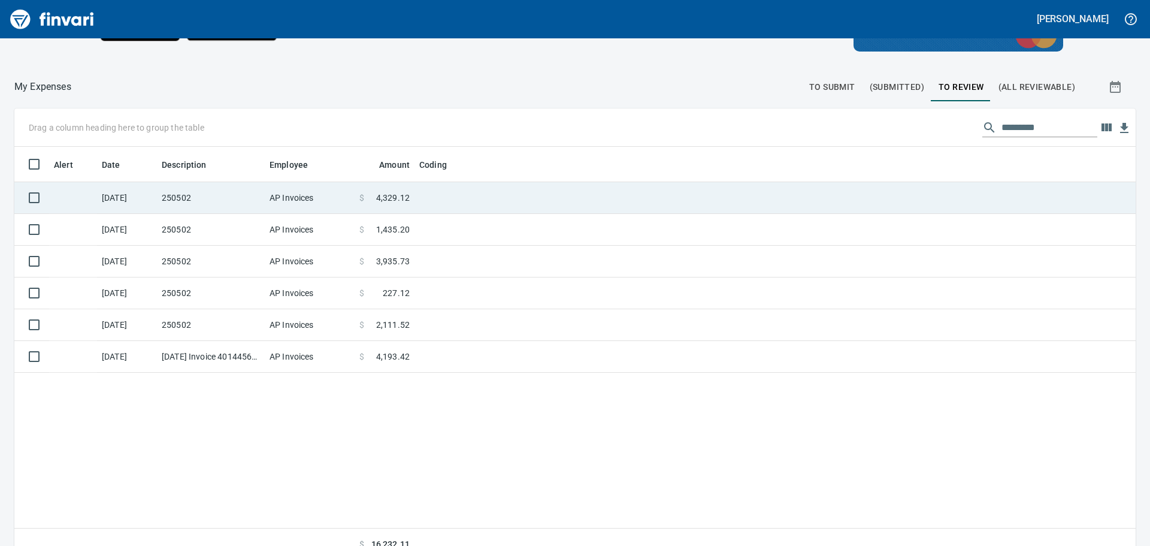
click at [458, 189] on td at bounding box center [565, 198] width 300 height 32
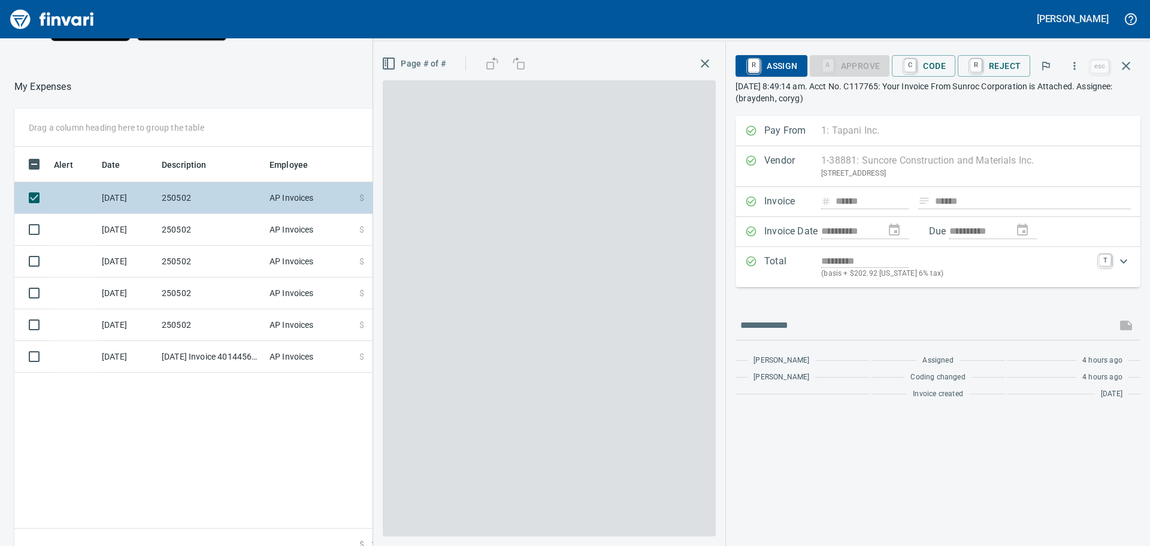
scroll to position [405, 804]
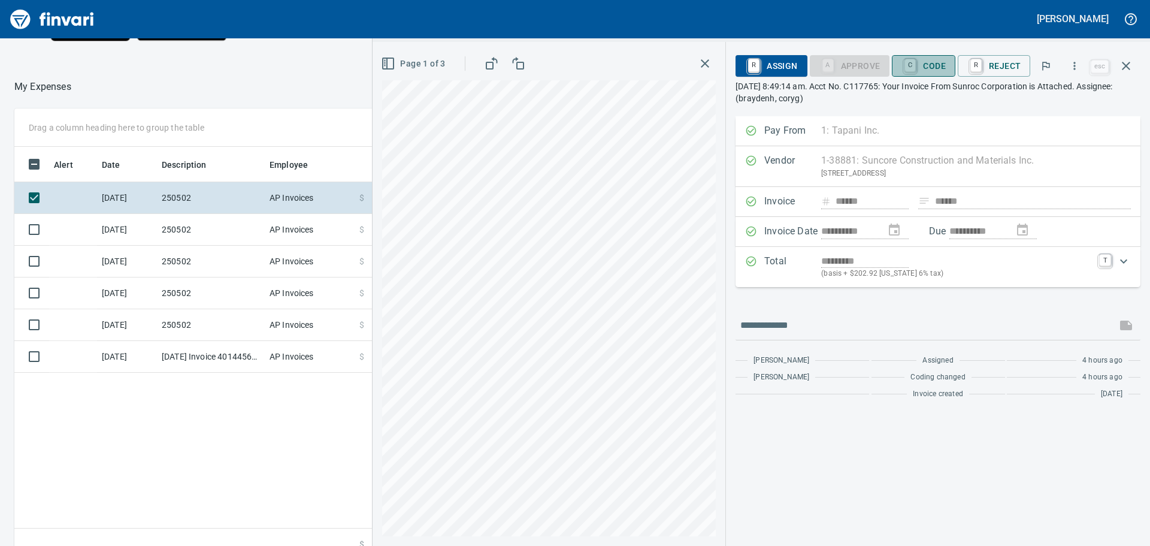
click at [928, 62] on span "C Code" at bounding box center [924, 66] width 44 height 20
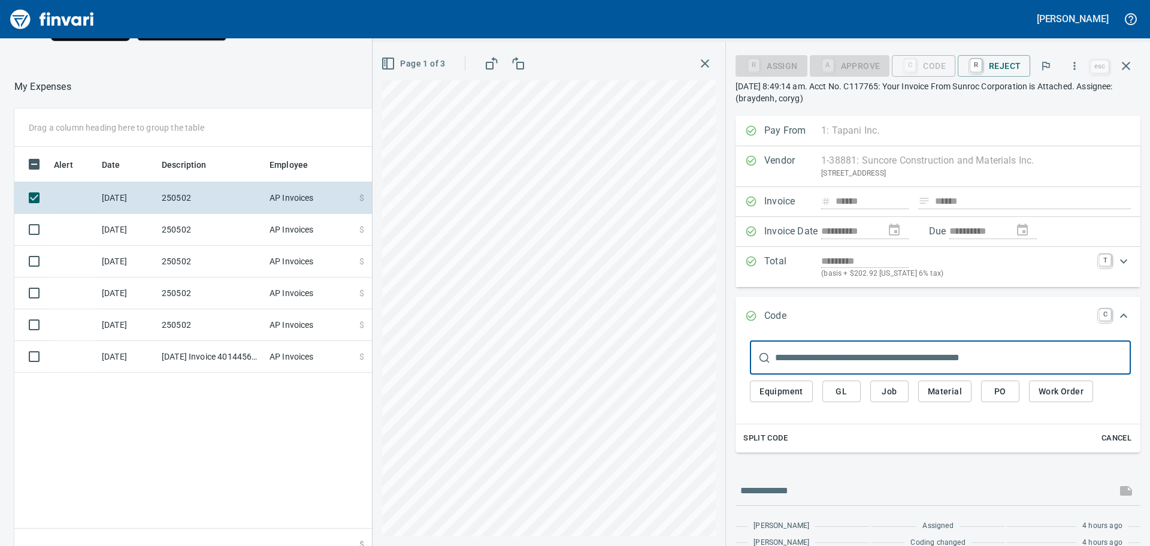
scroll to position [34, 0]
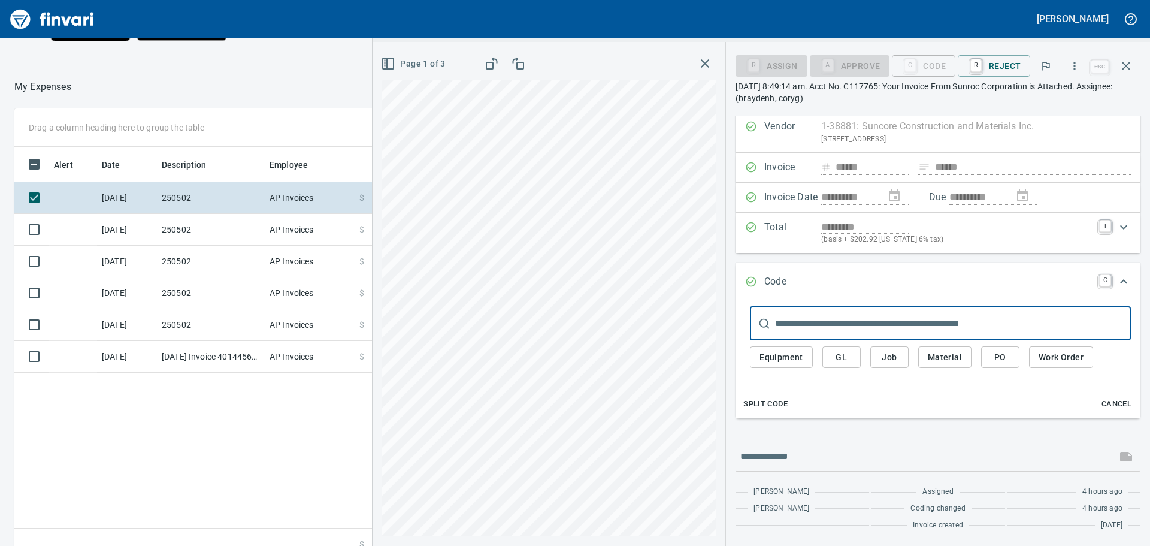
click at [895, 355] on span "Job" at bounding box center [889, 357] width 19 height 15
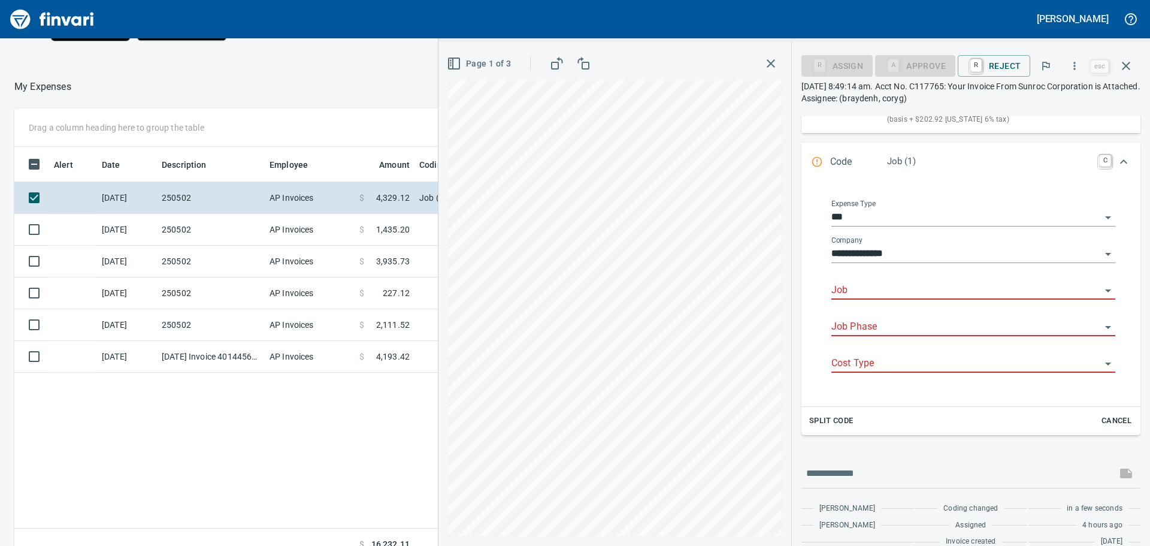
scroll to position [405, 804]
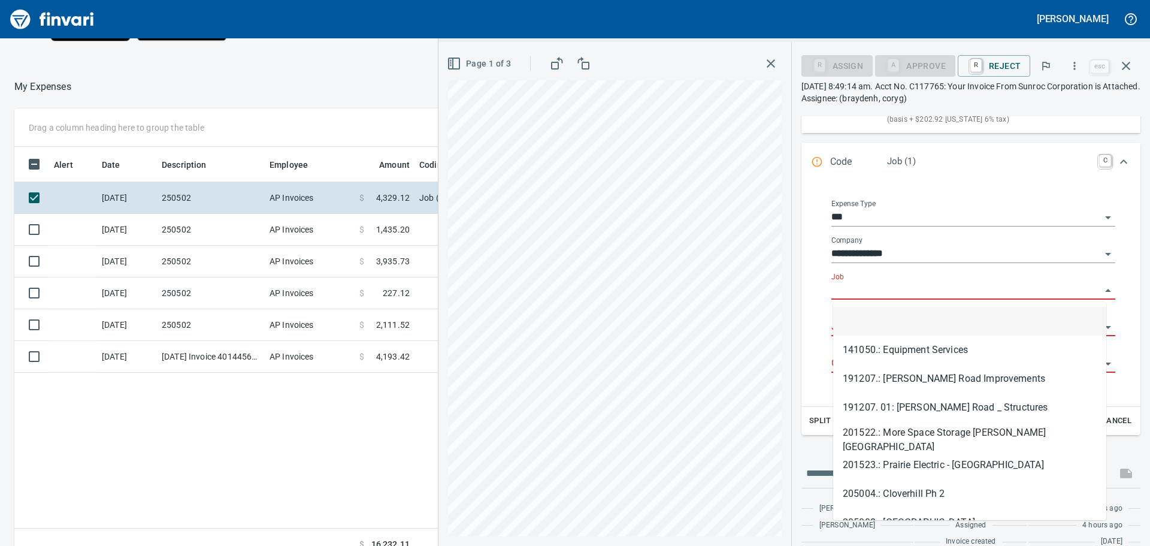
click at [904, 288] on input "Job" at bounding box center [967, 290] width 270 height 17
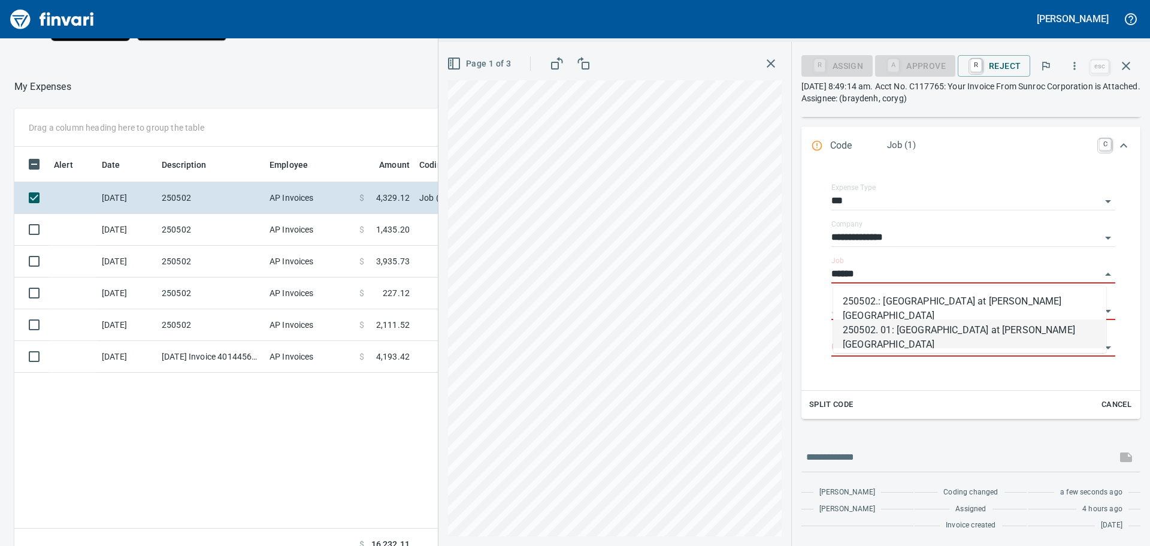
click at [919, 331] on li "250502. 01: [GEOGRAPHIC_DATA] at [PERSON_NAME][GEOGRAPHIC_DATA]" at bounding box center [969, 333] width 273 height 29
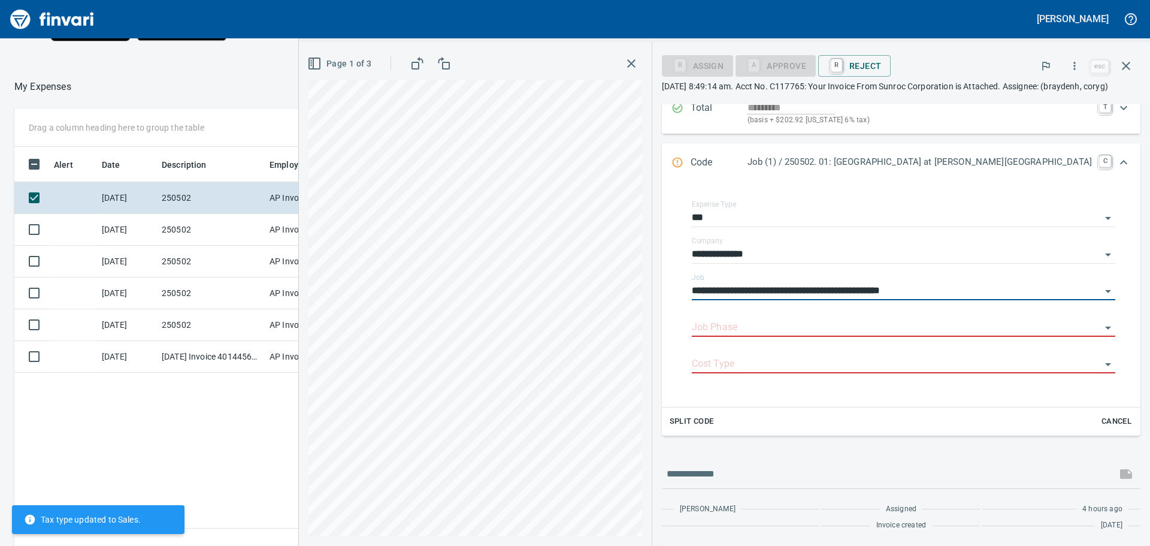
scroll to position [170, 0]
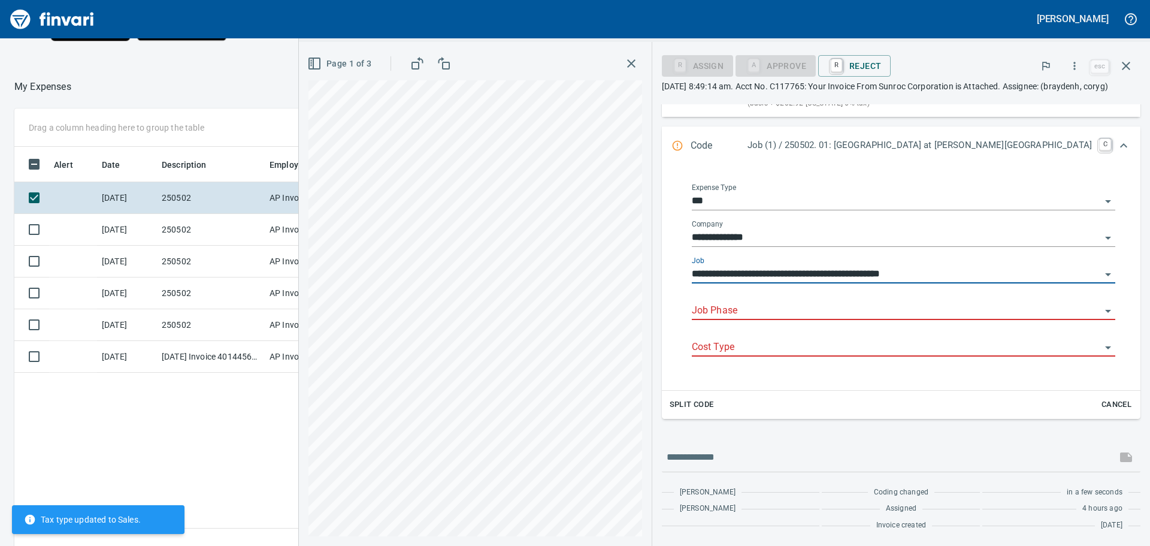
type input "**********"
click at [896, 307] on input "Job Phase" at bounding box center [896, 311] width 409 height 17
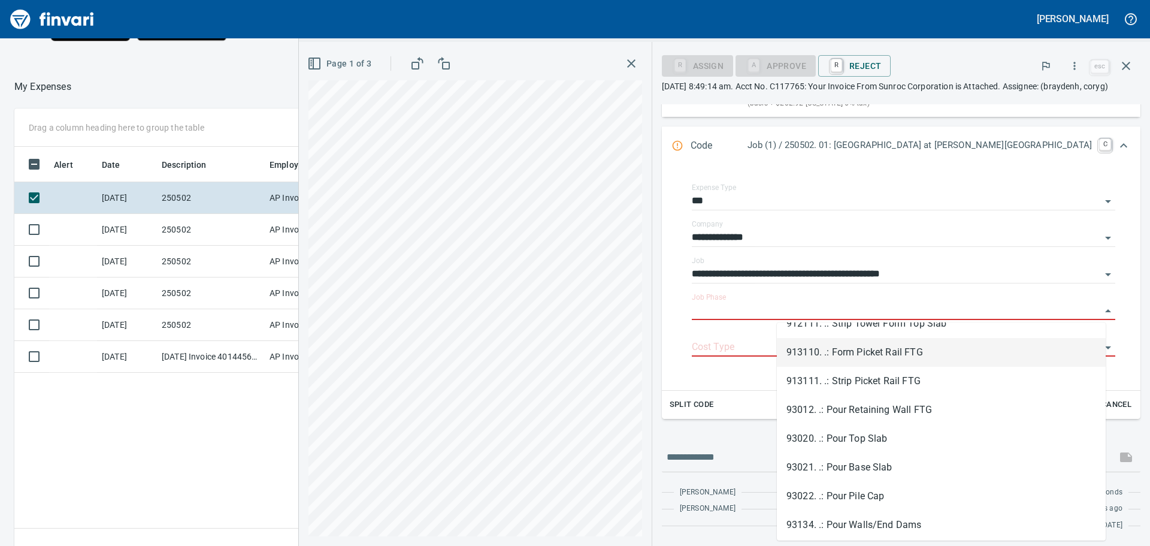
scroll to position [899, 0]
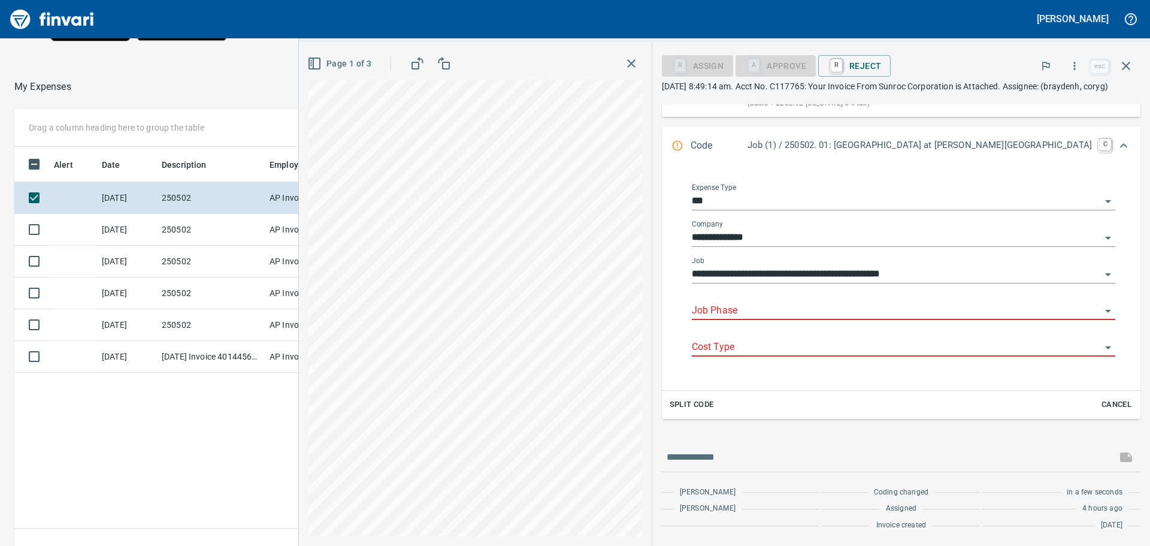
click at [838, 309] on input "Job Phase" at bounding box center [896, 311] width 409 height 17
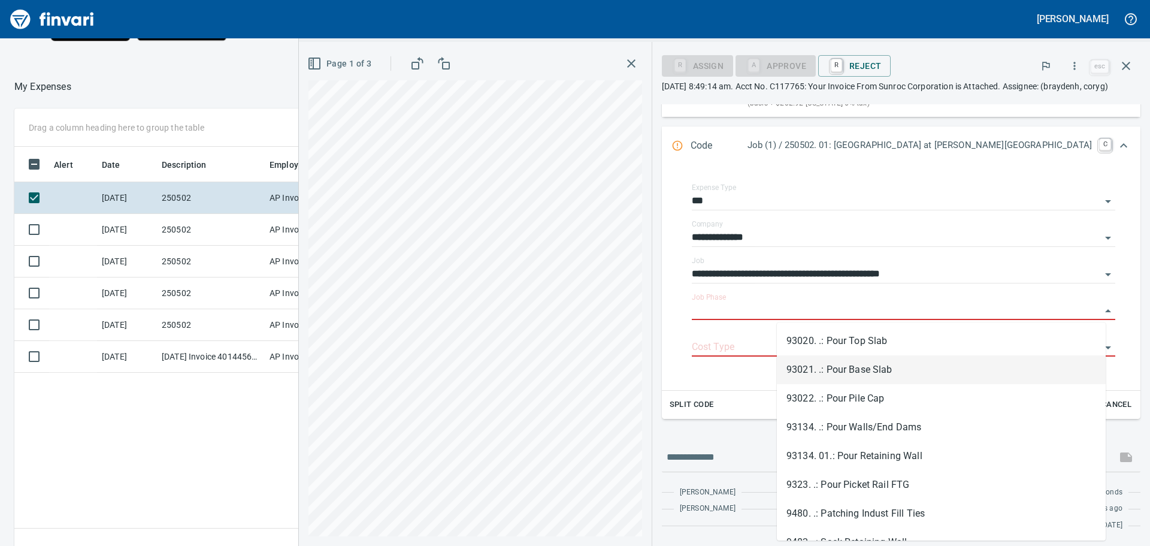
scroll to position [999, 0]
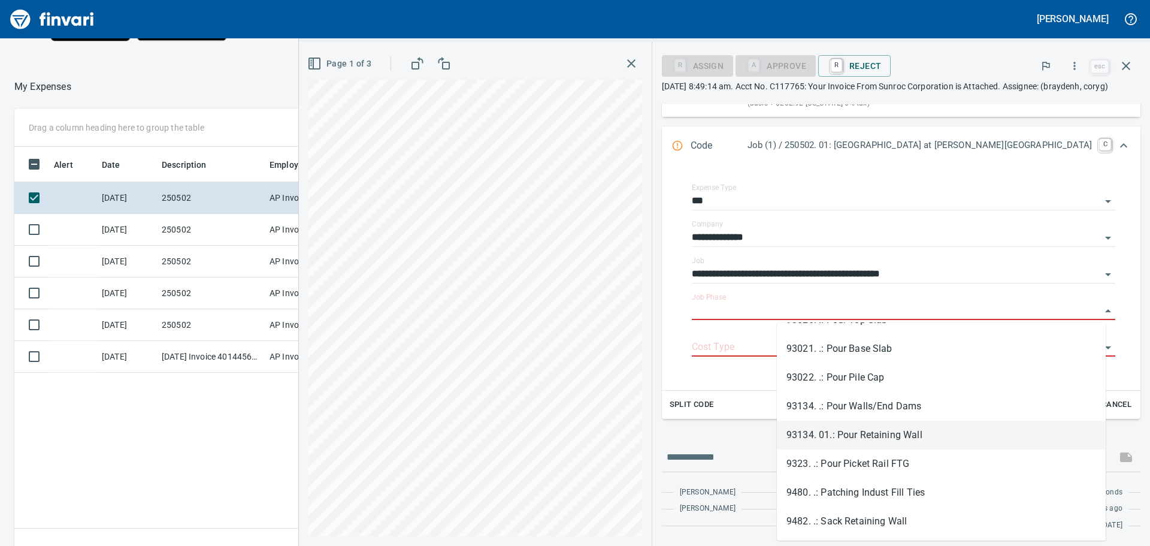
click at [849, 433] on li "93134. 01.: Pour Retaining Wall" at bounding box center [941, 435] width 329 height 29
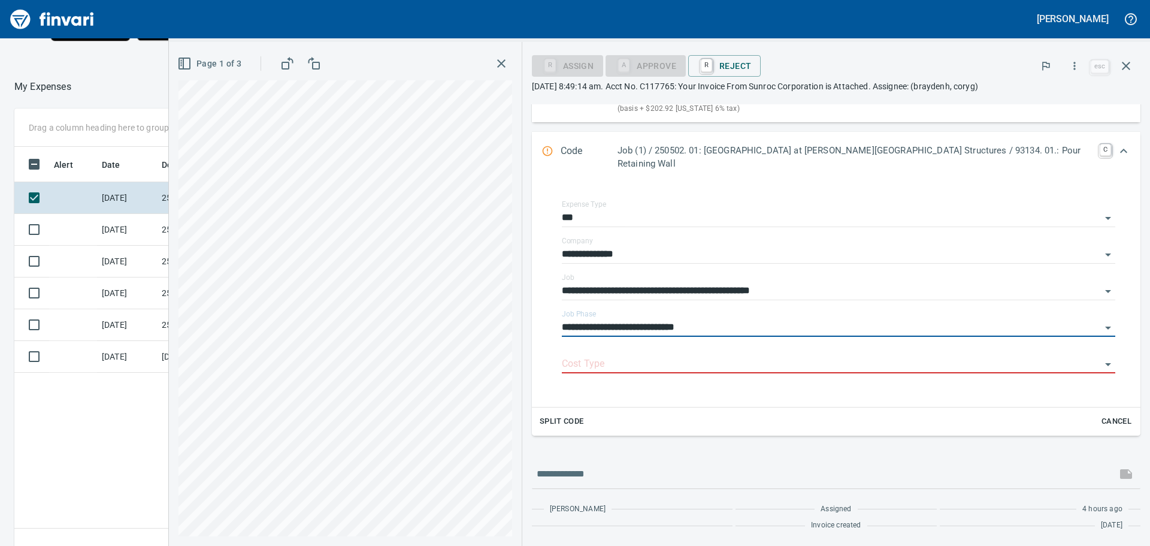
type input "**********"
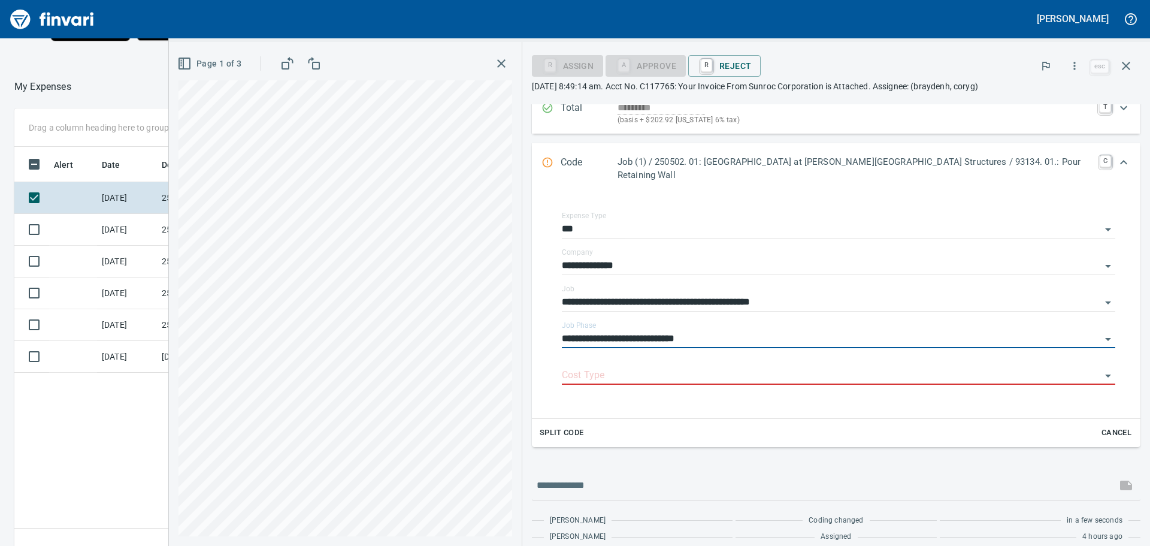
scroll to position [158, 0]
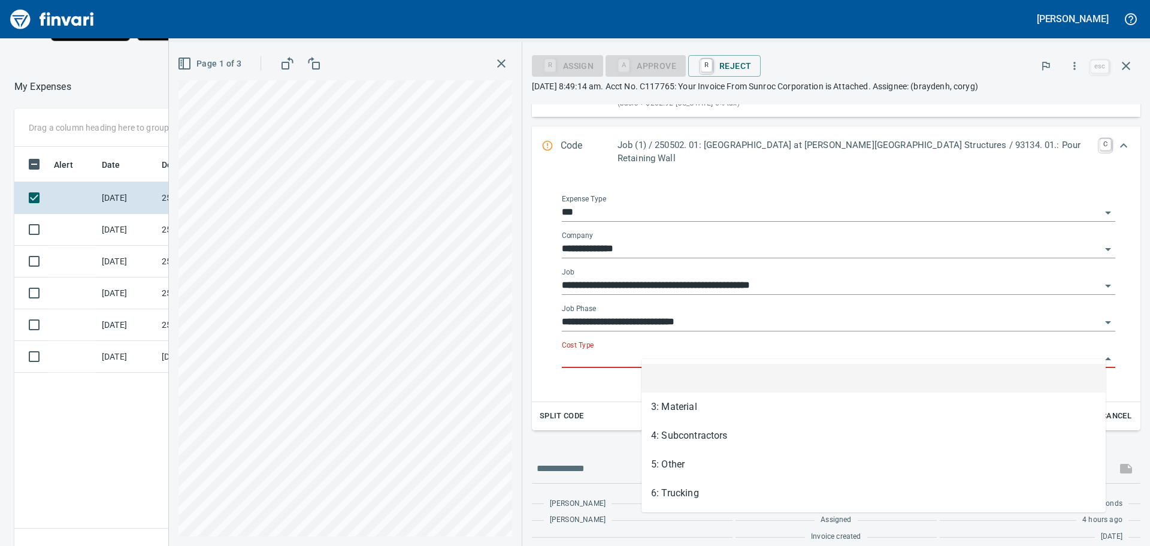
click at [736, 351] on input "Cost Type" at bounding box center [831, 359] width 539 height 17
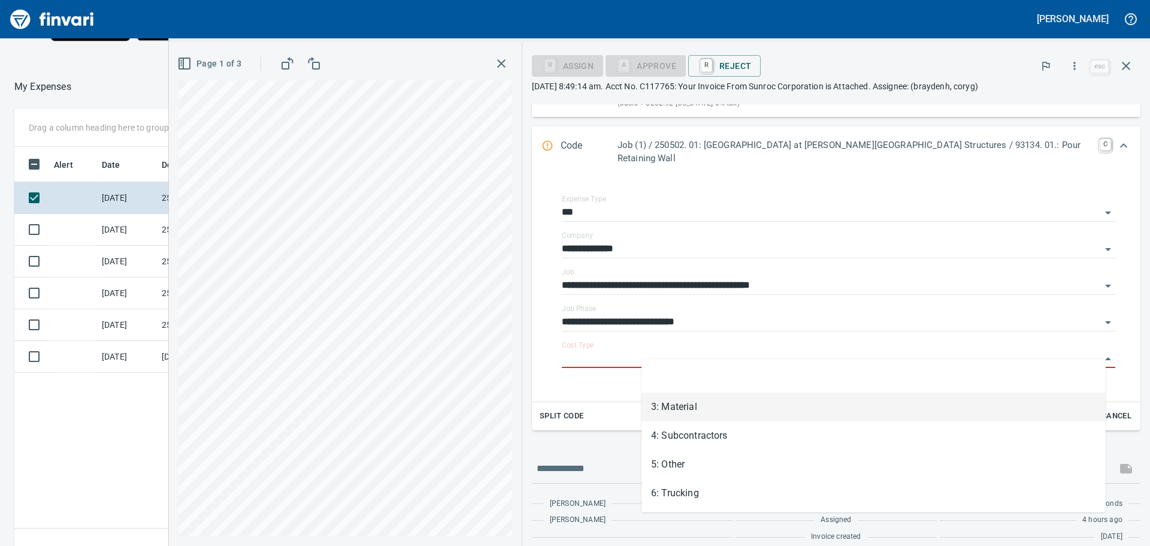
click at [690, 406] on li "3: Material" at bounding box center [874, 406] width 464 height 29
type input "**********"
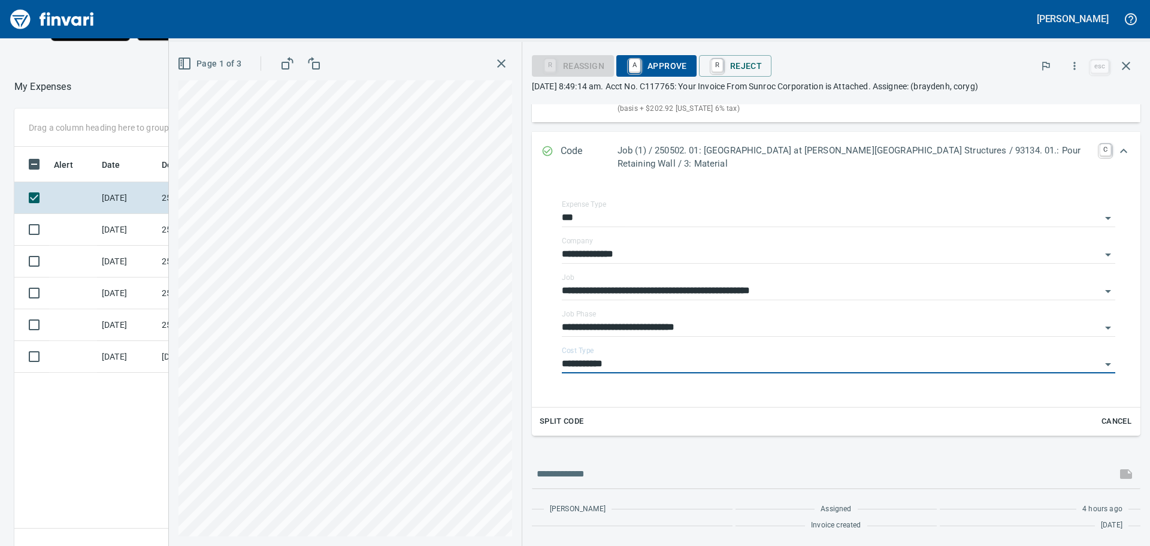
scroll to position [158, 0]
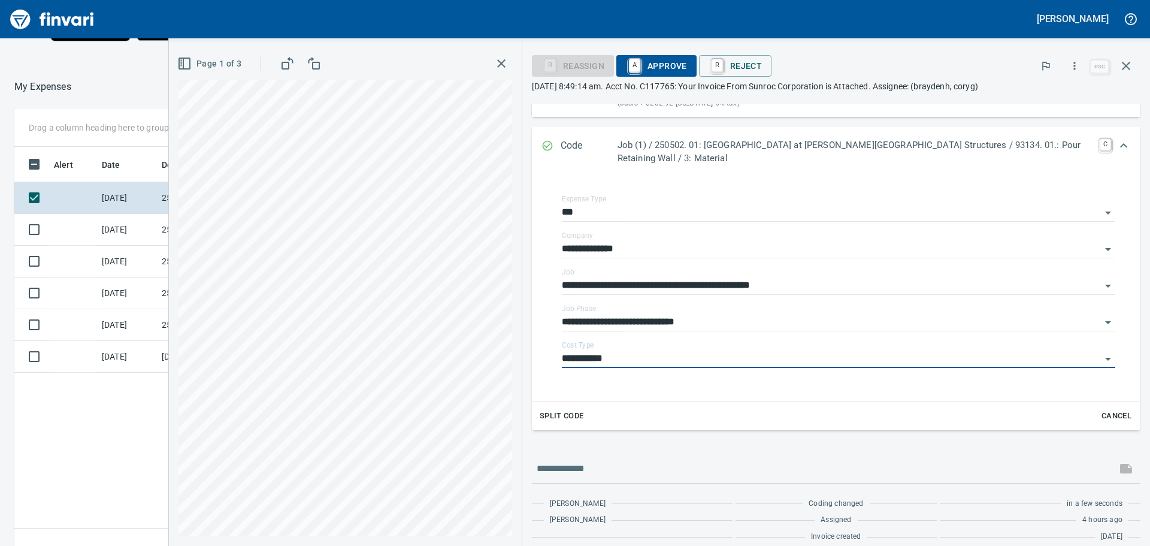
click at [687, 64] on span "A Approve" at bounding box center [656, 66] width 61 height 20
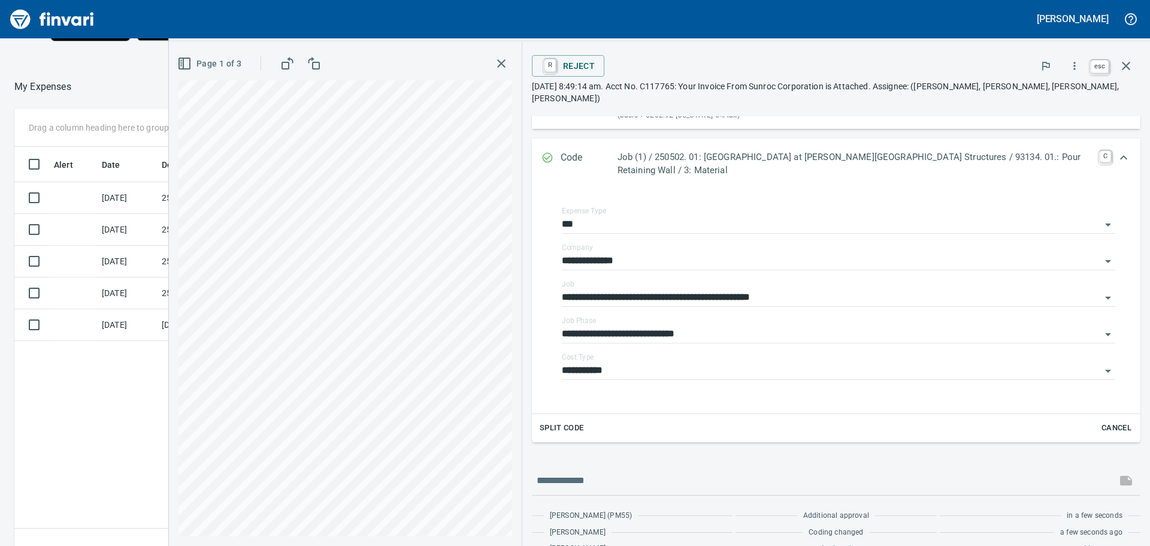
scroll to position [405, 804]
click at [1127, 64] on icon "button" at bounding box center [1126, 66] width 14 height 14
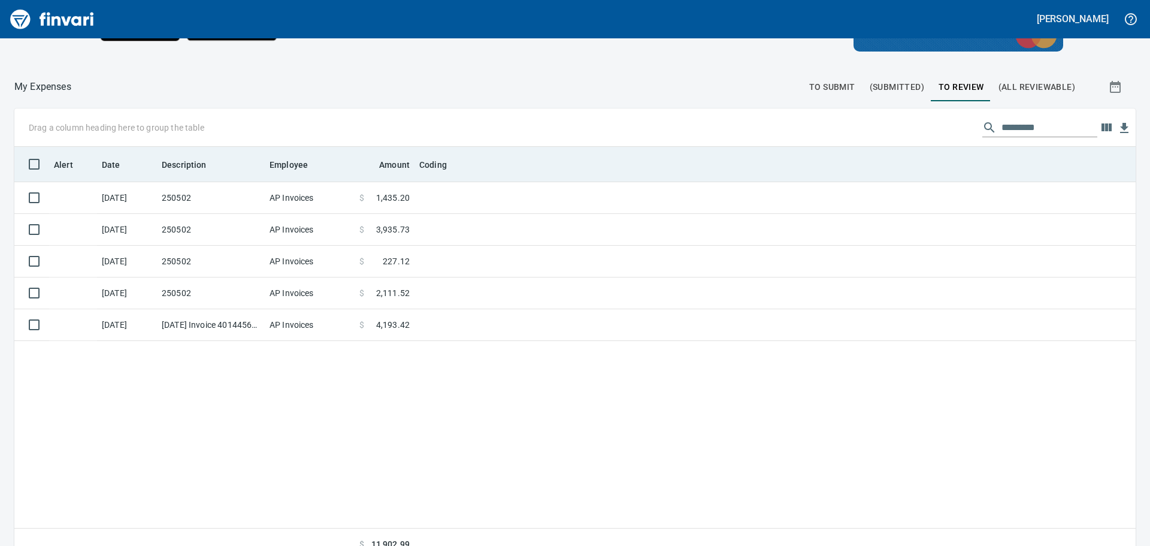
scroll to position [405, 1104]
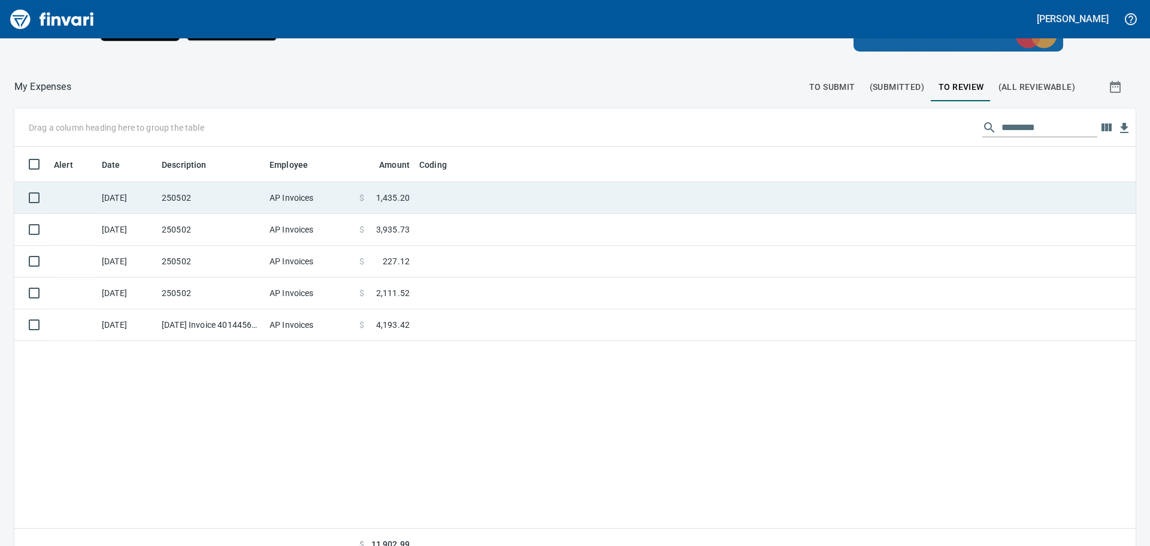
click at [430, 195] on td at bounding box center [565, 198] width 300 height 32
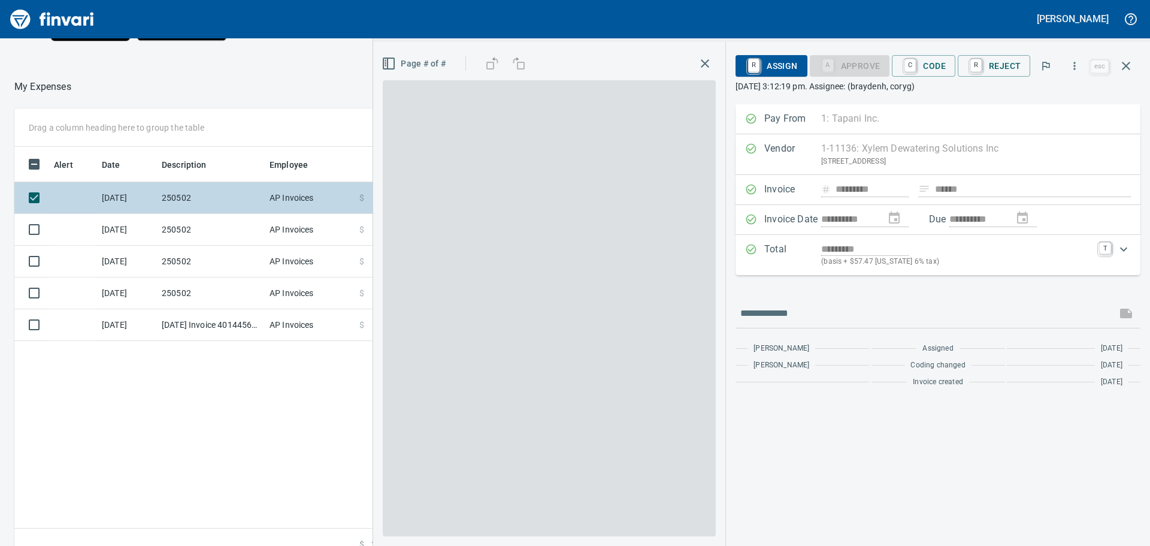
scroll to position [405, 804]
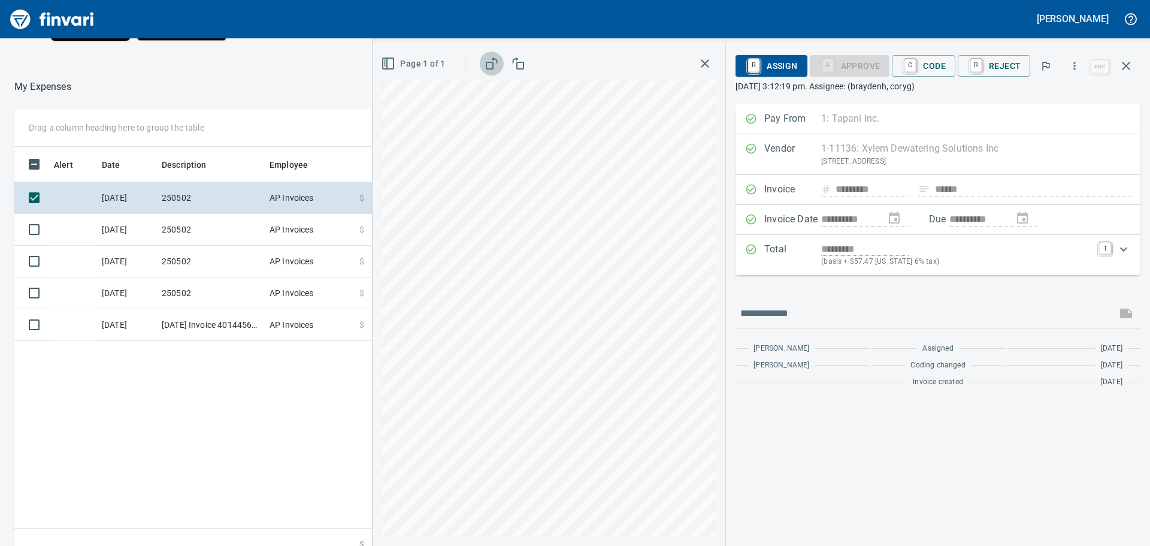
click at [491, 65] on icon "button" at bounding box center [492, 63] width 14 height 14
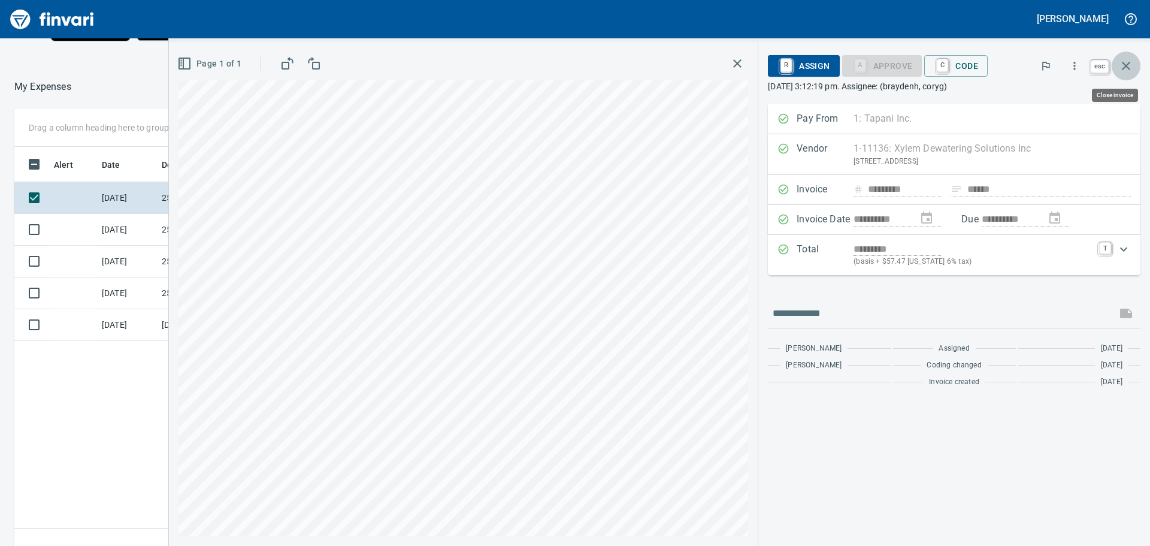
click at [1127, 63] on icon "button" at bounding box center [1126, 66] width 14 height 14
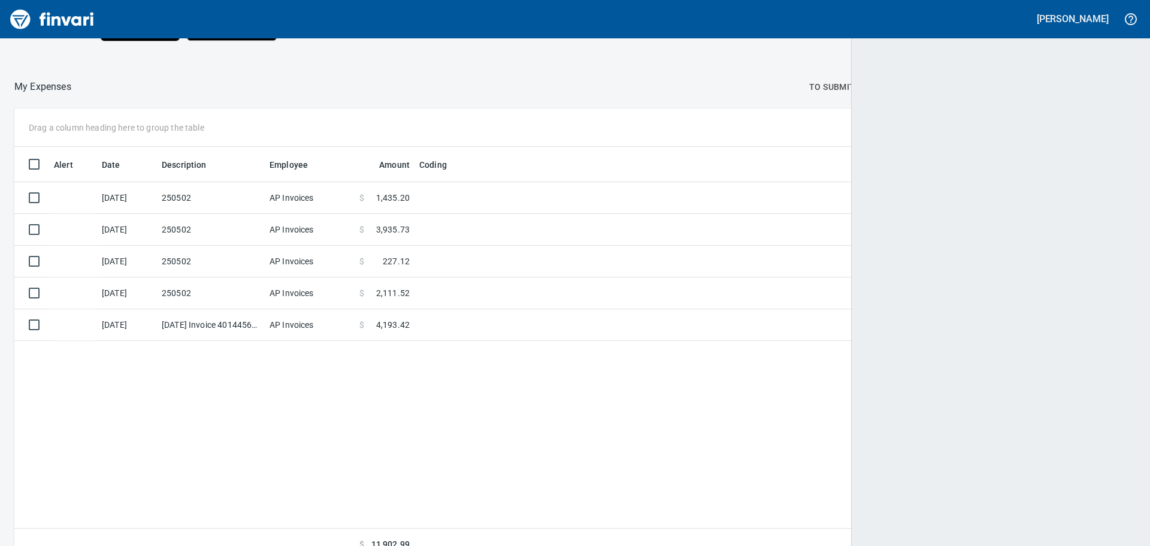
scroll to position [405, 1101]
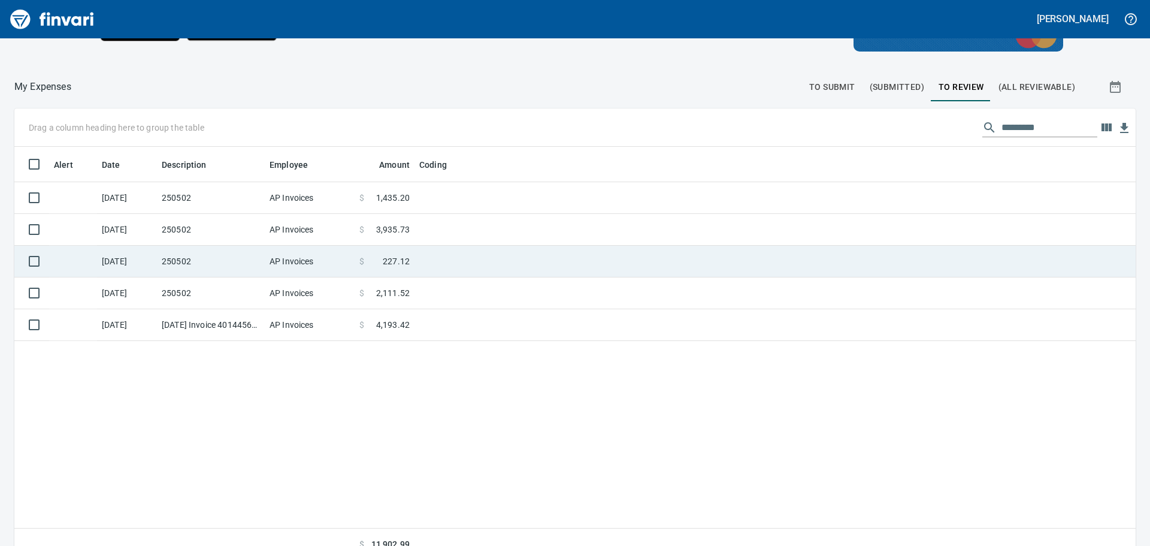
click at [423, 256] on td at bounding box center [565, 262] width 300 height 32
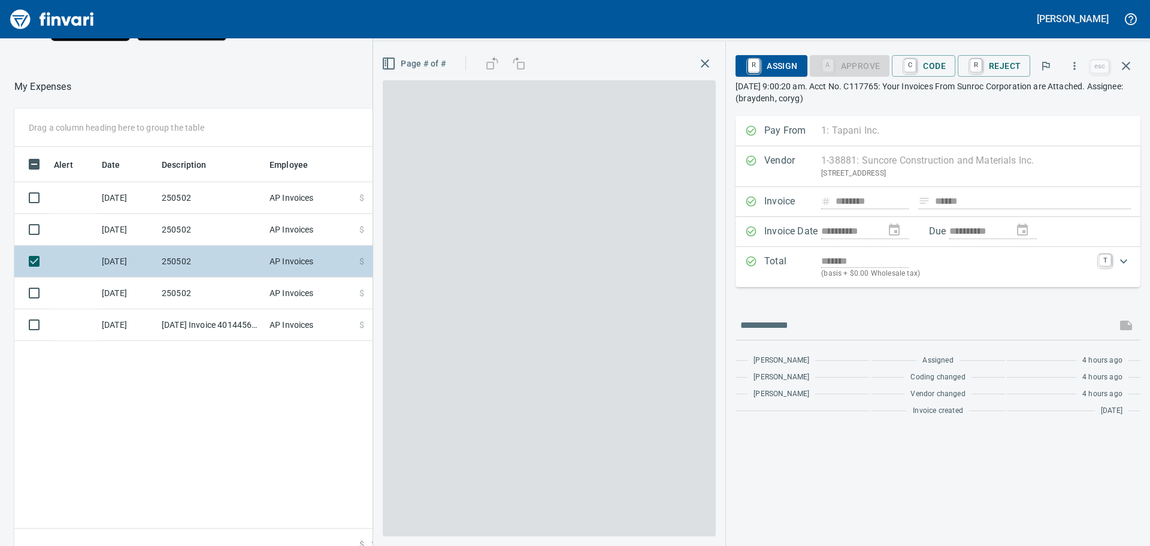
scroll to position [405, 804]
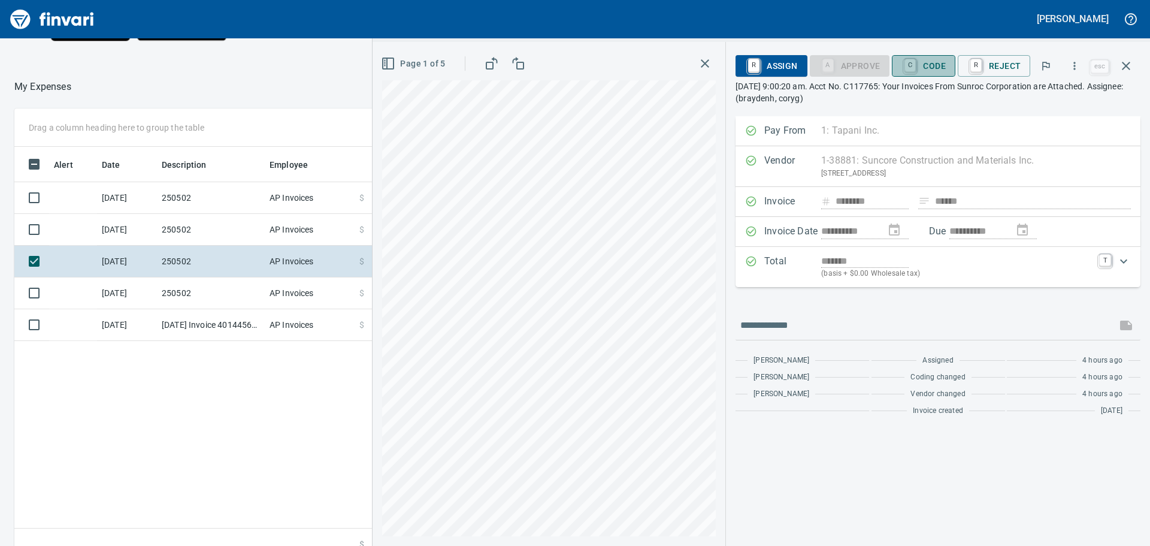
click at [934, 63] on span "C Code" at bounding box center [924, 66] width 44 height 20
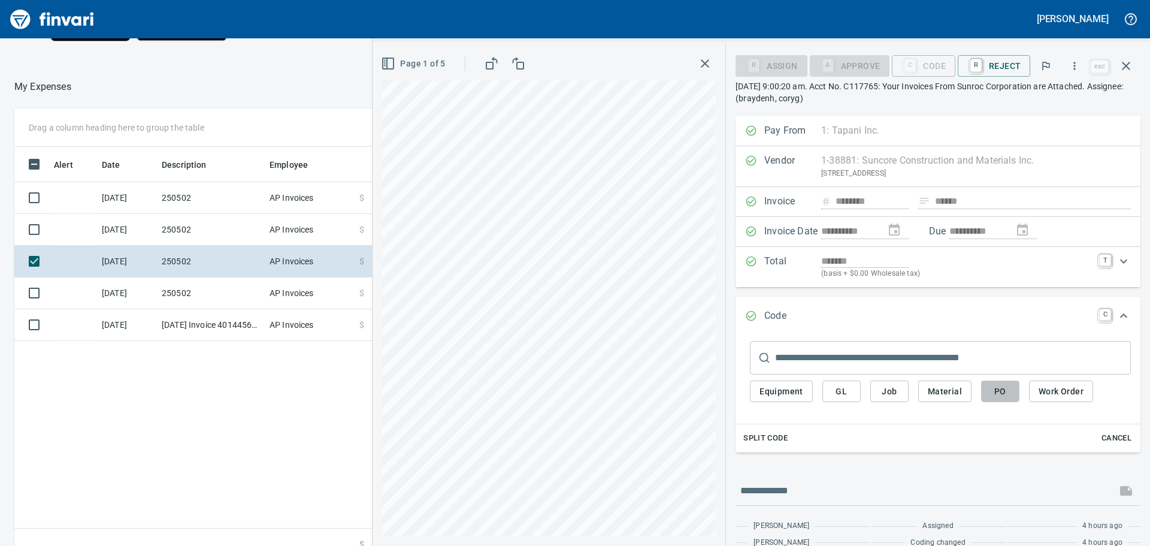
click at [999, 386] on span "PO" at bounding box center [1000, 391] width 19 height 15
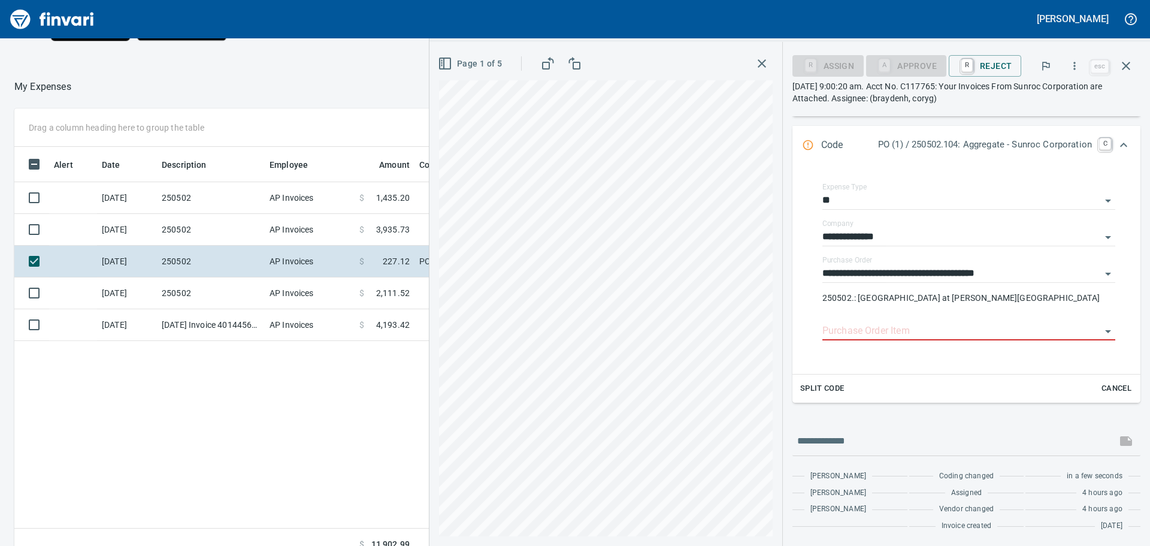
scroll to position [171, 0]
click at [906, 330] on input "Purchase Order Item" at bounding box center [962, 330] width 279 height 17
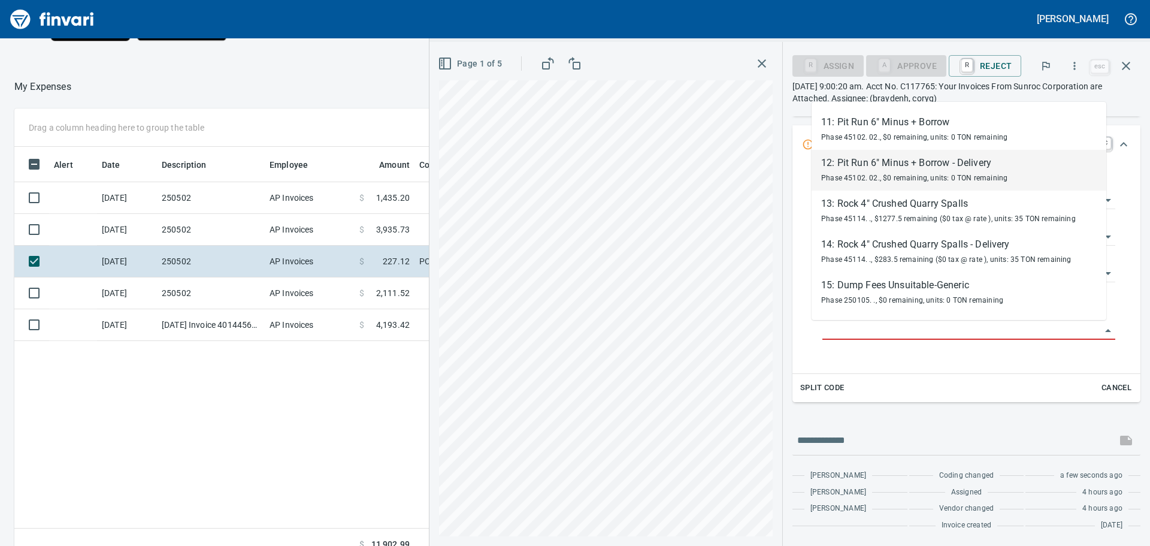
scroll to position [180, 0]
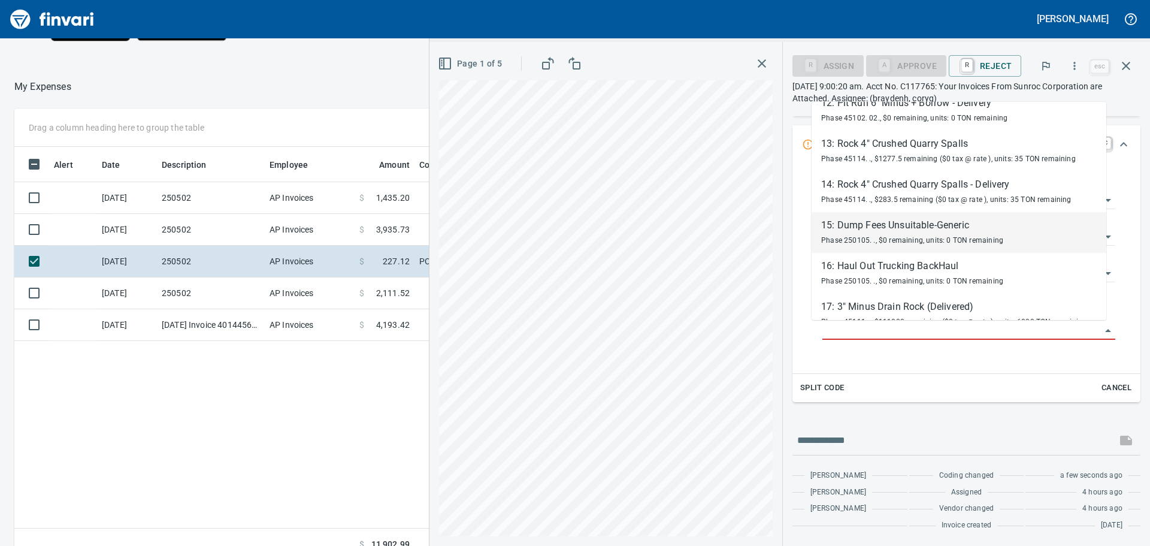
click at [910, 228] on div "15: Dump Fees Unsuitable-Generic" at bounding box center [912, 225] width 182 height 14
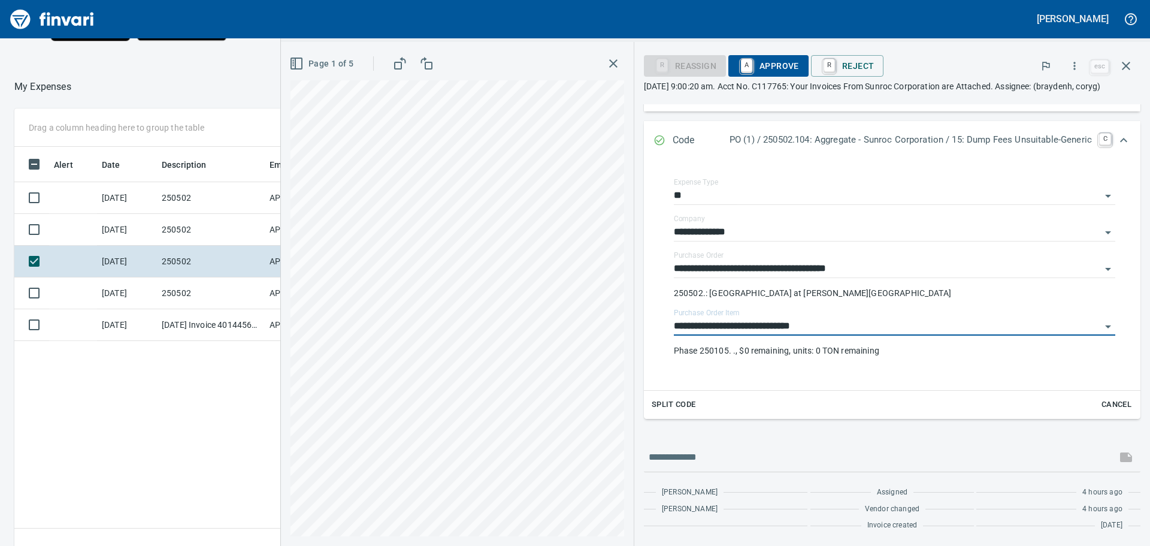
type input "**********"
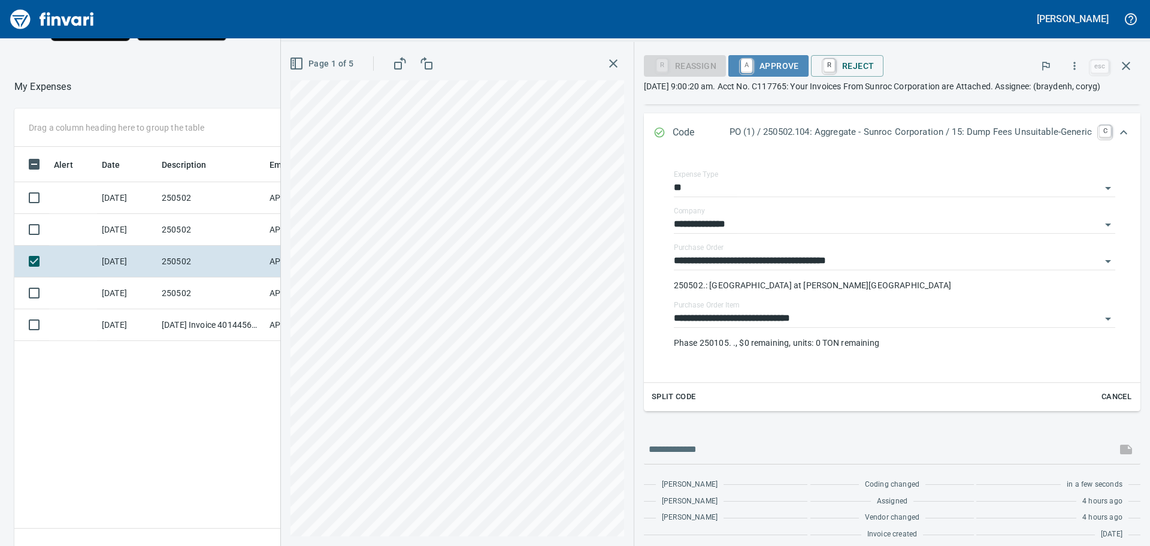
click at [767, 62] on span "A Approve" at bounding box center [768, 66] width 61 height 20
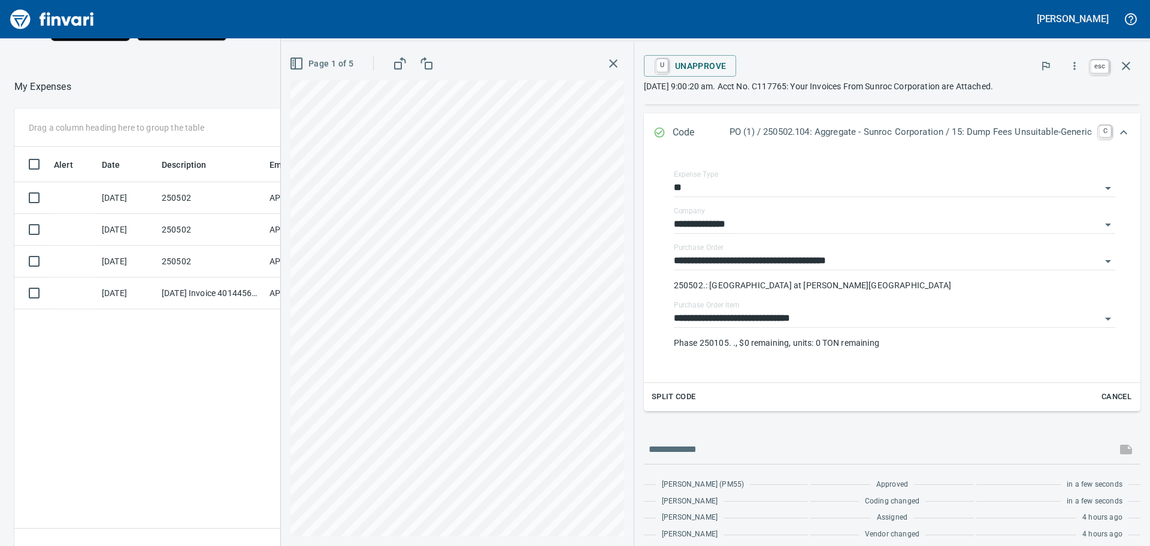
scroll to position [405, 804]
click at [1127, 67] on icon "button" at bounding box center [1126, 66] width 8 height 8
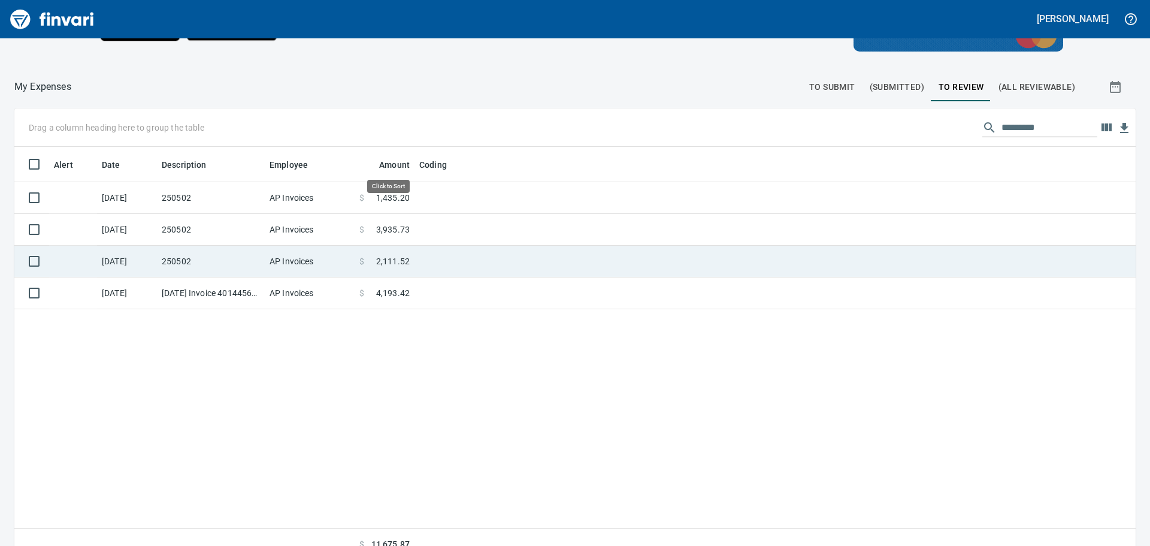
scroll to position [405, 1104]
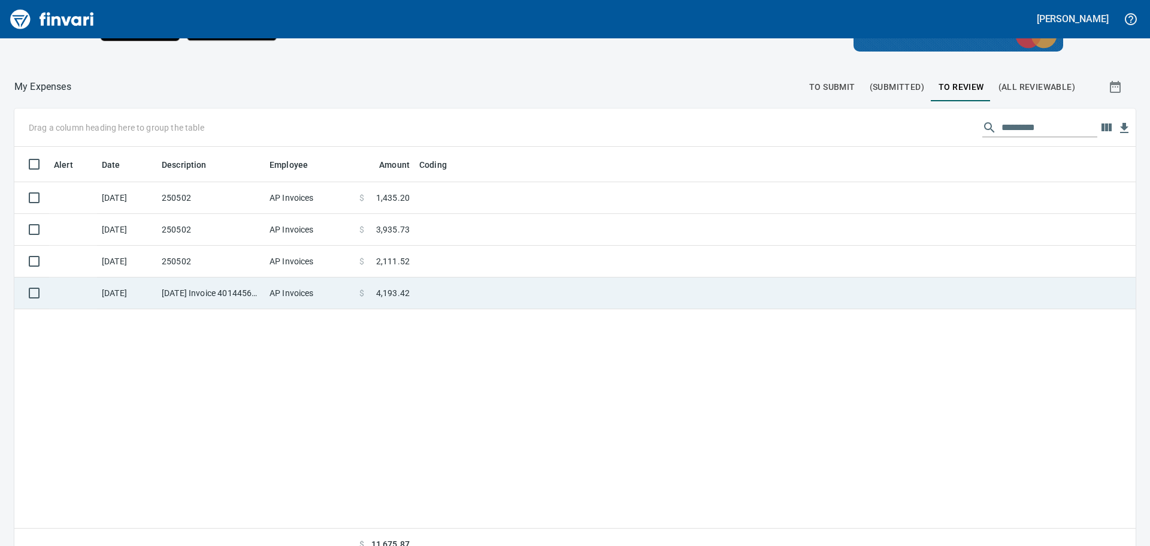
click at [464, 290] on td at bounding box center [565, 293] width 300 height 32
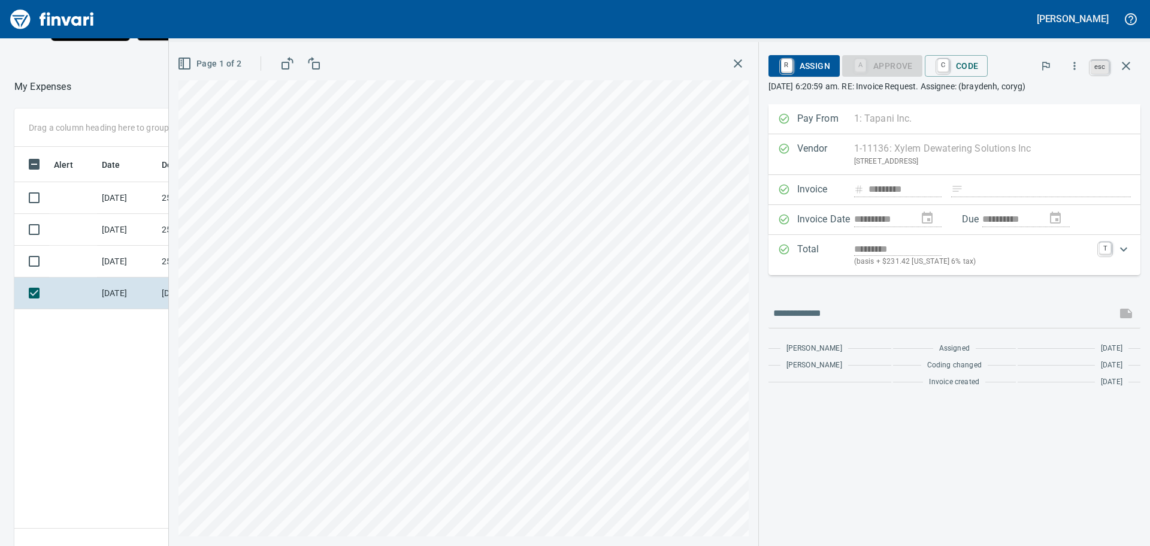
scroll to position [405, 804]
click at [1126, 65] on icon "button" at bounding box center [1126, 66] width 8 height 8
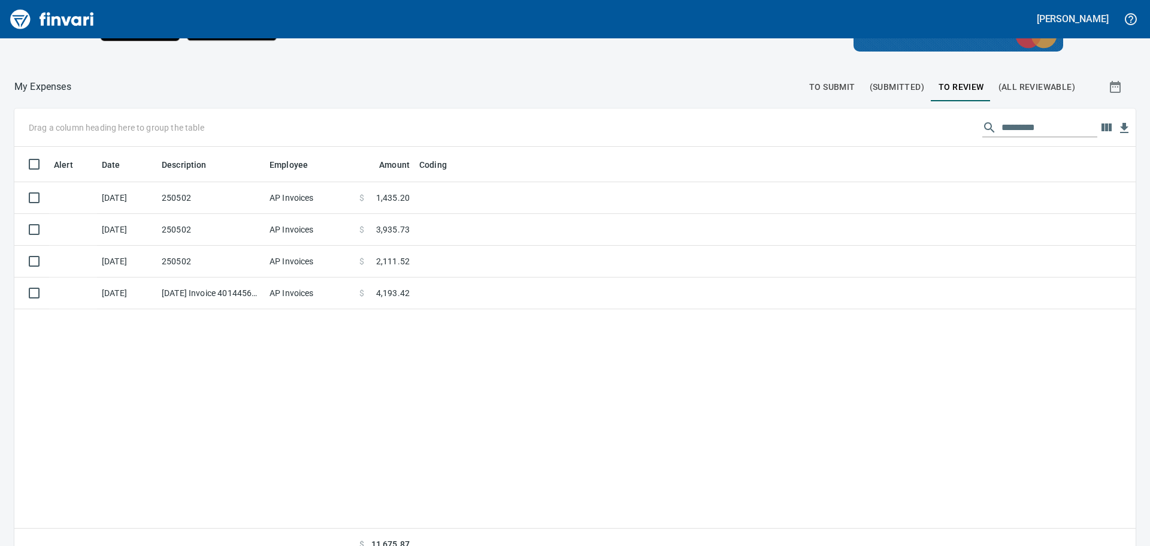
scroll to position [405, 1101]
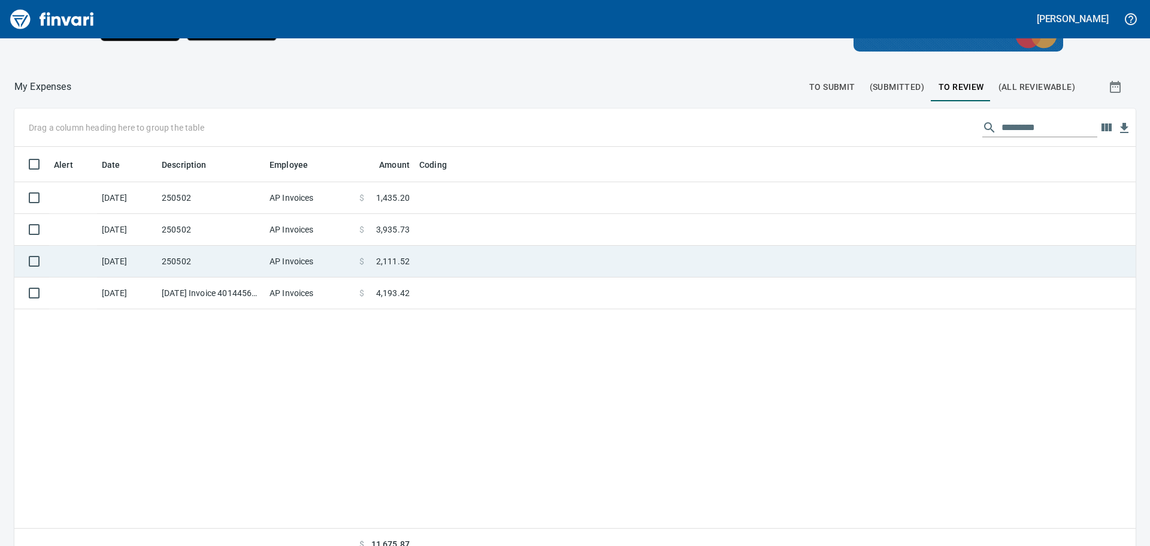
click at [443, 264] on td at bounding box center [565, 262] width 300 height 32
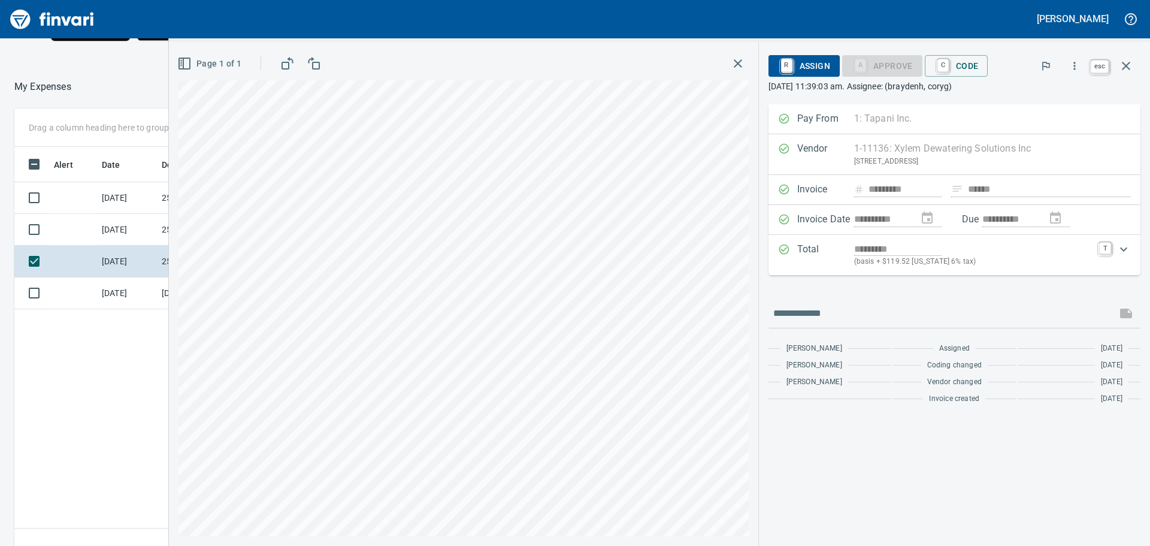
scroll to position [405, 804]
click at [1128, 62] on icon "button" at bounding box center [1126, 66] width 14 height 14
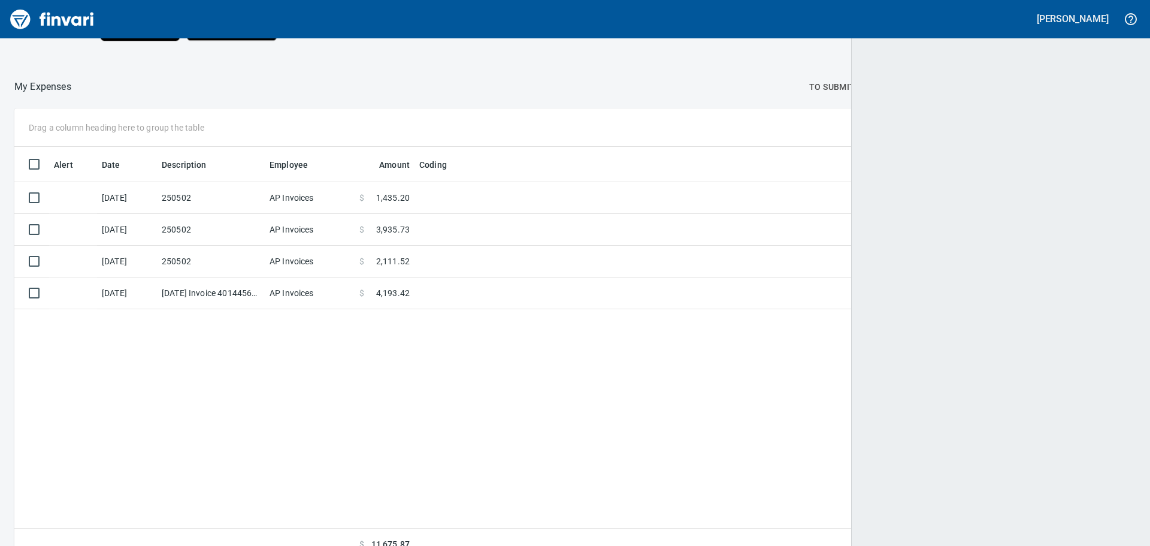
scroll to position [405, 1101]
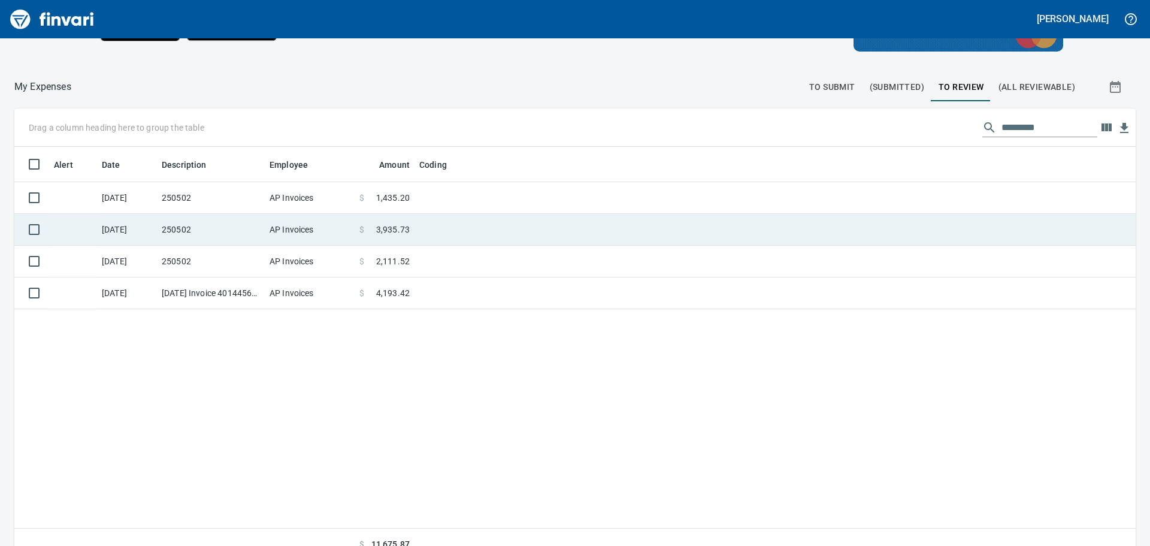
click at [473, 221] on td at bounding box center [565, 230] width 300 height 32
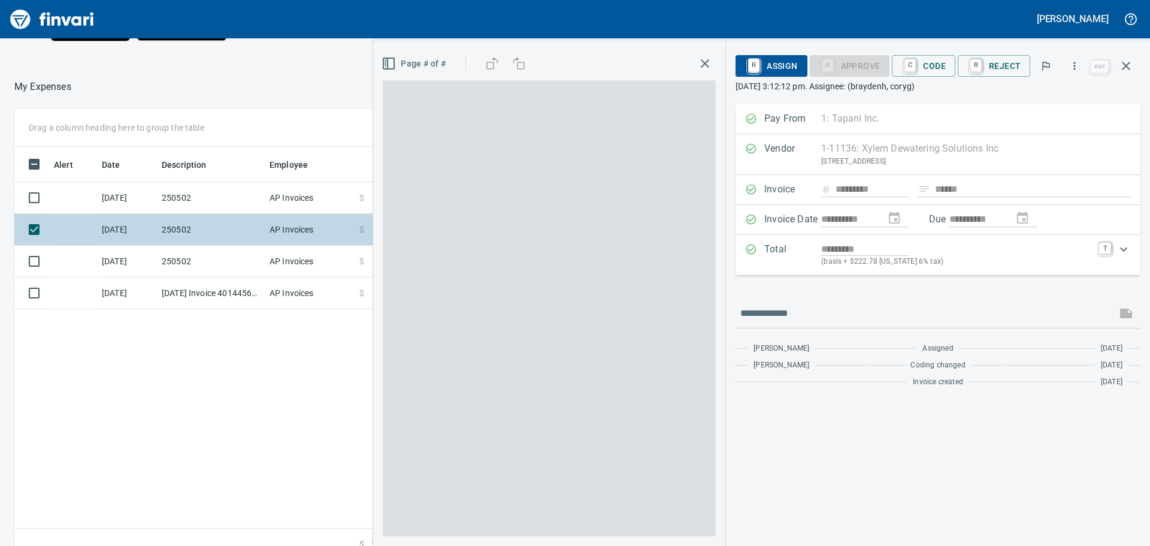
scroll to position [405, 804]
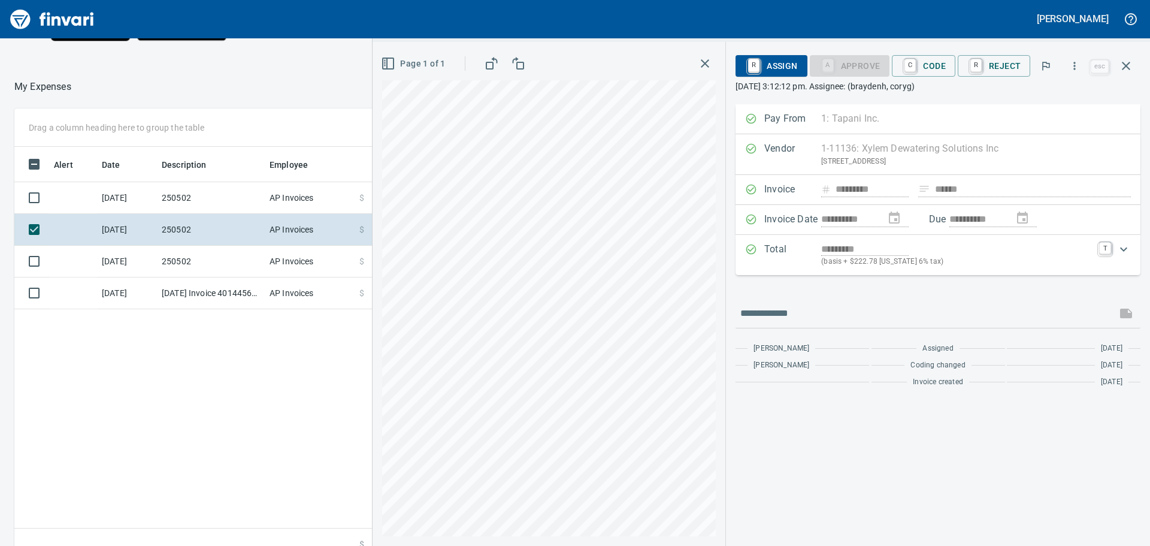
click at [490, 67] on rect "button" at bounding box center [490, 65] width 7 height 7
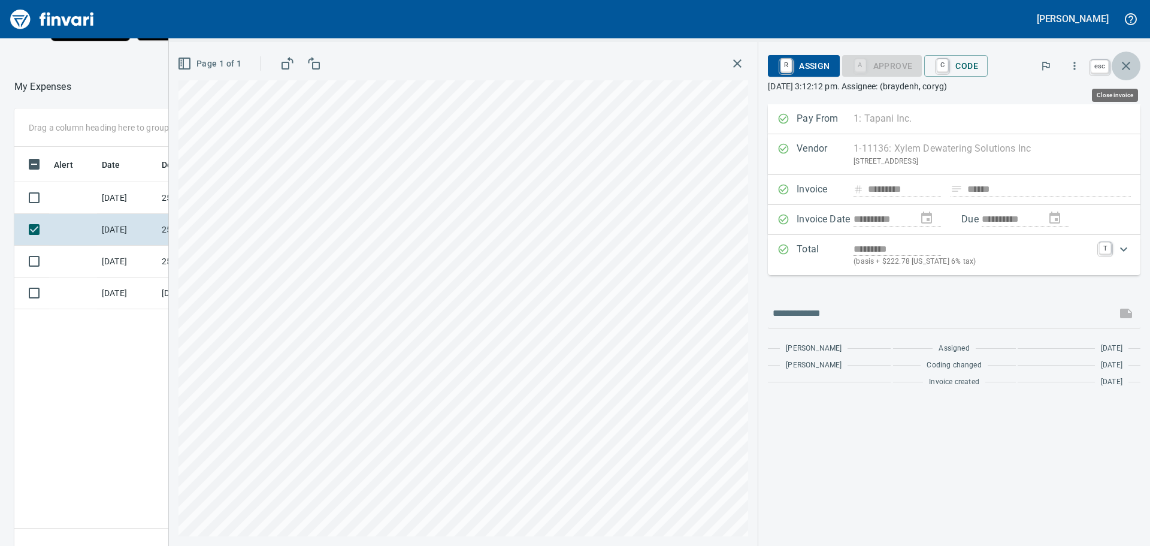
click at [1128, 64] on icon "button" at bounding box center [1126, 66] width 8 height 8
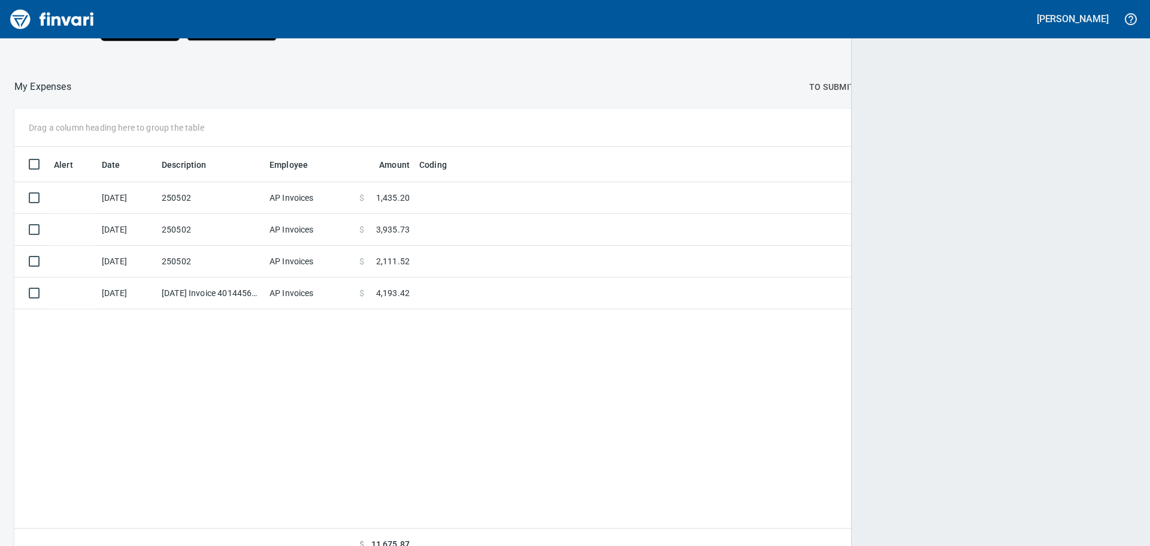
scroll to position [405, 1101]
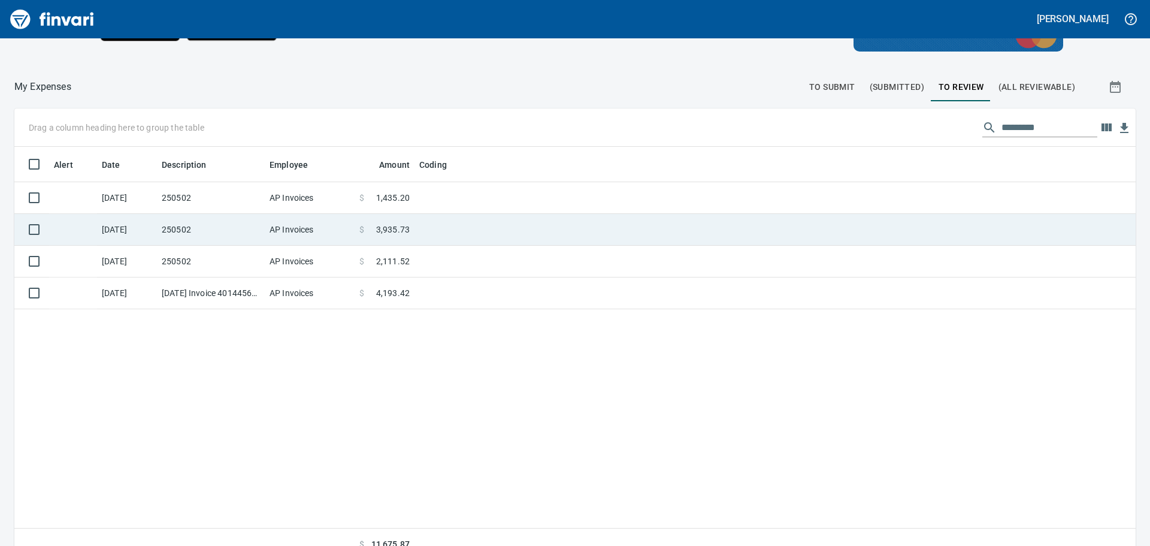
click at [460, 223] on td at bounding box center [565, 230] width 300 height 32
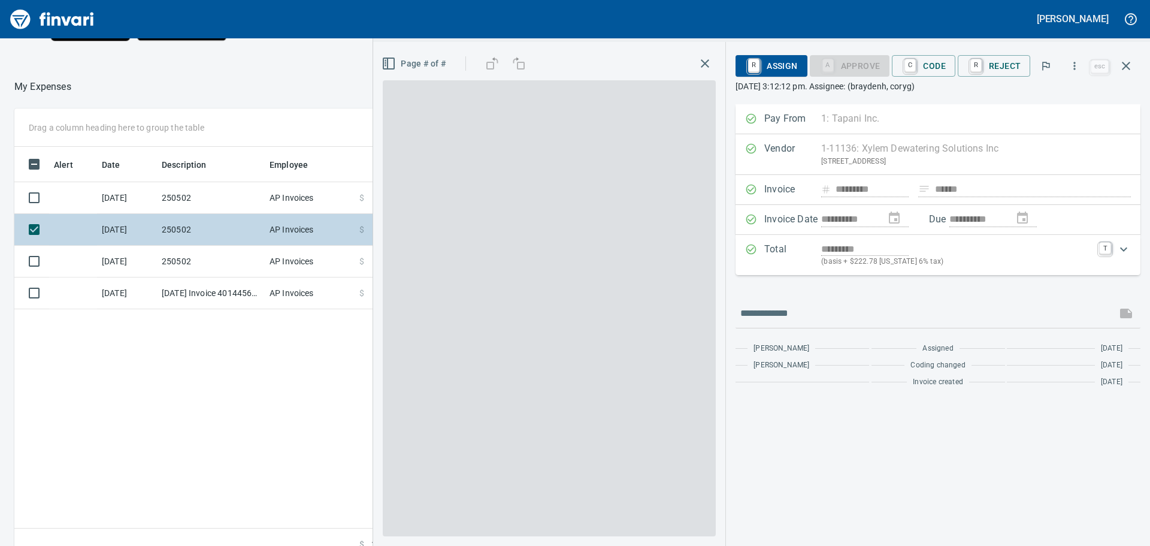
scroll to position [405, 804]
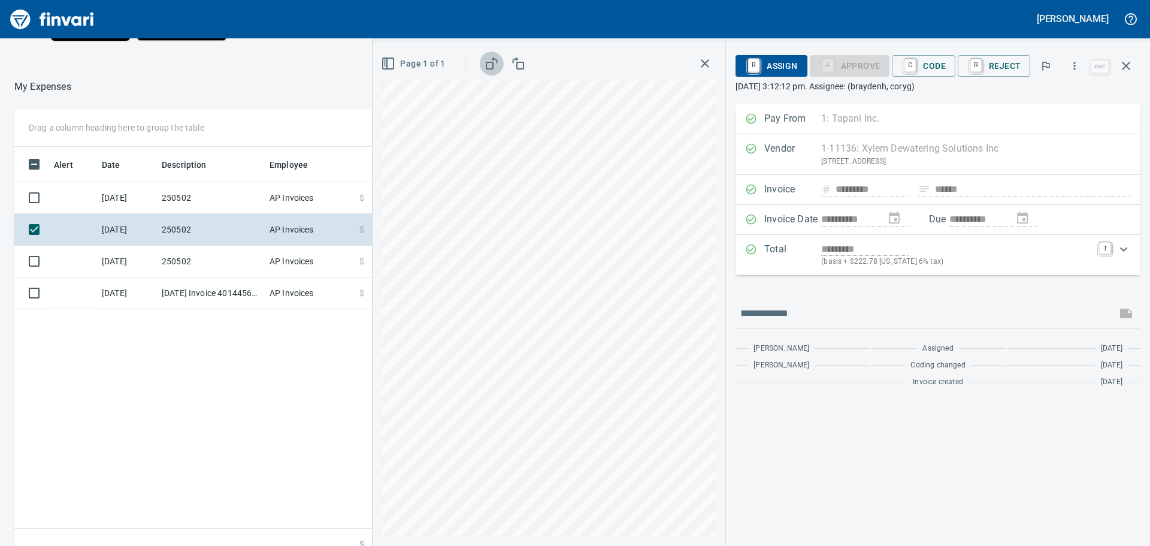
click at [493, 65] on icon "button" at bounding box center [492, 63] width 14 height 14
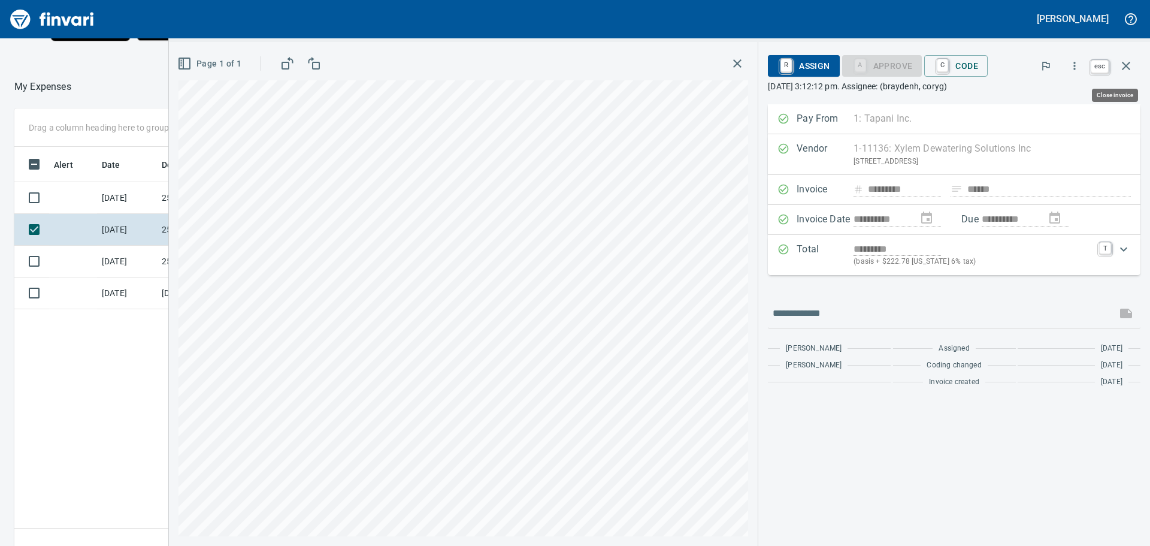
click at [1129, 63] on icon "button" at bounding box center [1126, 66] width 8 height 8
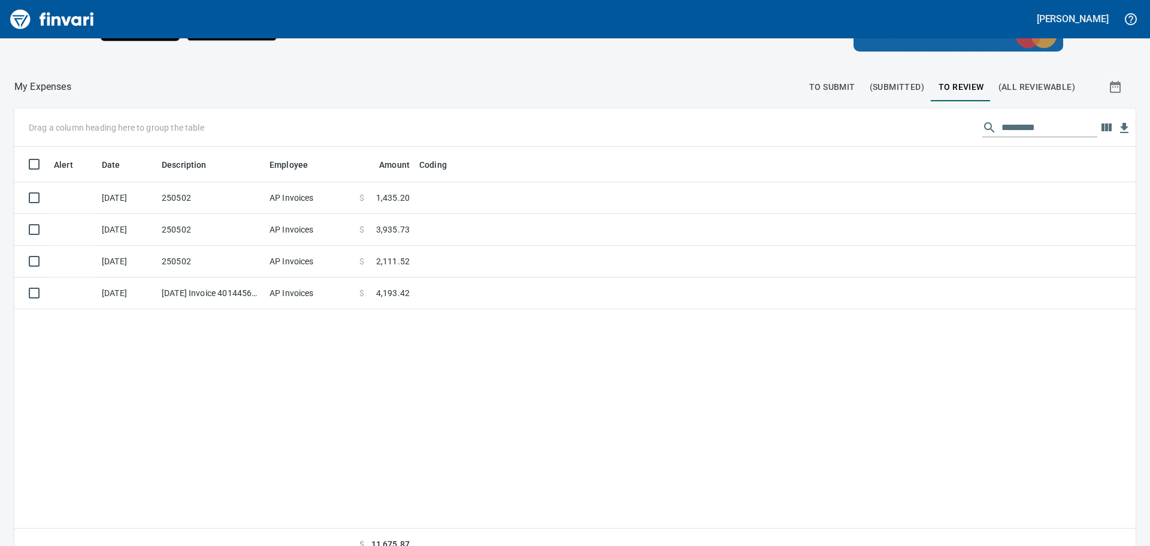
scroll to position [405, 1104]
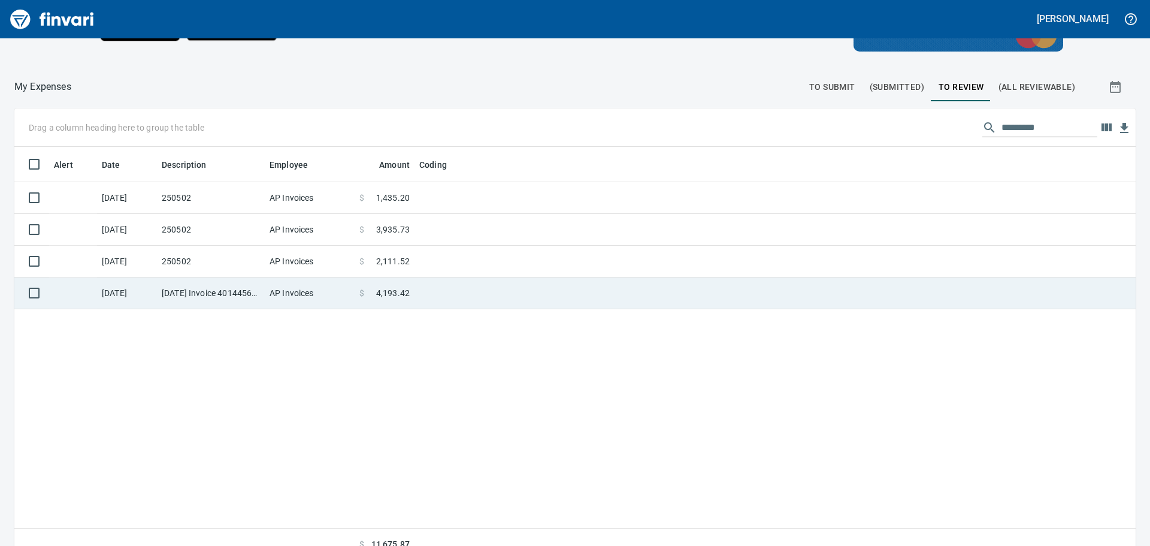
click at [440, 289] on td at bounding box center [565, 293] width 300 height 32
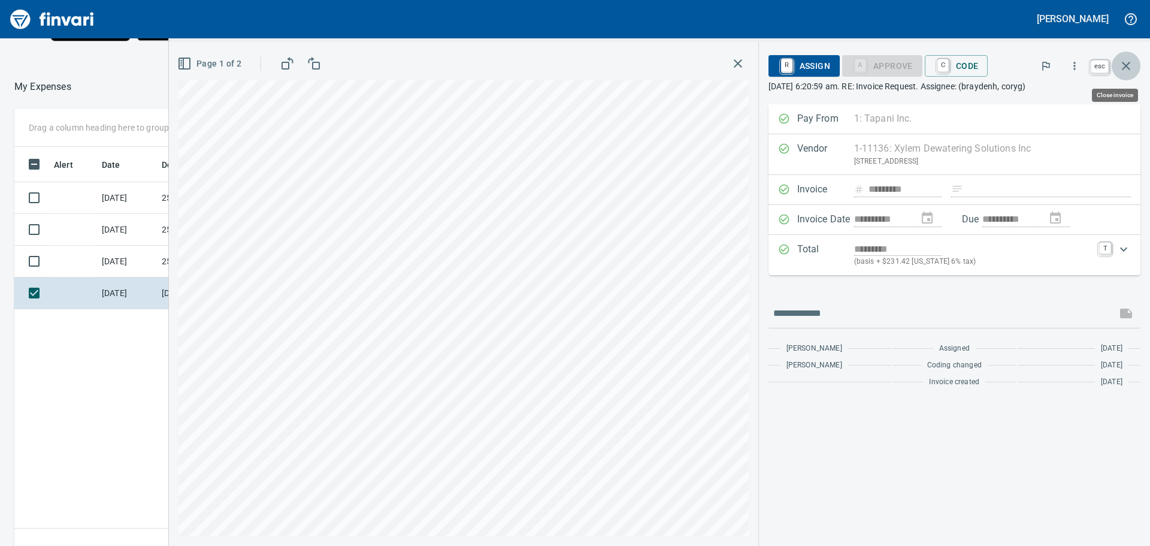
click at [1126, 64] on icon "button" at bounding box center [1126, 66] width 14 height 14
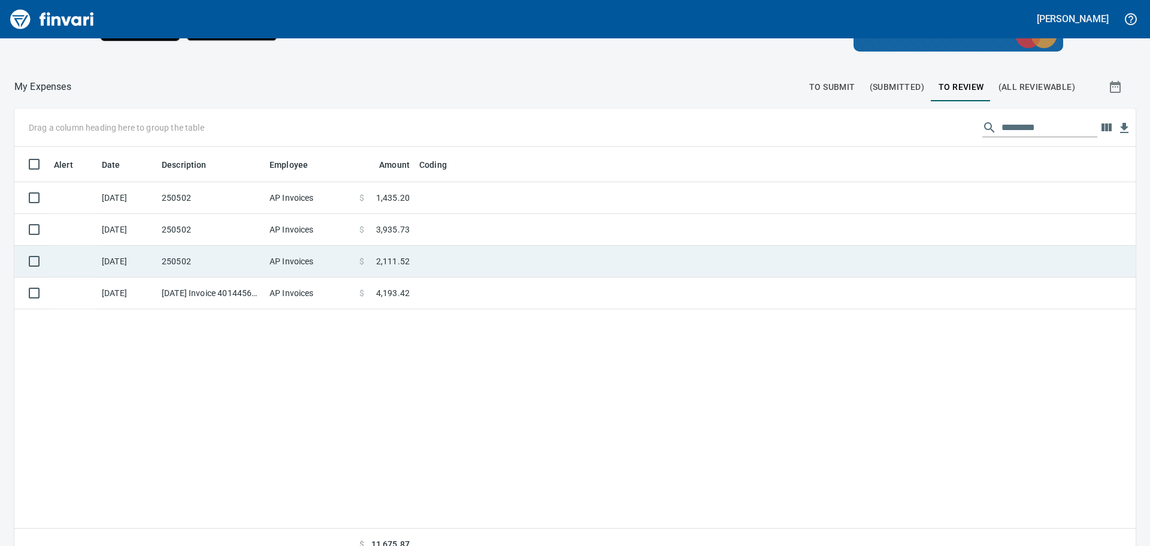
click at [515, 256] on td at bounding box center [565, 262] width 300 height 32
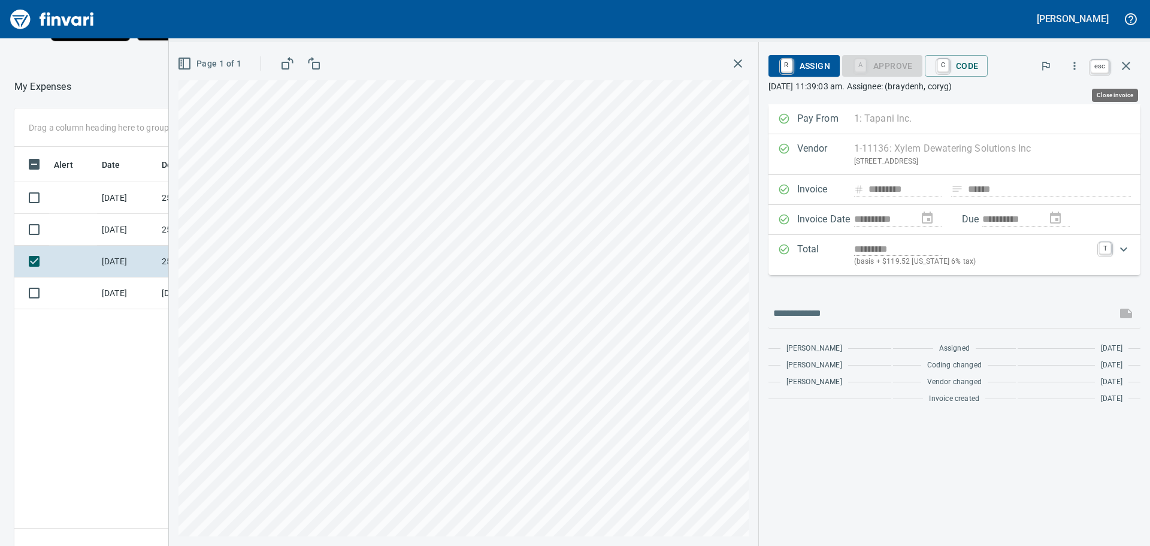
click at [1125, 64] on icon "button" at bounding box center [1126, 66] width 8 height 8
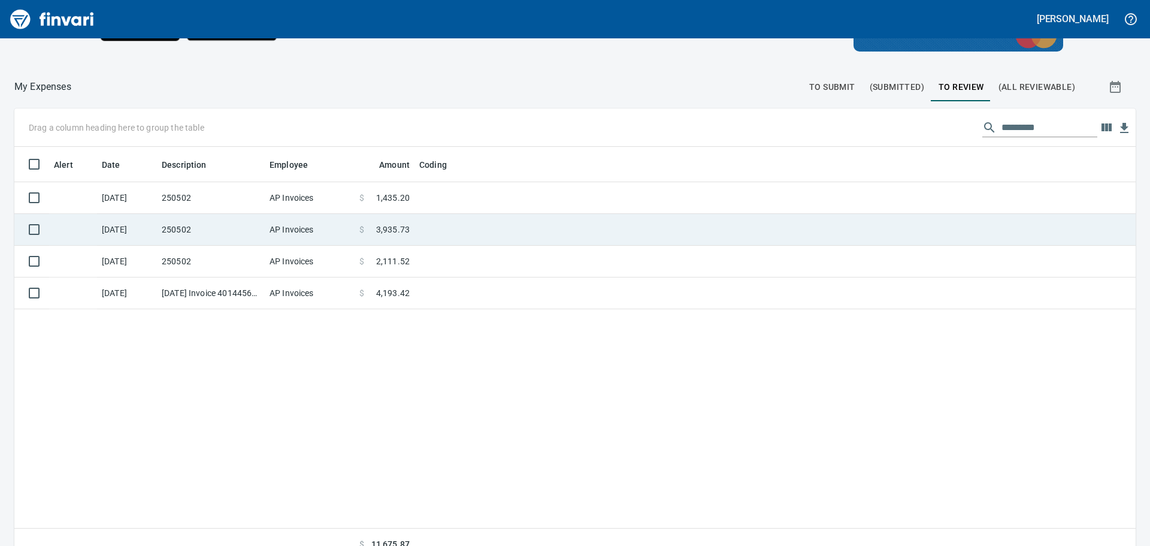
click at [463, 225] on td at bounding box center [565, 230] width 300 height 32
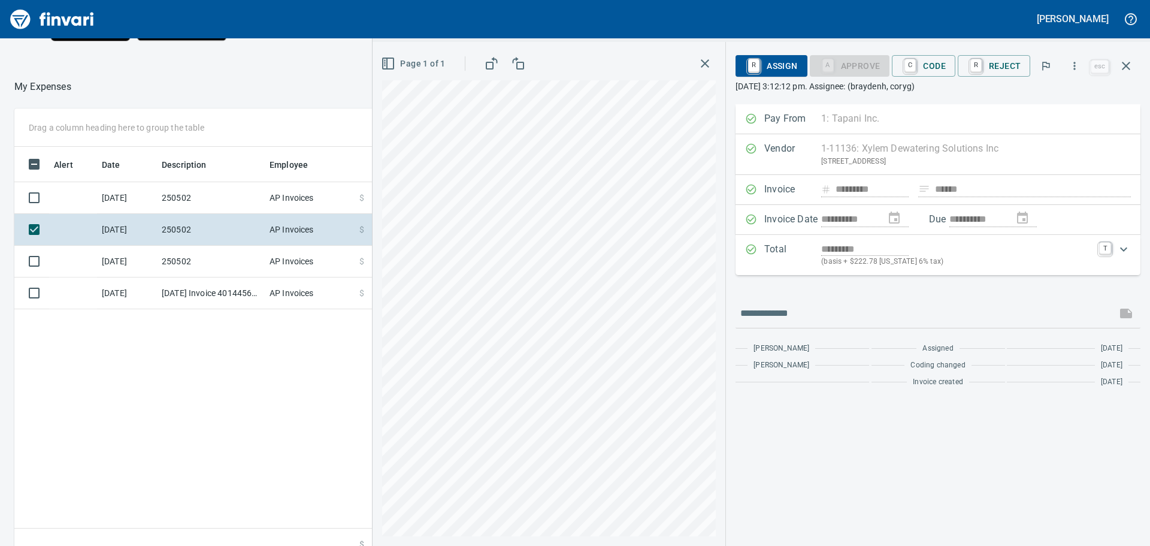
click at [493, 63] on rect "button" at bounding box center [490, 65] width 7 height 7
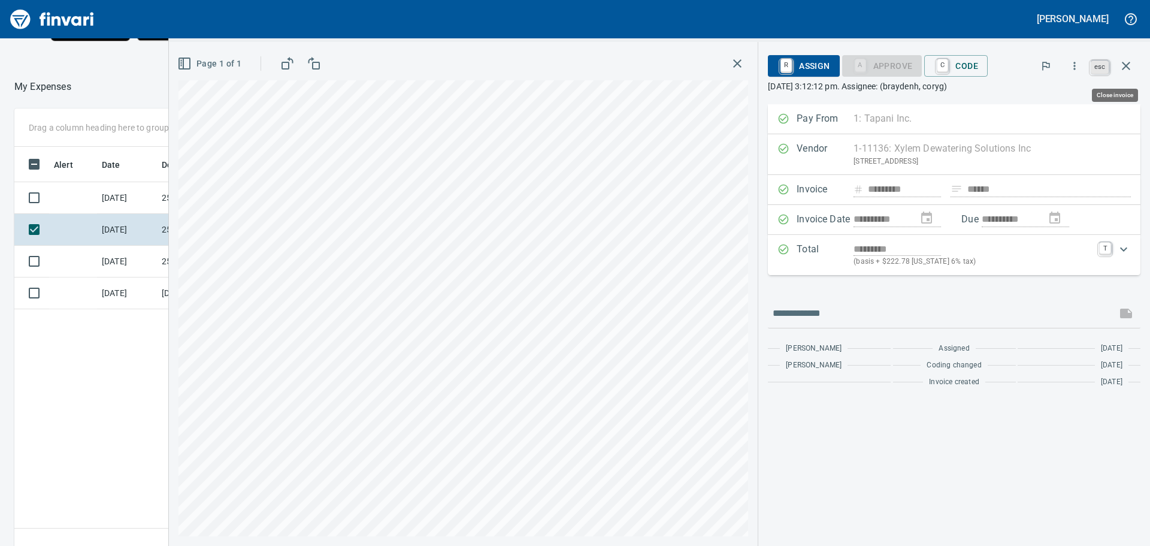
scroll to position [405, 804]
click at [1126, 63] on icon "button" at bounding box center [1126, 66] width 14 height 14
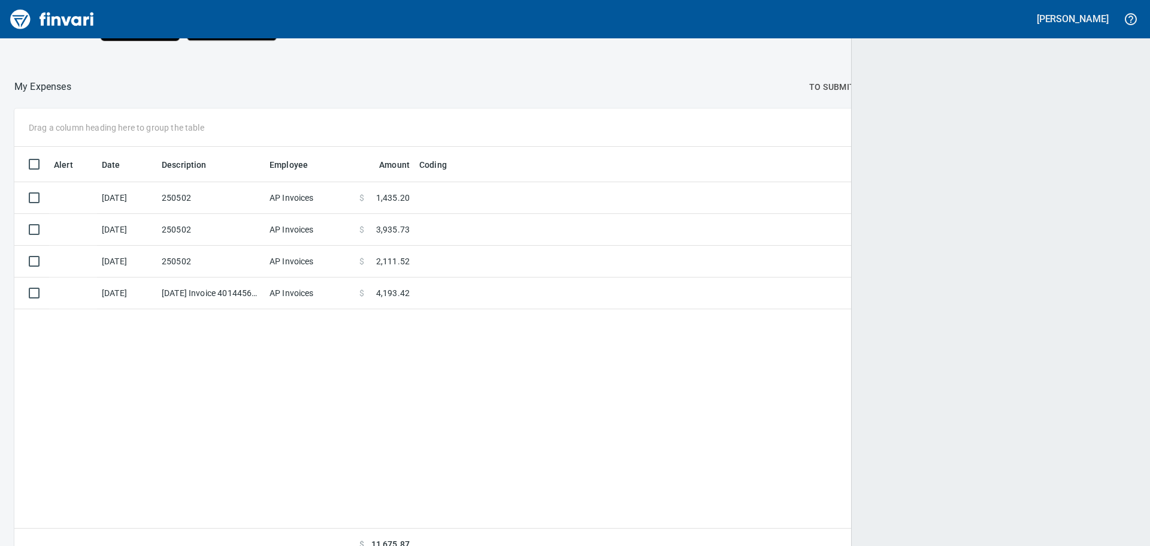
scroll to position [405, 1101]
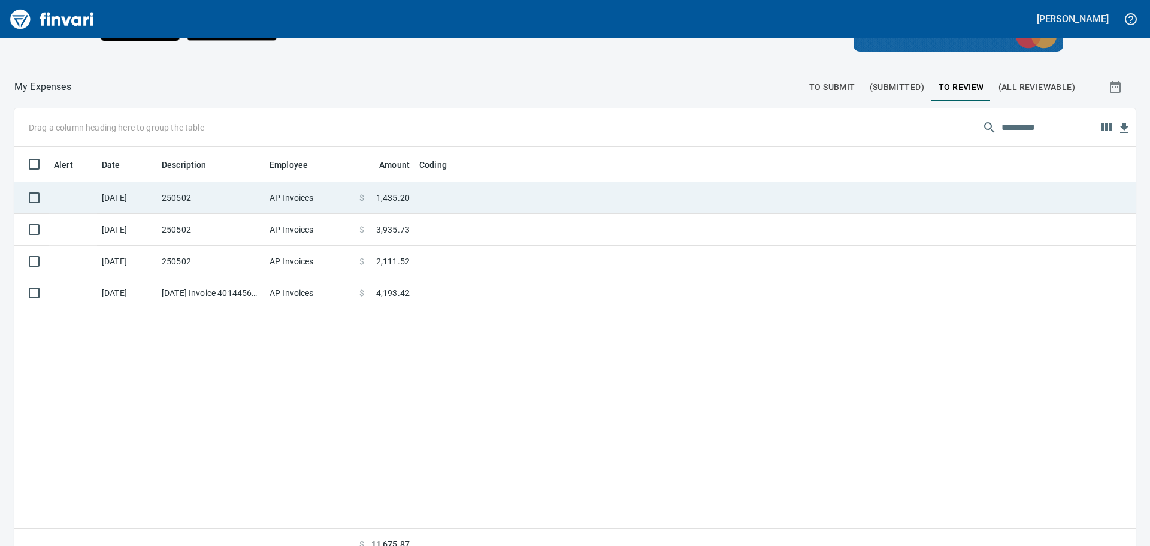
click at [471, 187] on td at bounding box center [565, 198] width 300 height 32
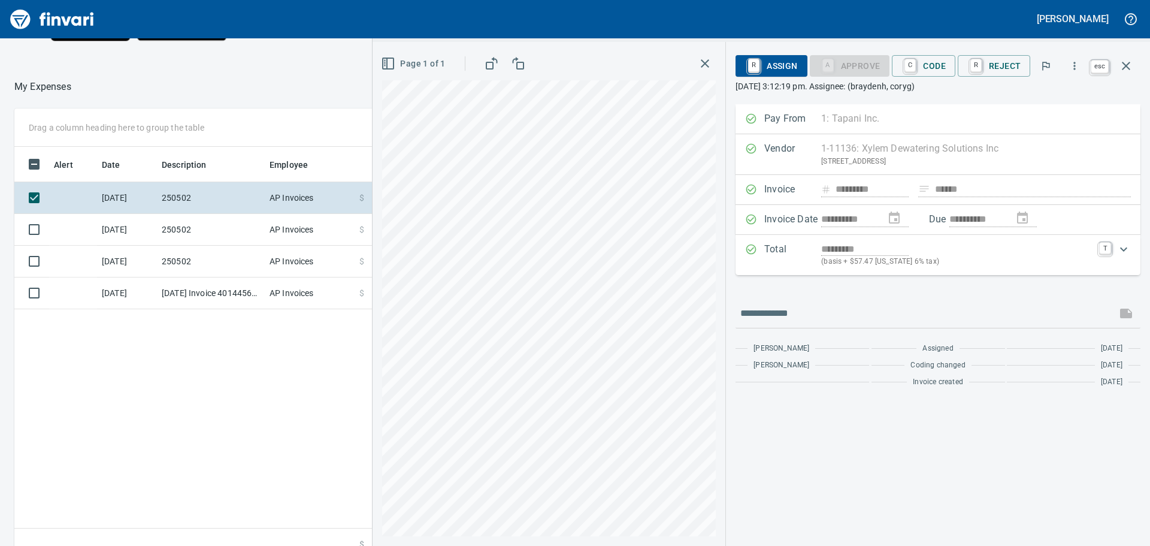
scroll to position [405, 804]
click at [1127, 64] on icon "button" at bounding box center [1126, 66] width 14 height 14
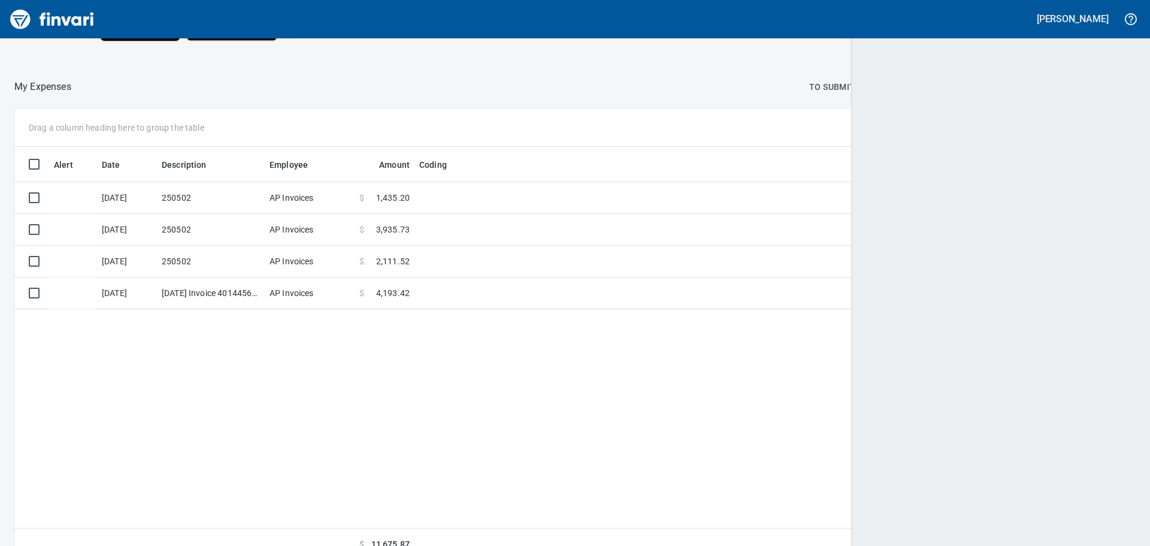
scroll to position [405, 1070]
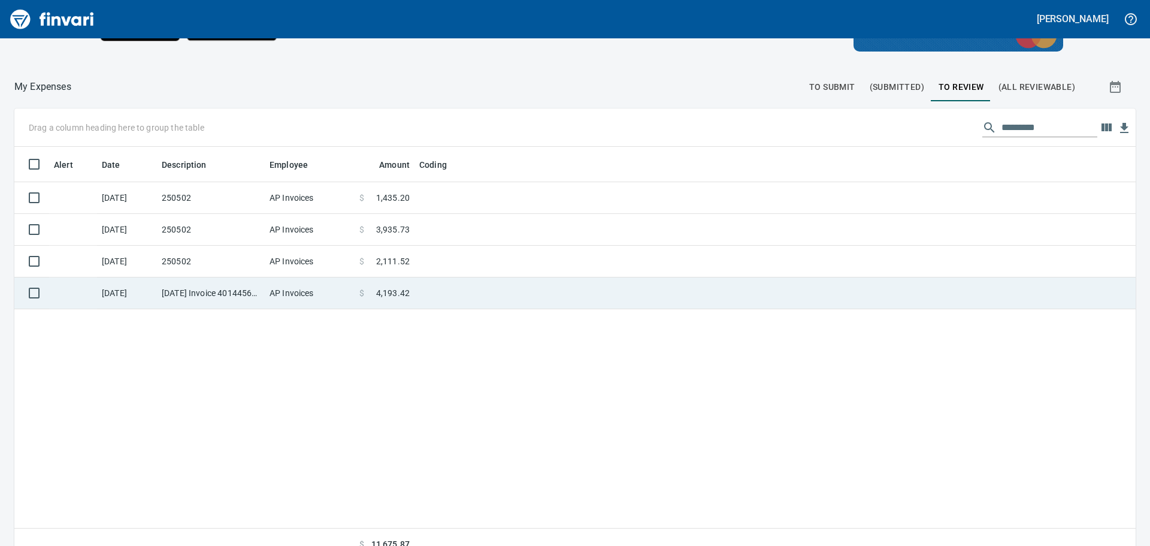
click at [475, 282] on td at bounding box center [565, 293] width 300 height 32
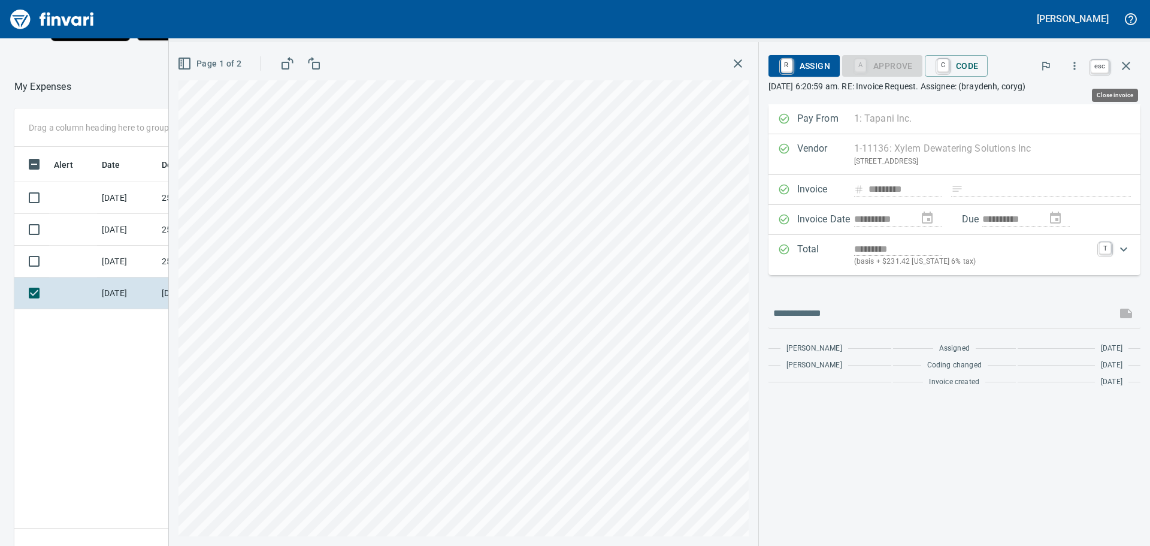
scroll to position [405, 804]
click at [1127, 65] on icon "button" at bounding box center [1126, 66] width 8 height 8
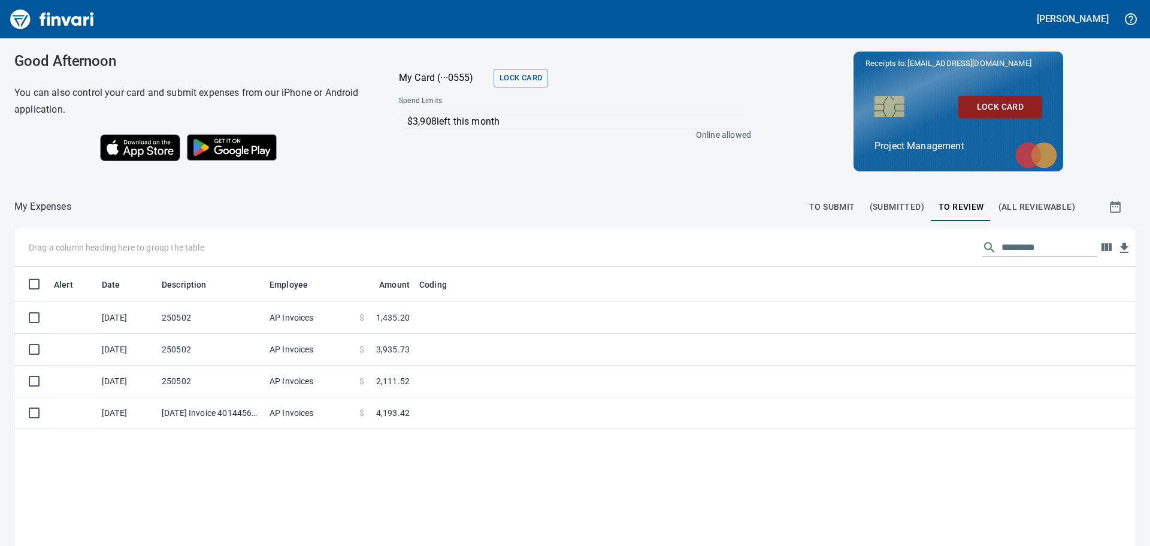
scroll to position [405, 1104]
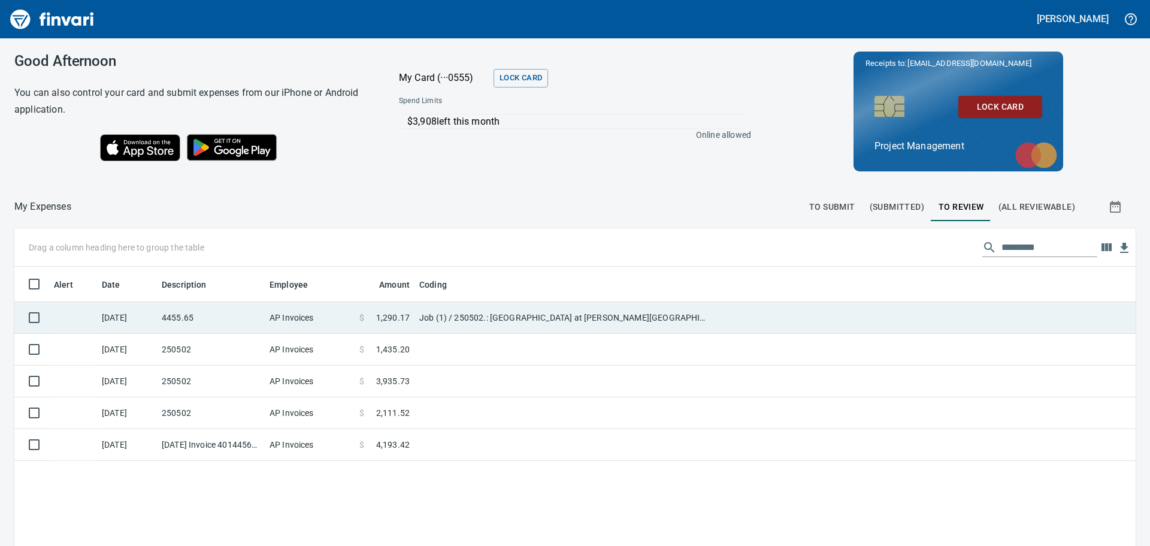
click at [741, 314] on td at bounding box center [925, 318] width 422 height 32
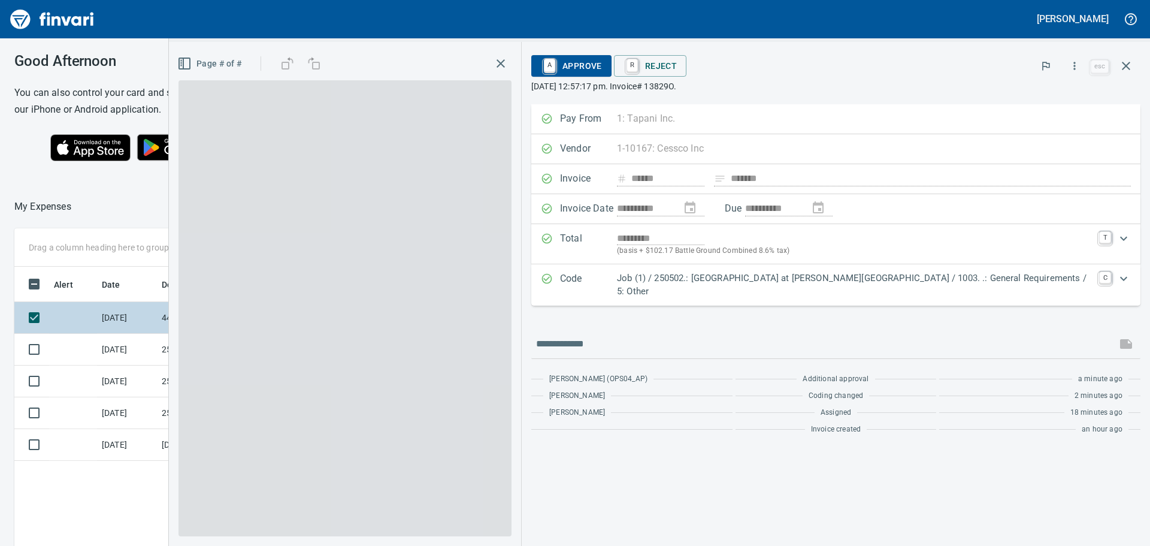
scroll to position [405, 804]
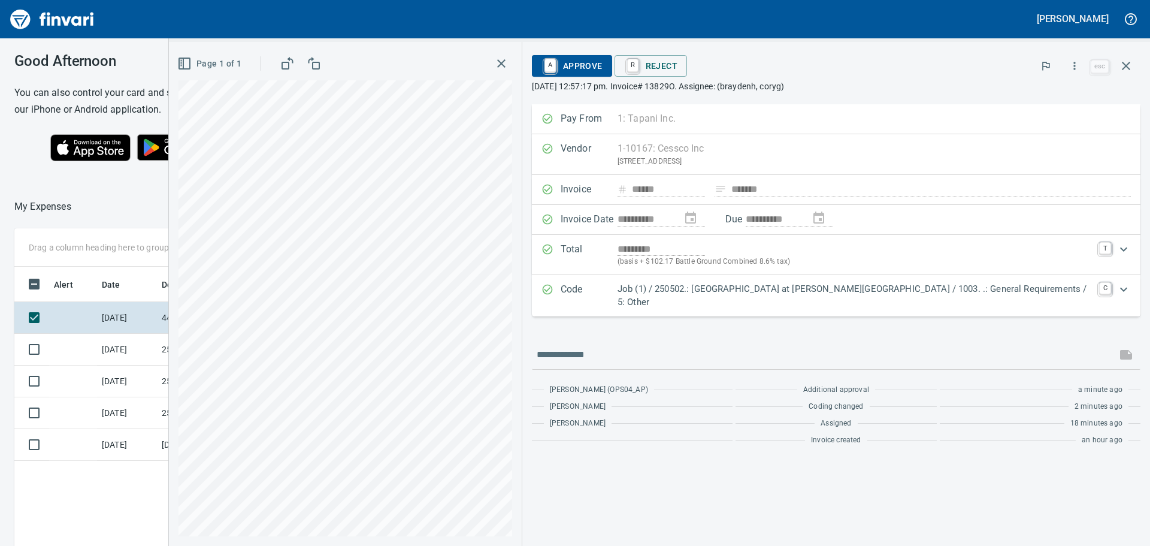
click at [603, 63] on span "A Approve" at bounding box center [572, 66] width 61 height 20
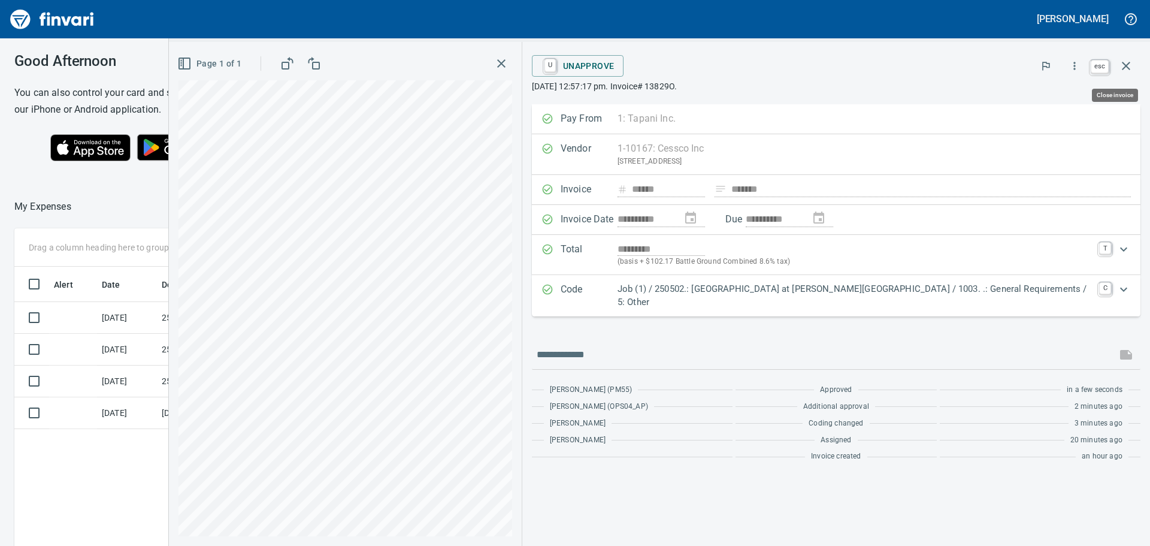
click at [1128, 66] on icon "button" at bounding box center [1126, 66] width 14 height 14
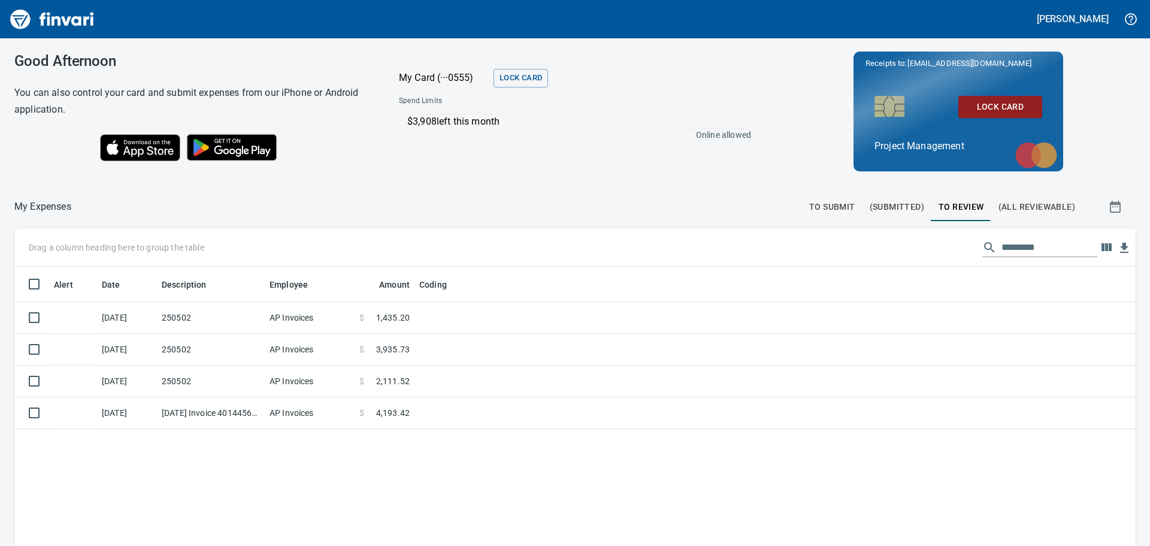
scroll to position [405, 1104]
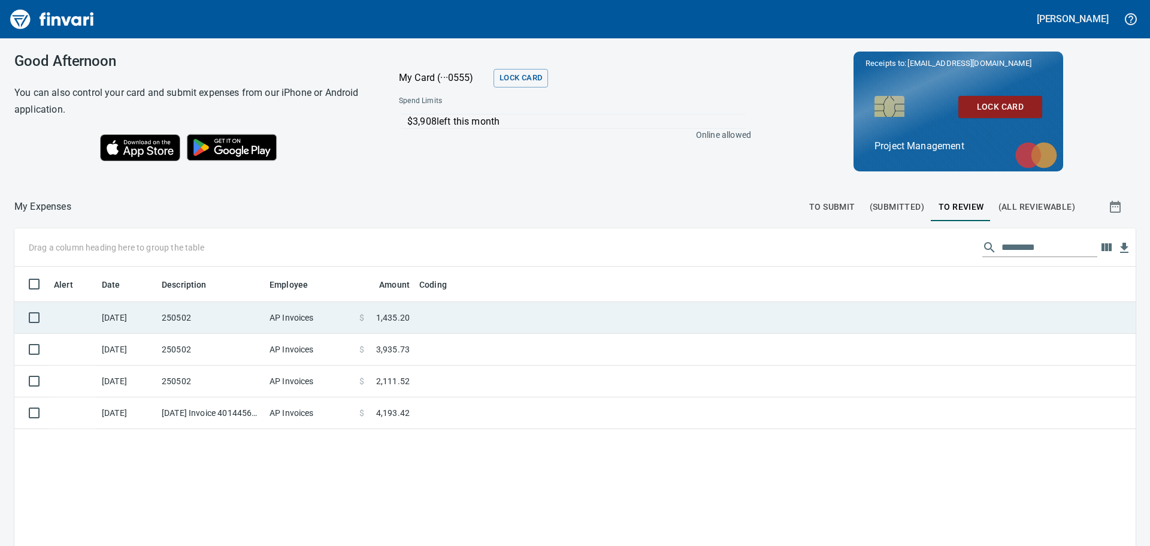
click at [445, 315] on td at bounding box center [565, 318] width 300 height 32
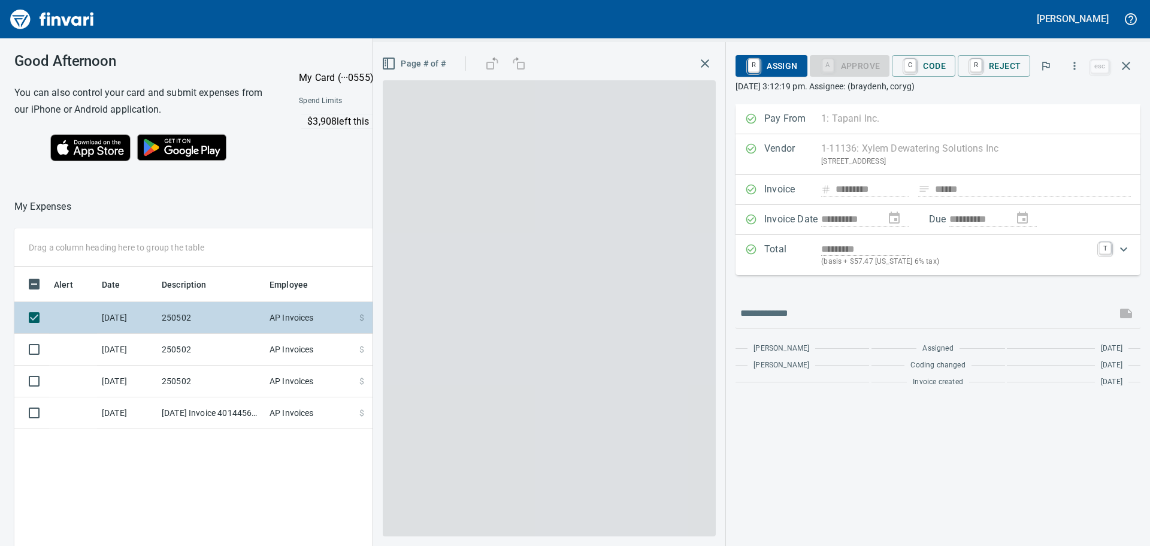
scroll to position [405, 804]
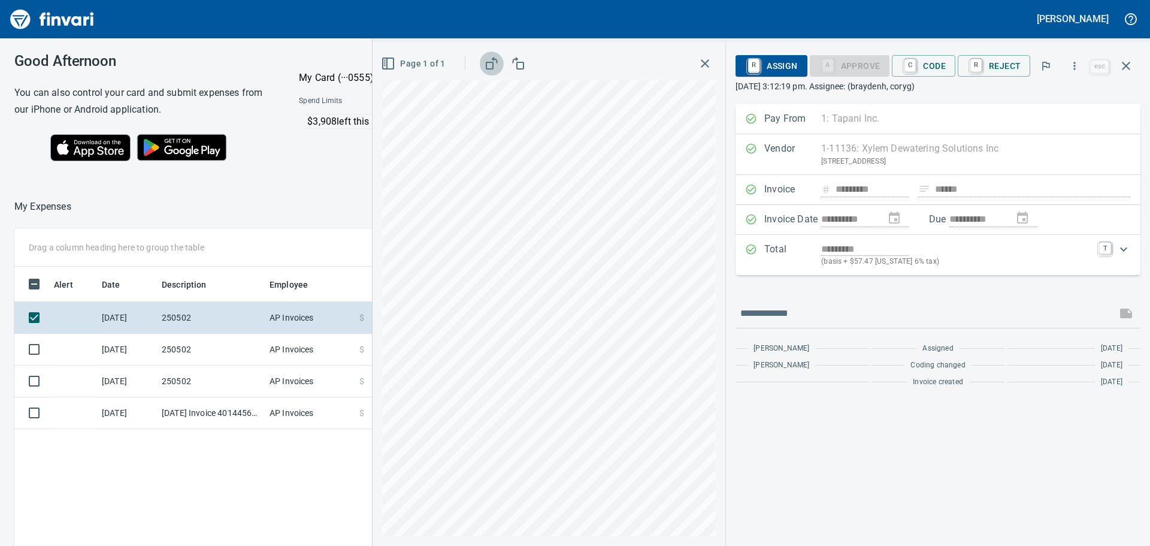
click at [491, 64] on icon "button" at bounding box center [492, 63] width 14 height 14
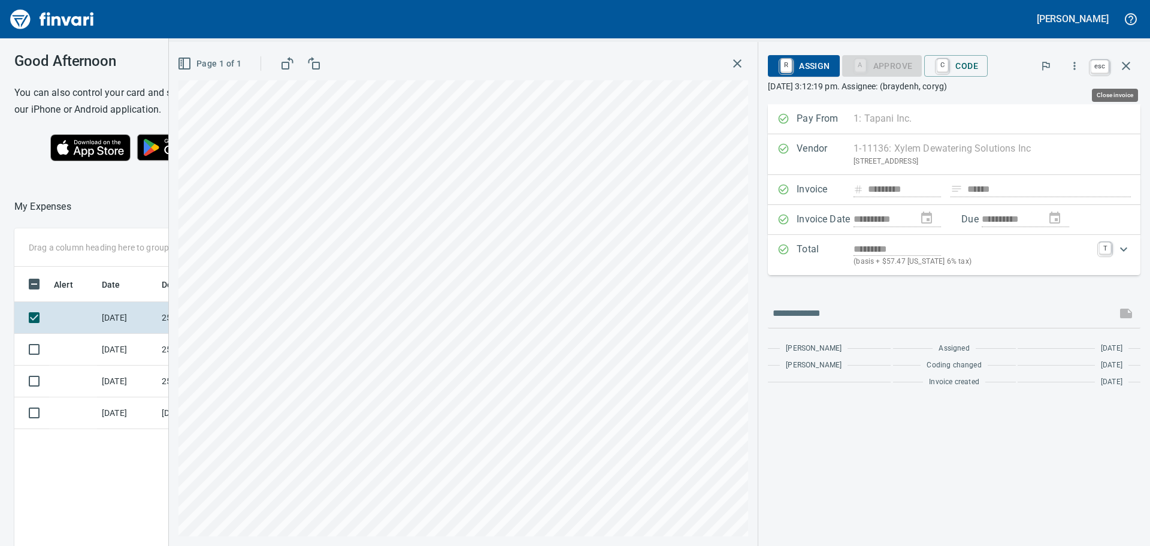
click at [1126, 64] on icon "button" at bounding box center [1126, 66] width 14 height 14
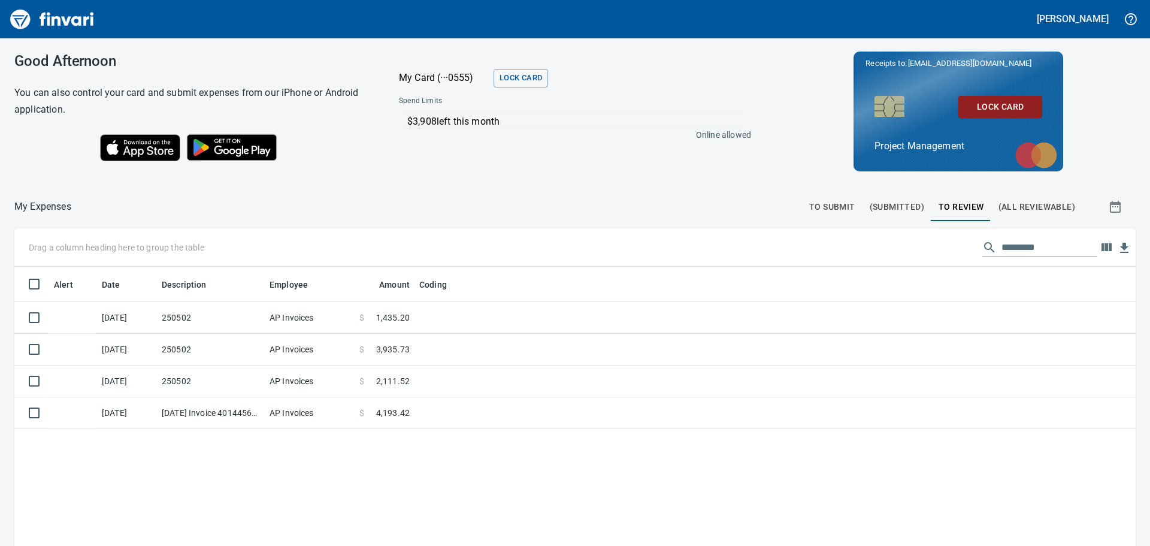
scroll to position [405, 1101]
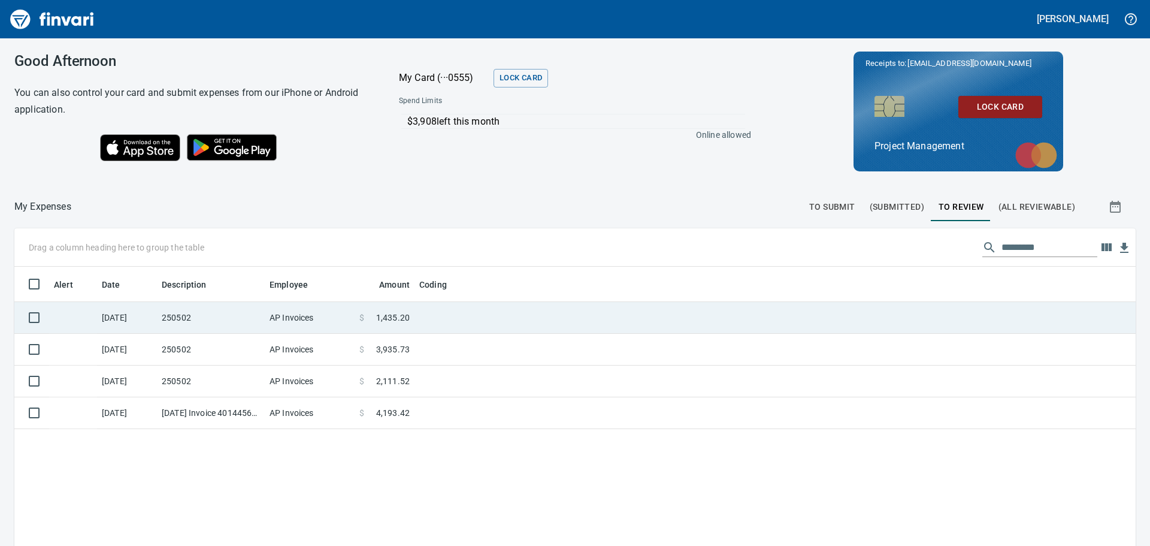
click at [436, 313] on td at bounding box center [565, 318] width 300 height 32
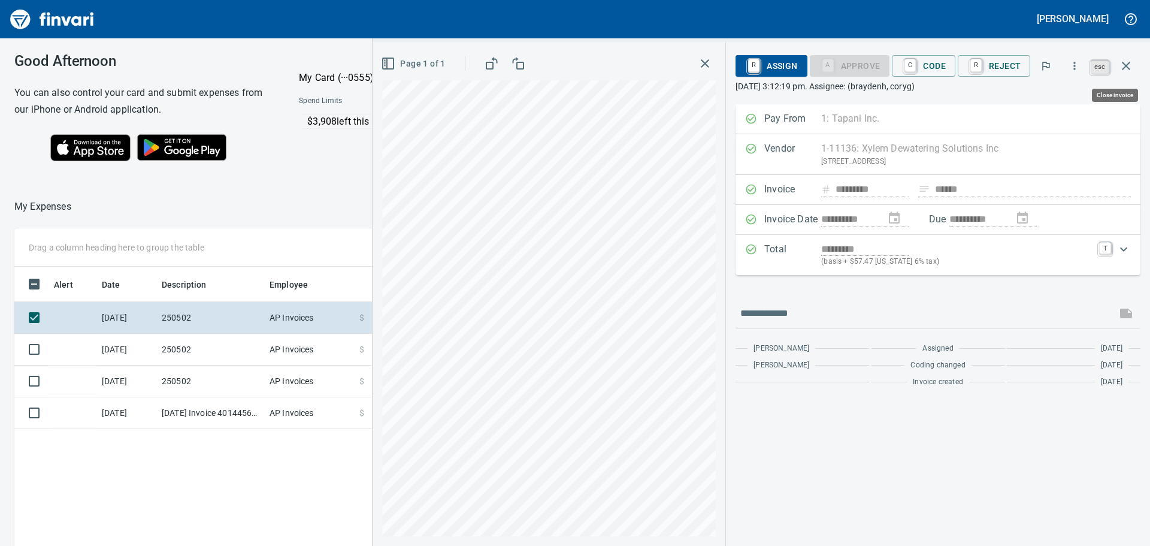
scroll to position [405, 804]
click at [1129, 64] on icon "button" at bounding box center [1126, 66] width 8 height 8
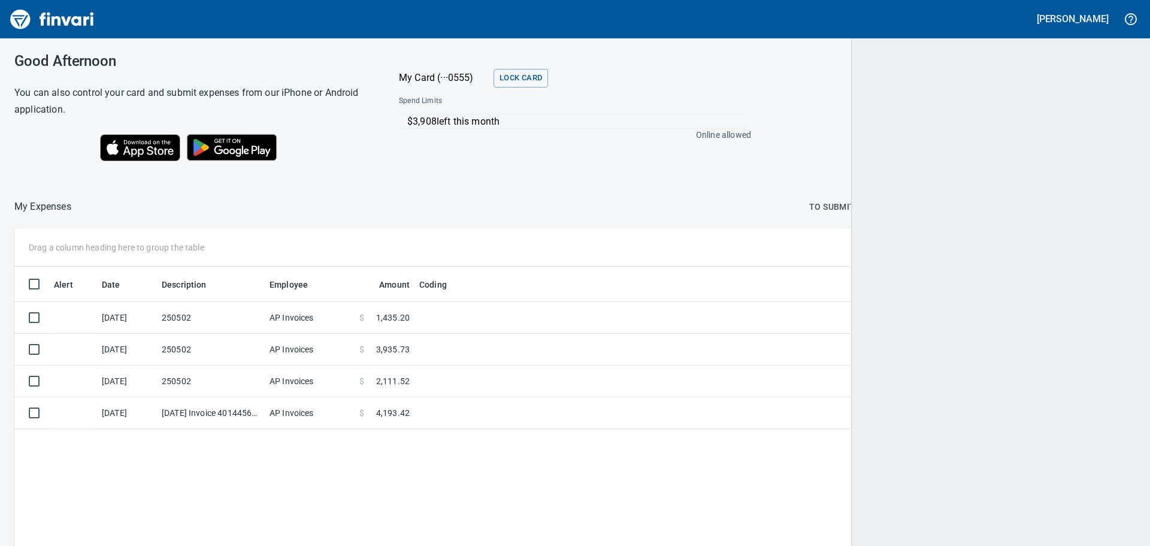
scroll to position [405, 1101]
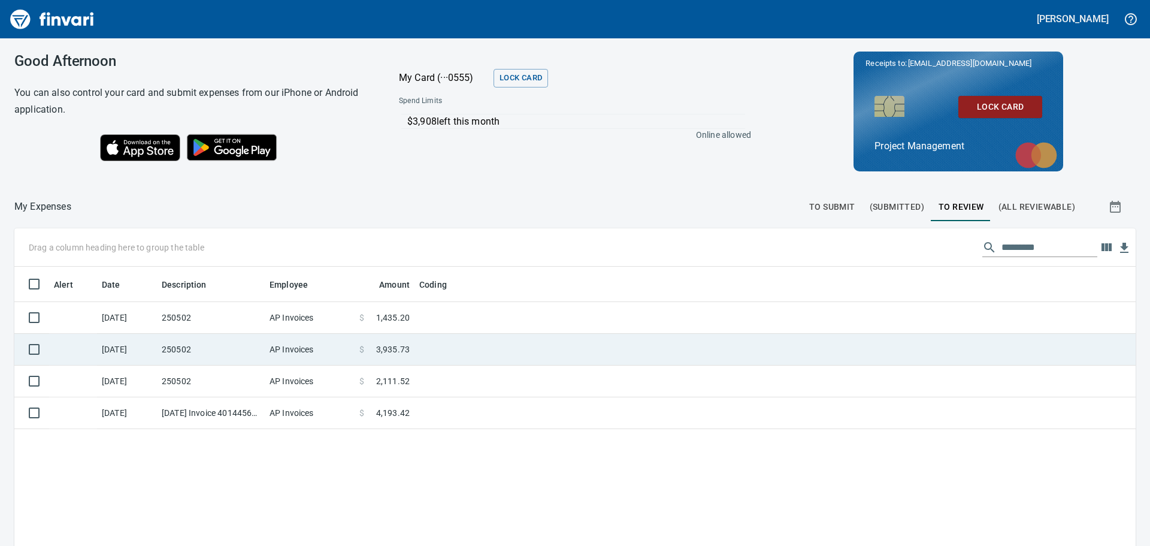
click at [473, 346] on td at bounding box center [565, 350] width 300 height 32
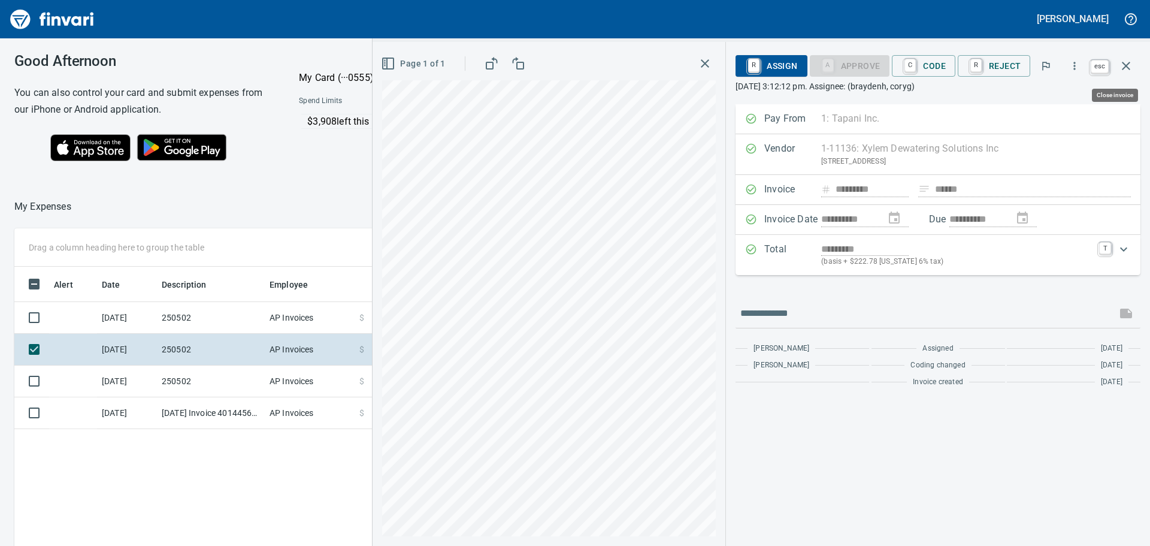
scroll to position [405, 804]
click at [1123, 64] on icon "button" at bounding box center [1126, 66] width 14 height 14
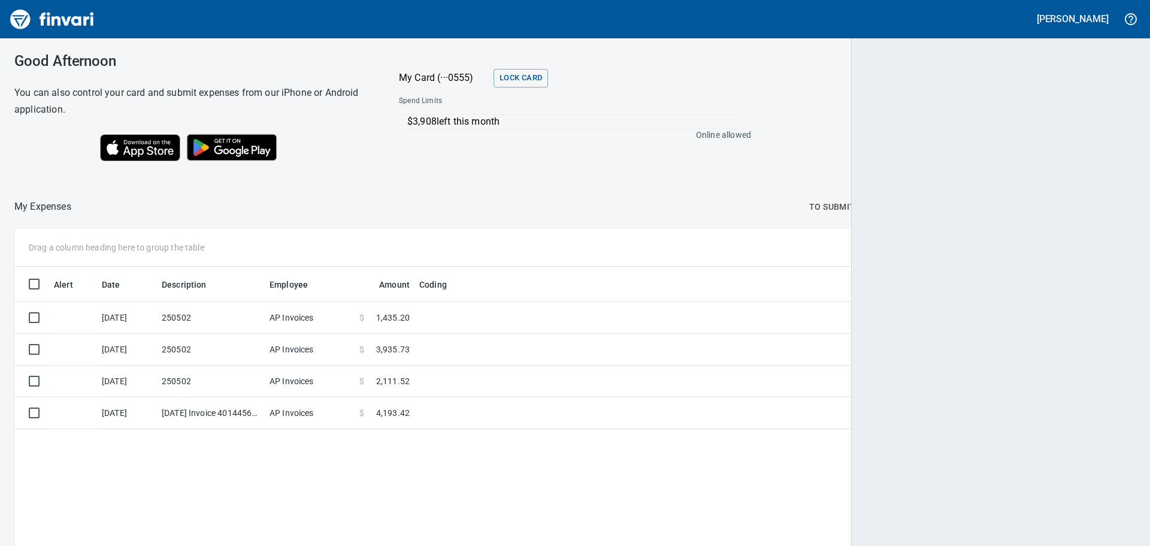
scroll to position [405, 1101]
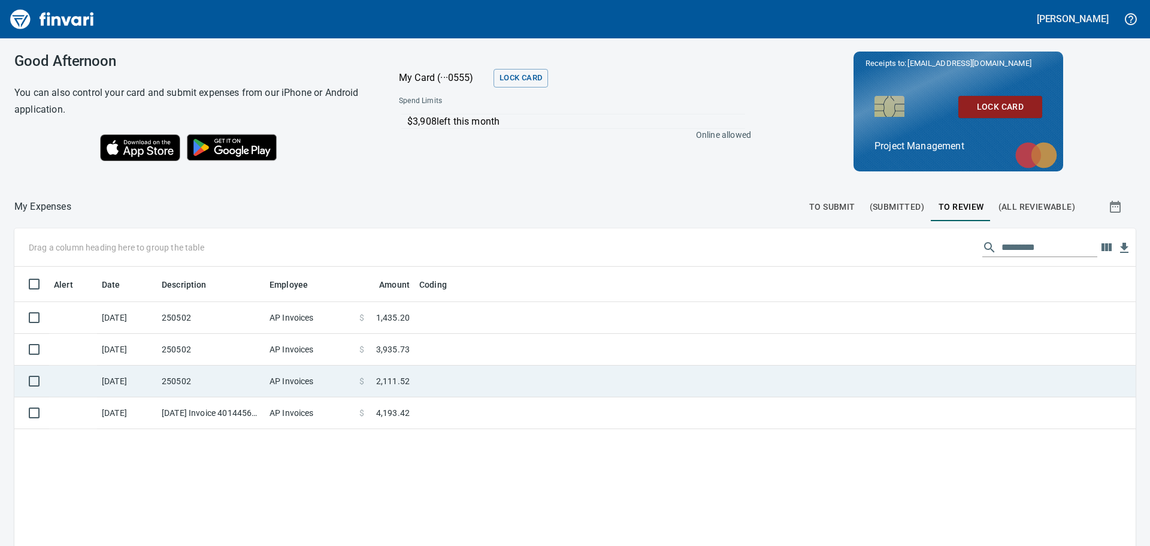
click at [435, 379] on td at bounding box center [565, 382] width 300 height 32
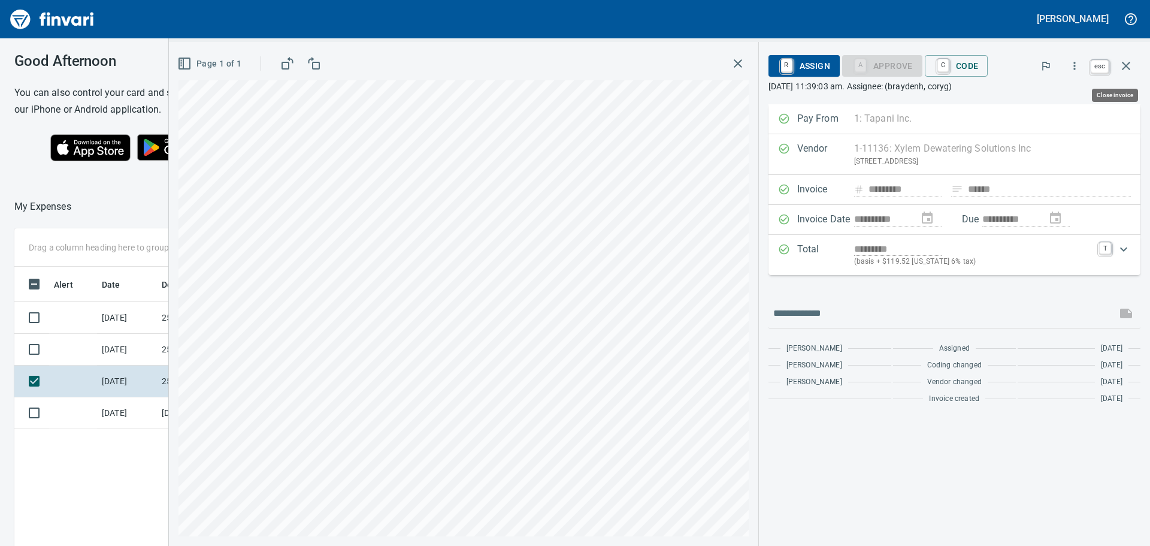
scroll to position [405, 804]
click at [1125, 62] on icon "button" at bounding box center [1126, 66] width 14 height 14
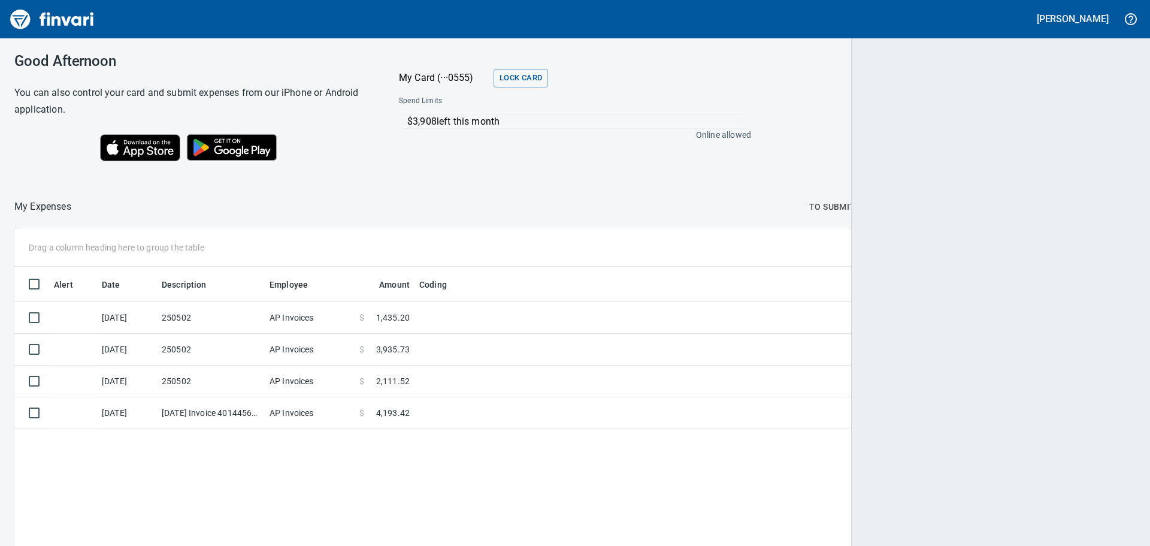
scroll to position [405, 1101]
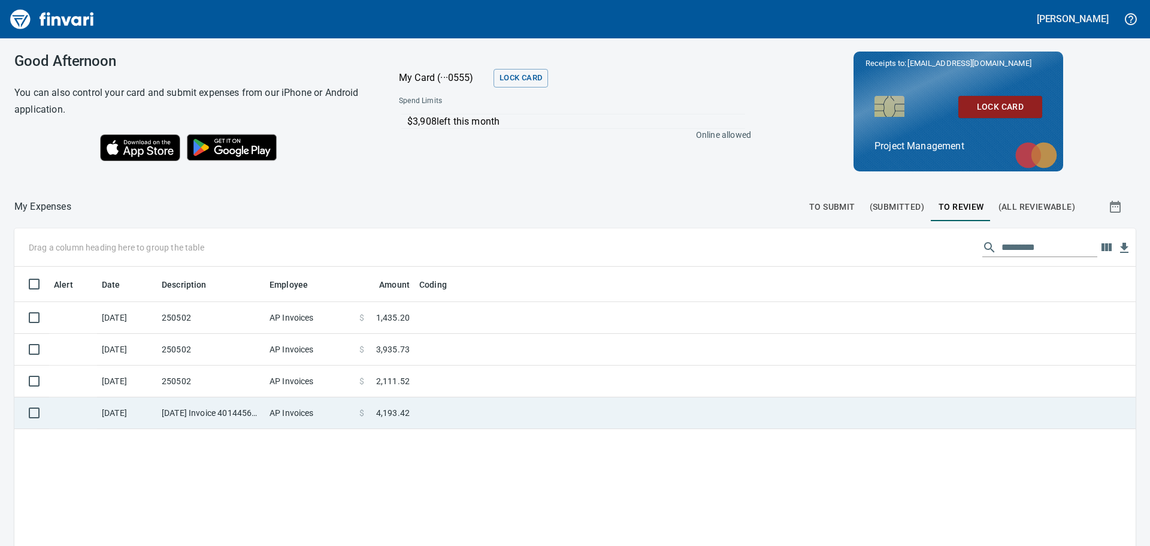
click at [424, 403] on td at bounding box center [565, 413] width 300 height 32
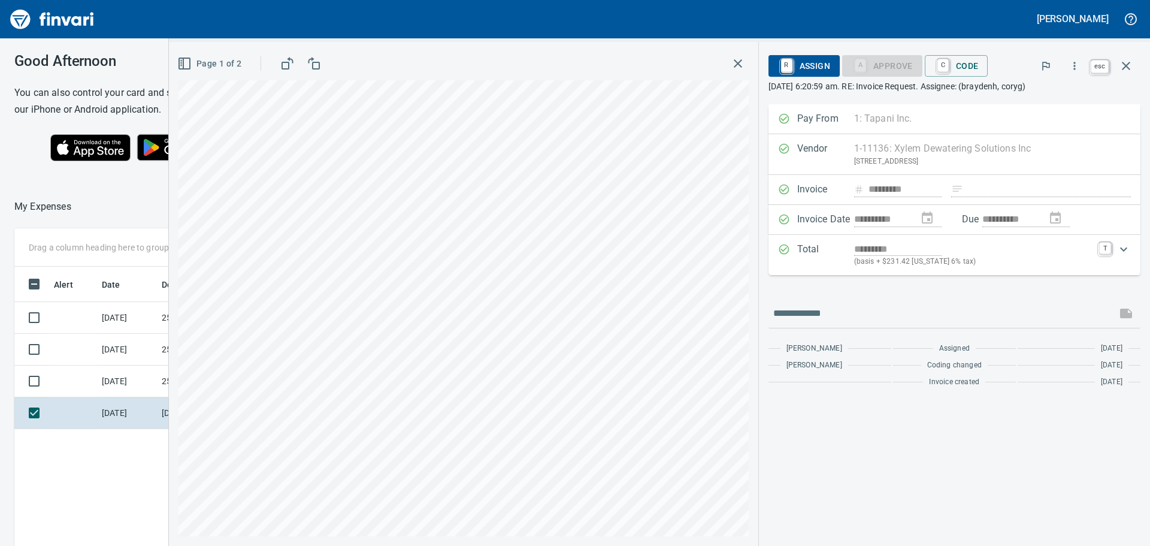
scroll to position [405, 804]
click at [1123, 64] on icon "button" at bounding box center [1126, 66] width 8 height 8
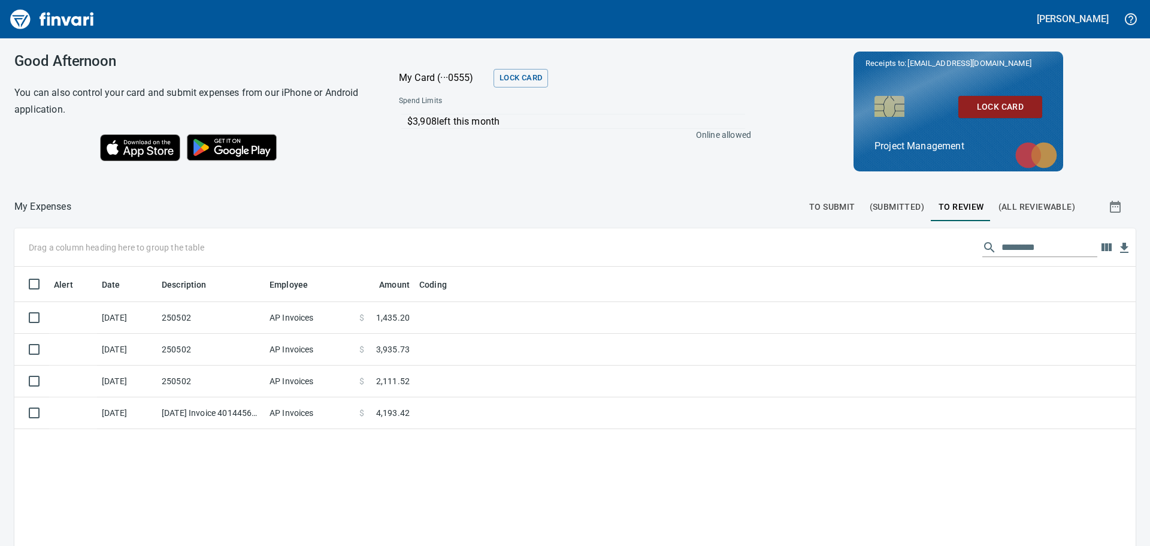
scroll to position [405, 1101]
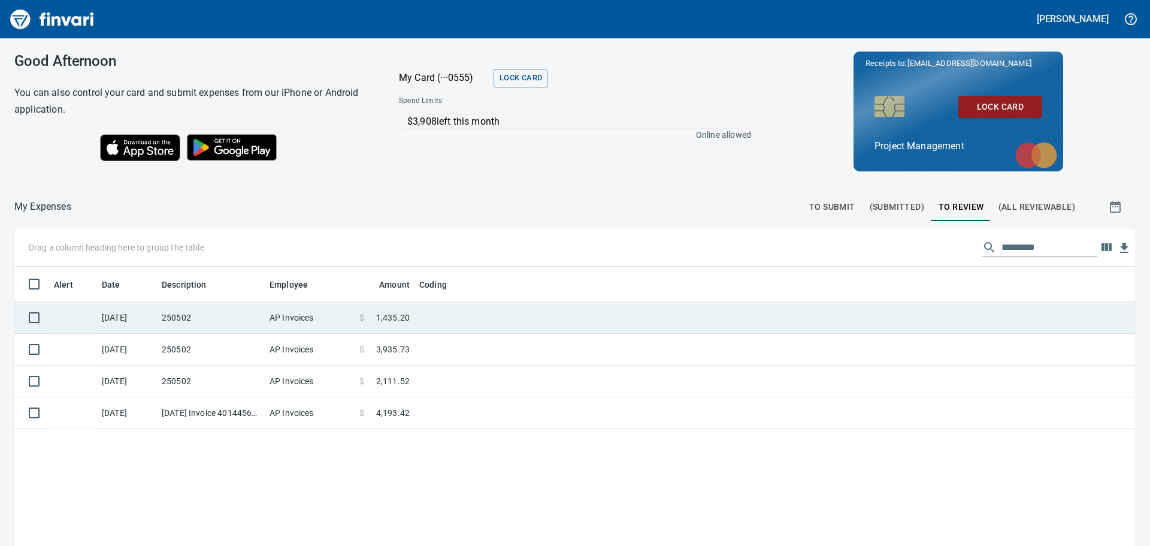
click at [466, 316] on td at bounding box center [565, 318] width 300 height 32
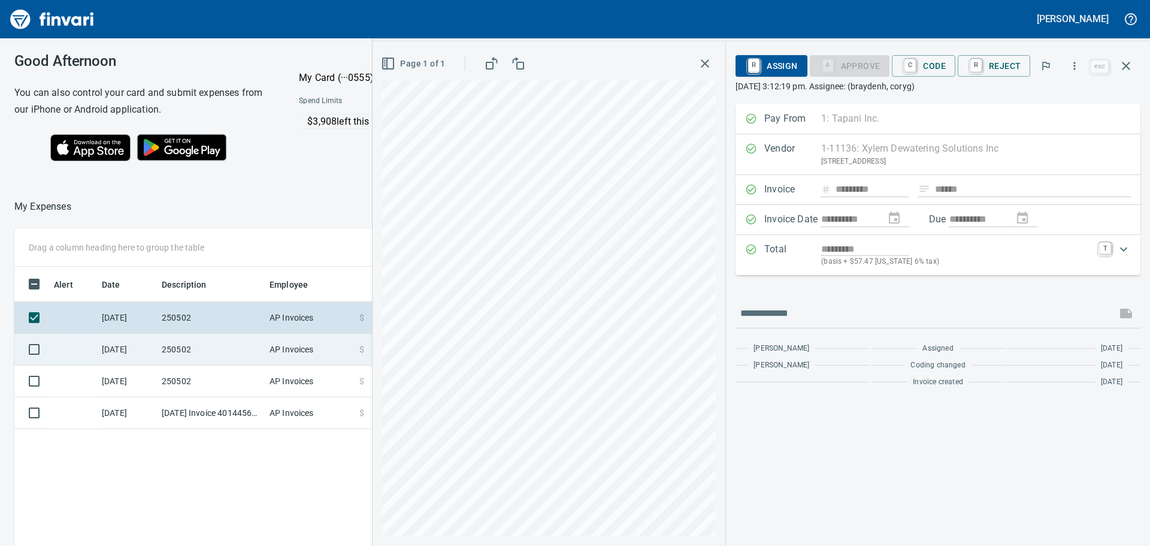
scroll to position [405, 804]
click at [322, 340] on td "AP Invoices" at bounding box center [310, 350] width 90 height 32
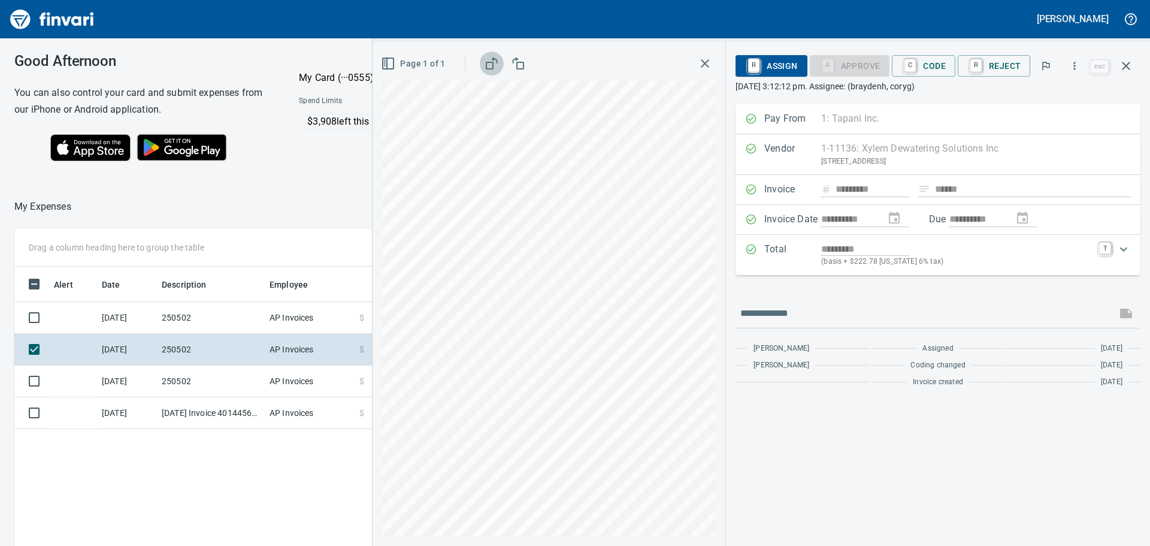
click at [493, 64] on icon "button" at bounding box center [492, 63] width 14 height 14
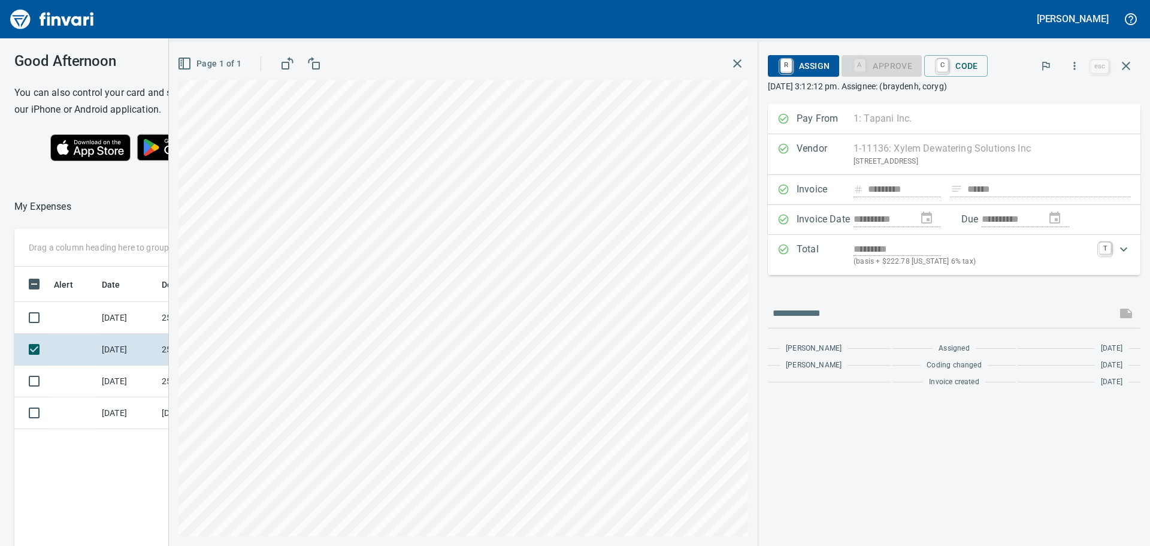
click at [276, 52] on button "button" at bounding box center [288, 64] width 24 height 24
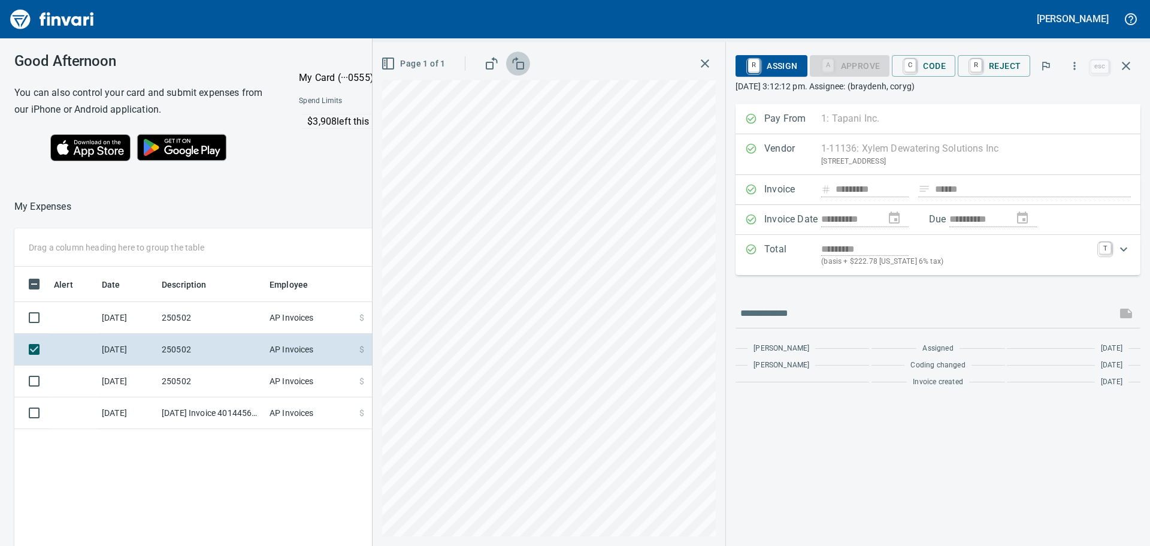
click at [524, 65] on icon "button" at bounding box center [518, 63] width 14 height 14
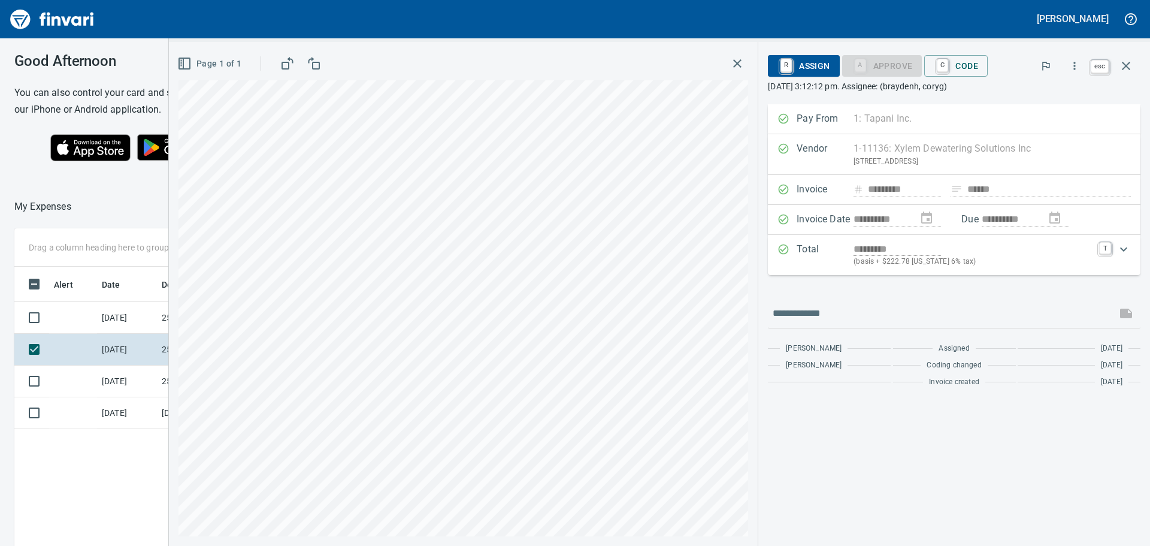
scroll to position [405, 804]
click at [1125, 67] on icon "button" at bounding box center [1126, 66] width 8 height 8
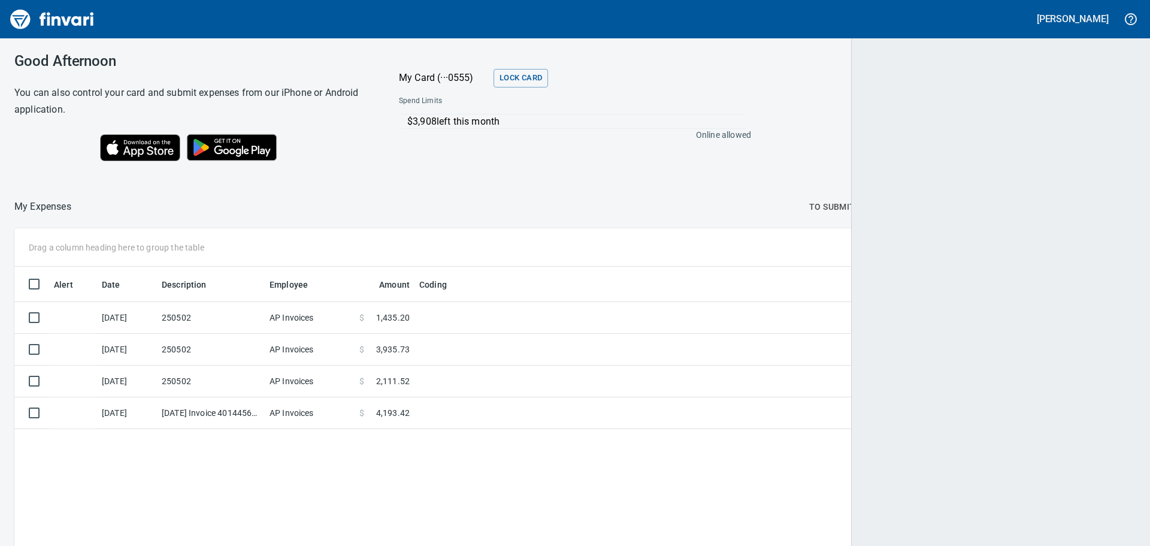
scroll to position [405, 1101]
